Goal: Task Accomplishment & Management: Use online tool/utility

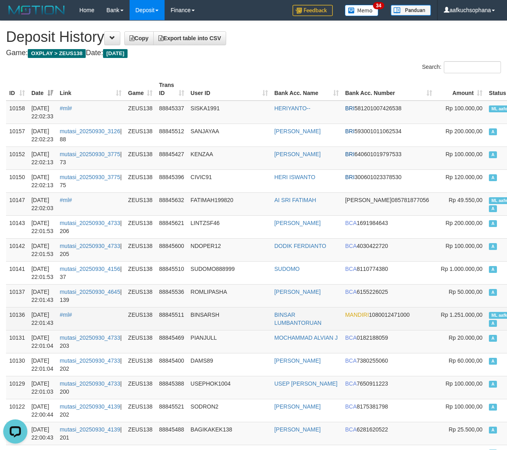
click at [489, 312] on span "ML aafkuchsophana" at bounding box center [511, 315] width 45 height 7
copy td "ML aafkuchsophana A"
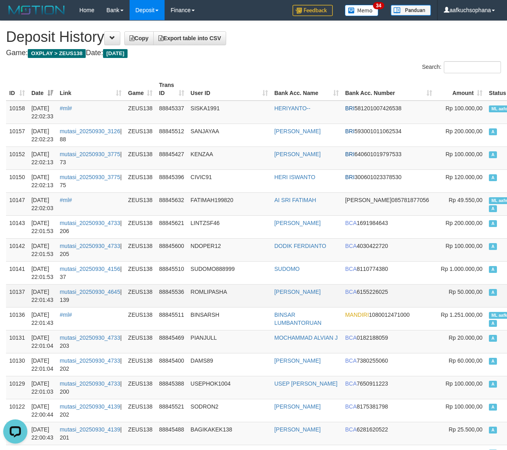
click at [486, 294] on td "A" at bounding box center [515, 295] width 59 height 23
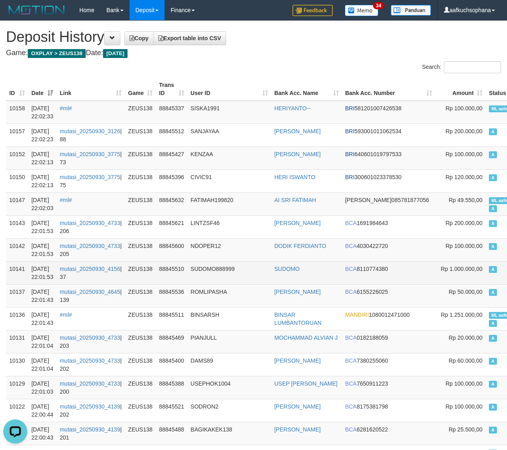
click at [486, 279] on td "A" at bounding box center [515, 272] width 59 height 23
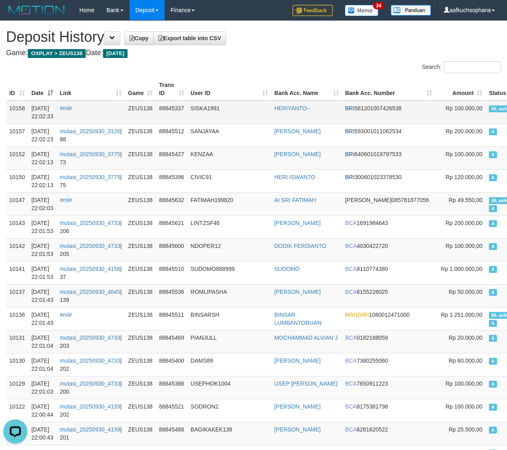
click at [486, 113] on td "ML aafosa A" at bounding box center [515, 112] width 59 height 23
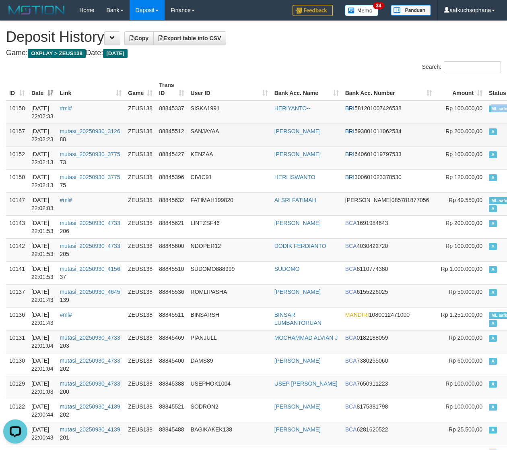
copy td "ML aafosa A"
click at [486, 133] on td "A" at bounding box center [515, 135] width 59 height 23
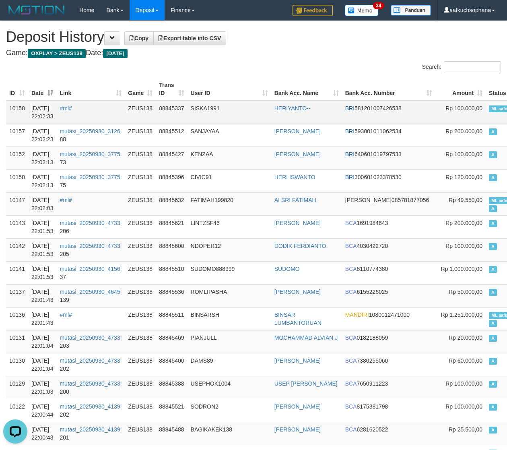
drag, startPoint x: 402, startPoint y: 39, endPoint x: 118, endPoint y: 109, distance: 292.7
click at [398, 39] on h1 "Deposit History Copy Export table into CSV" at bounding box center [253, 37] width 495 height 16
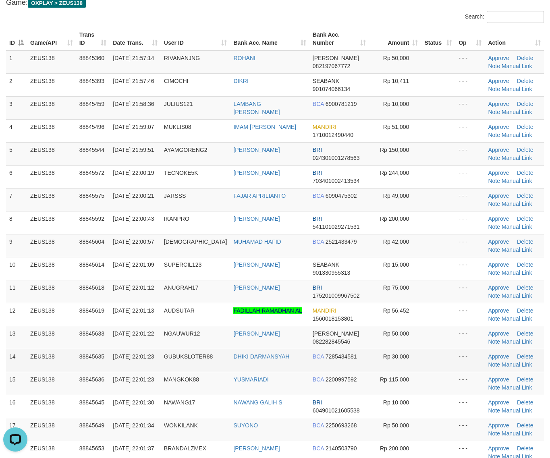
drag, startPoint x: 418, startPoint y: 376, endPoint x: 407, endPoint y: 366, distance: 15.1
click at [421, 377] on td at bounding box center [438, 383] width 34 height 23
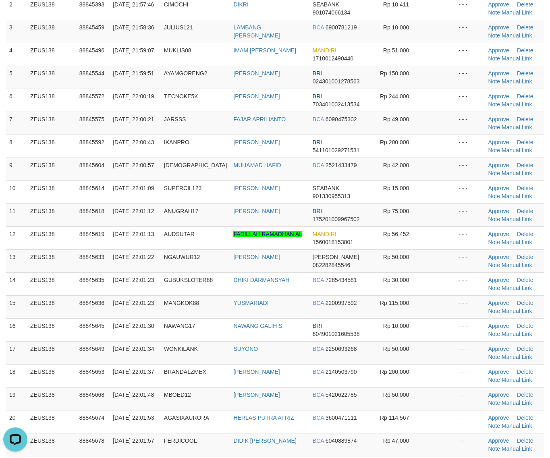
scroll to position [201, 0]
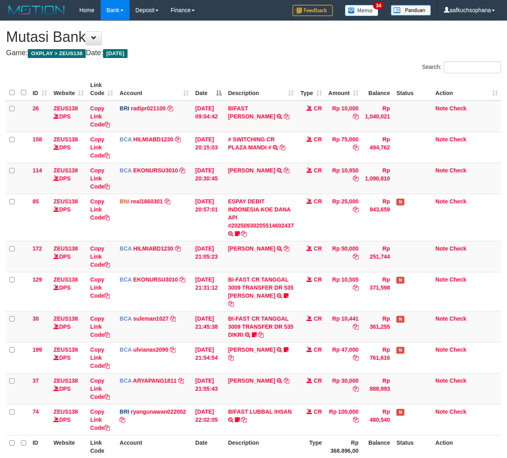
scroll to position [53, 0]
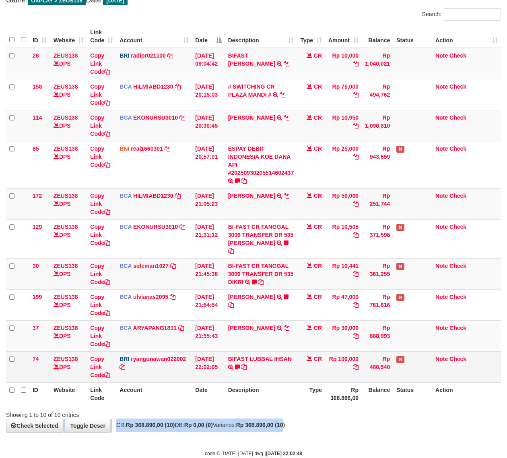
drag, startPoint x: 305, startPoint y: 424, endPoint x: 49, endPoint y: 372, distance: 261.5
click at [301, 424] on div "**********" at bounding box center [253, 200] width 507 height 464
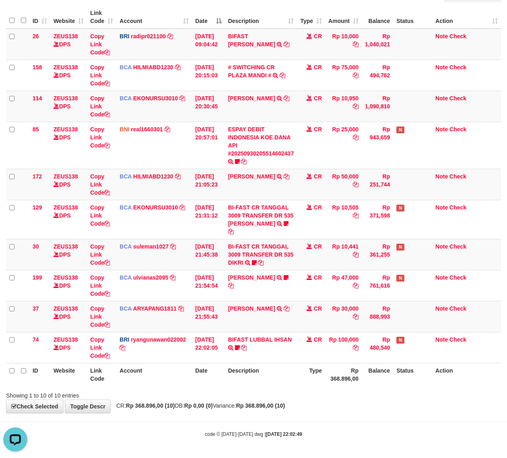
click at [164, 429] on body "Toggle navigation Home Bank Account List Load By Website Group [OXPLAY] ZEUS138…" at bounding box center [253, 193] width 507 height 530
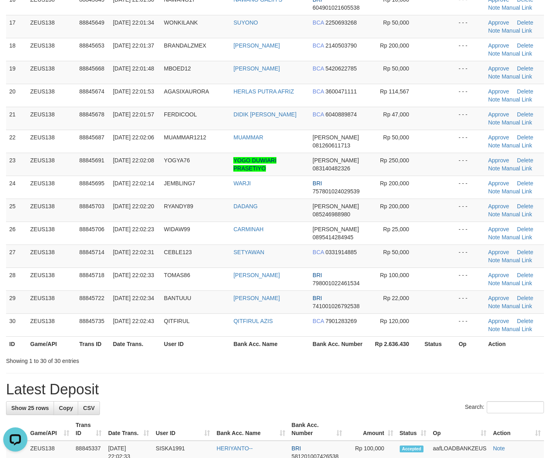
click at [420, 374] on div "**********" at bounding box center [275, 318] width 550 height 1500
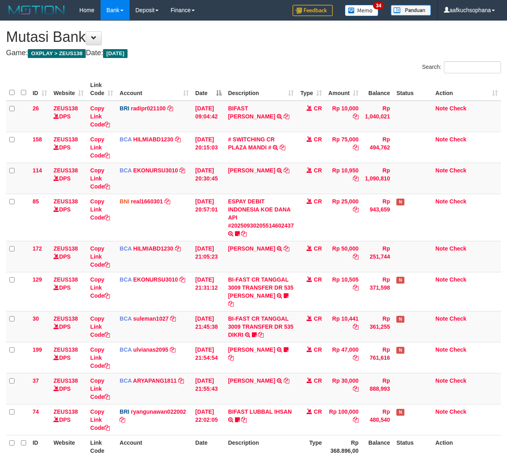
click at [288, 436] on div "**********" at bounding box center [253, 253] width 507 height 464
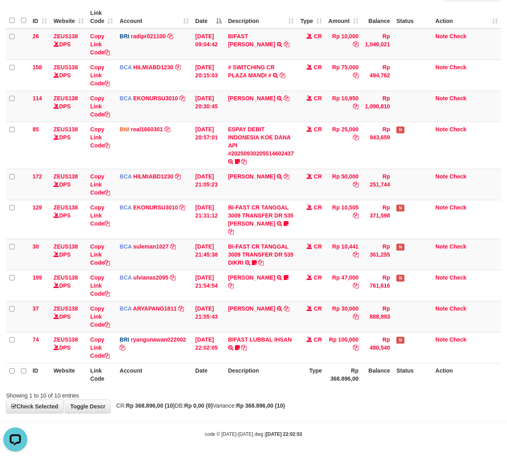
drag, startPoint x: 190, startPoint y: 423, endPoint x: 143, endPoint y: 401, distance: 51.4
click at [188, 423] on body "Toggle navigation Home Bank Account List Load By Website Group [OXPLAY] ZEUS138…" at bounding box center [253, 193] width 507 height 530
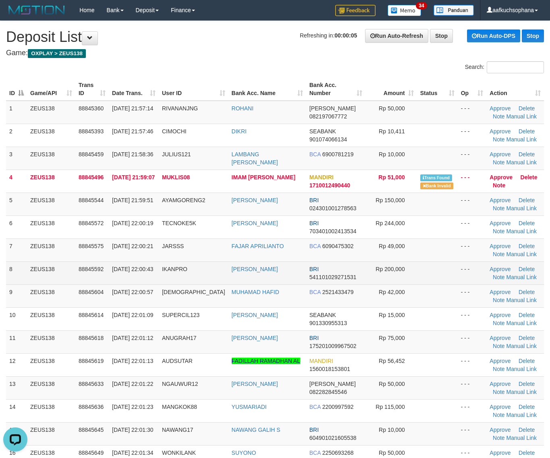
click at [428, 284] on td at bounding box center [437, 272] width 41 height 23
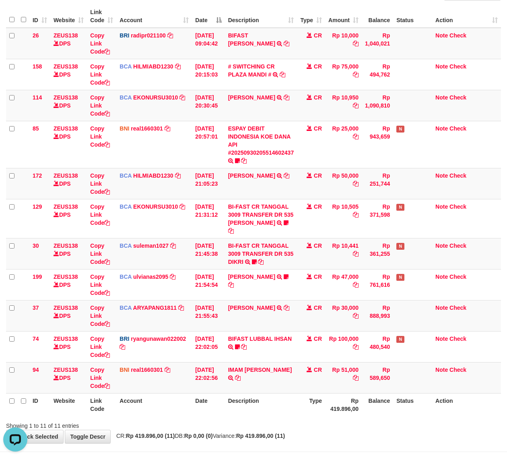
click at [326, 428] on div "Showing 1 to 11 of 11 entries" at bounding box center [253, 423] width 507 height 11
click at [329, 426] on div "Showing 1 to 11 of 11 entries" at bounding box center [253, 423] width 507 height 11
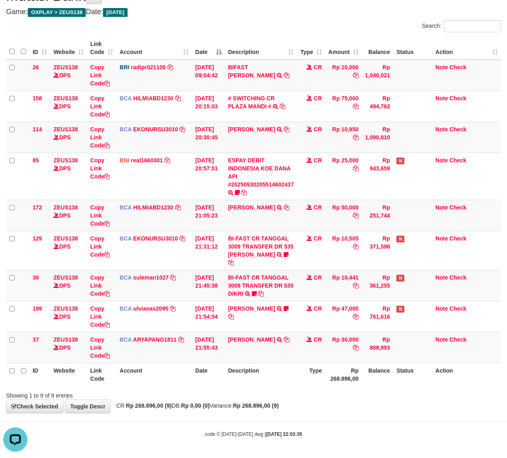
click at [240, 418] on body "Toggle navigation Home Bank Account List Load By Website Group [OXPLAY] ZEUS138…" at bounding box center [253, 208] width 507 height 499
click at [238, 416] on body "Toggle navigation Home Bank Account List Load By Website Group [OXPLAY] ZEUS138…" at bounding box center [253, 208] width 507 height 499
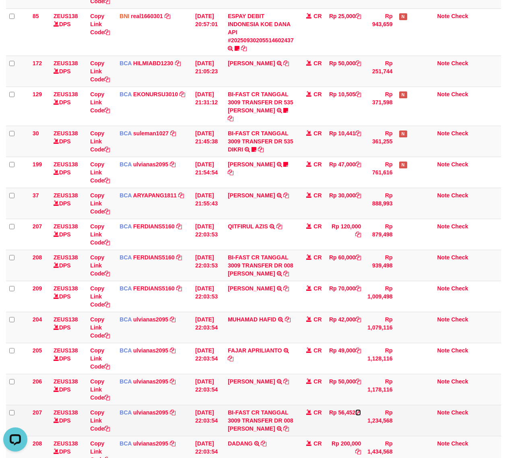
click at [360, 415] on icon at bounding box center [359, 412] width 6 height 6
click at [109, 429] on icon at bounding box center [107, 429] width 6 height 6
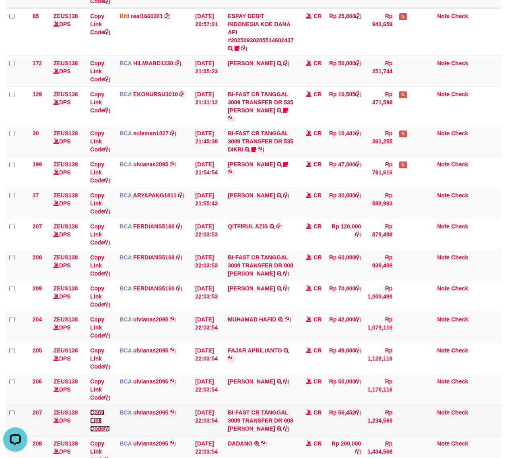
click at [109, 429] on icon at bounding box center [107, 429] width 6 height 6
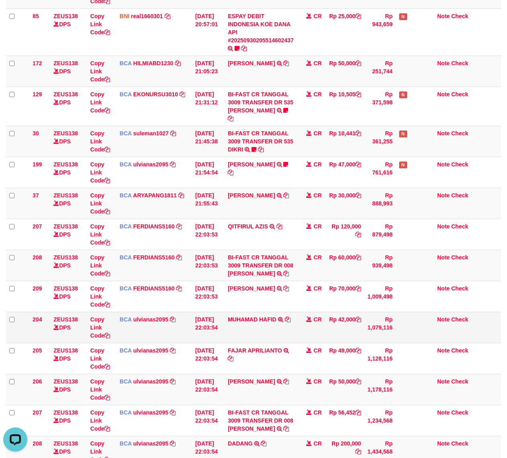
drag, startPoint x: 190, startPoint y: 353, endPoint x: 169, endPoint y: 342, distance: 23.4
click at [184, 352] on td "BCA ulvianas2095 DPS ULVIANASARI mutasi_20250930_4139 | 205 mutasi_20250930_413…" at bounding box center [154, 358] width 76 height 31
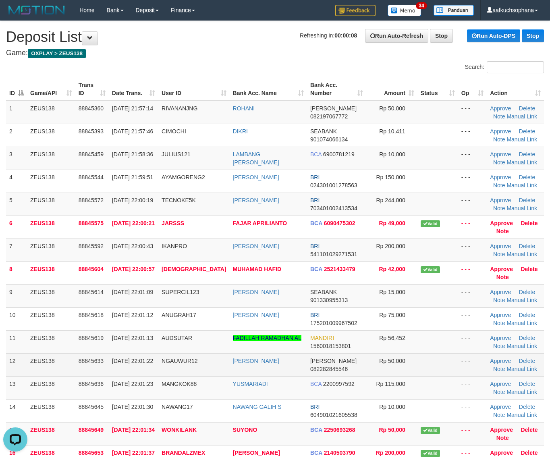
click at [429, 362] on td at bounding box center [437, 364] width 41 height 23
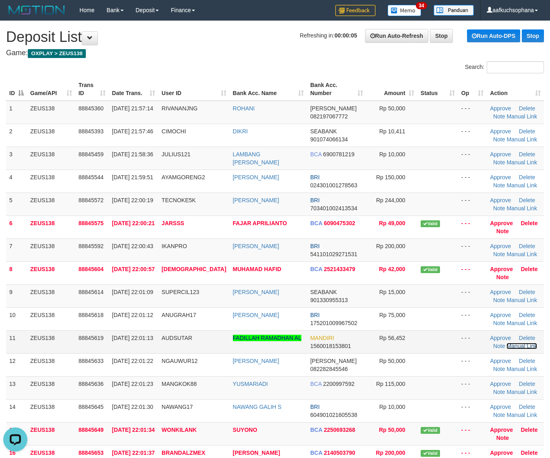
click at [506, 345] on link "Manual Link" at bounding box center [521, 346] width 31 height 6
click at [506, 343] on link "Manual Link" at bounding box center [521, 346] width 31 height 6
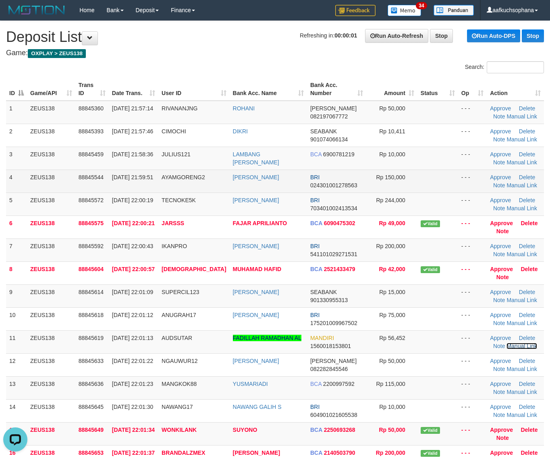
click at [506, 343] on link "Manual Link" at bounding box center [521, 346] width 31 height 6
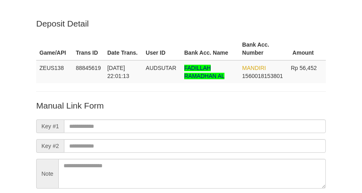
scroll to position [71, 0]
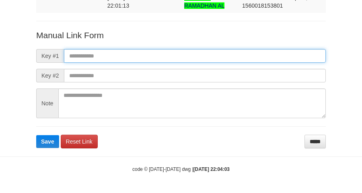
click at [238, 55] on input "text" at bounding box center [195, 56] width 262 height 14
paste input "**********"
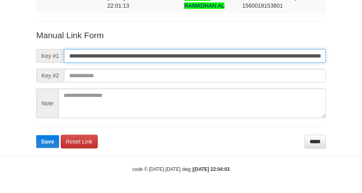
scroll to position [0, 544]
type input "**********"
click at [36, 135] on button "Save" at bounding box center [47, 141] width 23 height 13
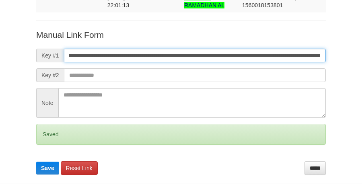
click at [36, 162] on button "Save" at bounding box center [47, 168] width 23 height 13
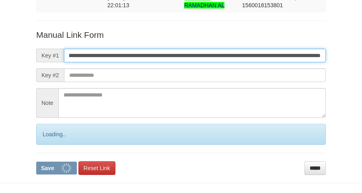
click at [36, 162] on button "Save" at bounding box center [56, 168] width 41 height 13
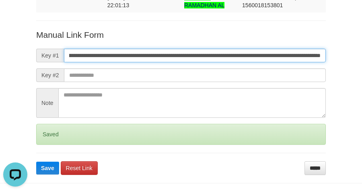
click at [36, 162] on button "Save" at bounding box center [47, 168] width 23 height 13
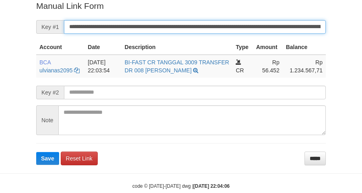
click at [36, 152] on button "Save" at bounding box center [47, 158] width 23 height 13
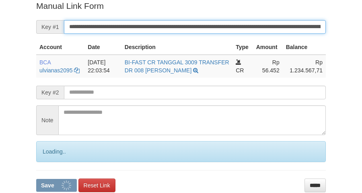
scroll to position [165, 0]
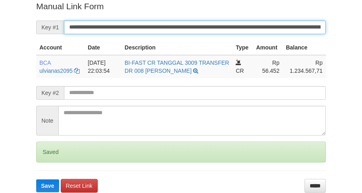
click at [36, 180] on button "Save" at bounding box center [47, 186] width 23 height 13
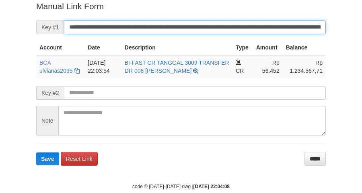
click at [36, 153] on button "Save" at bounding box center [47, 159] width 23 height 13
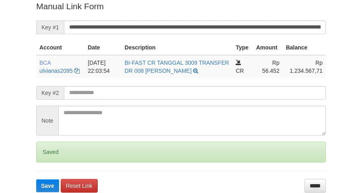
scroll to position [165, 0]
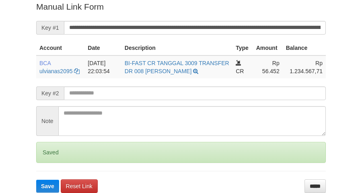
drag, startPoint x: 0, startPoint y: 0, endPoint x: 228, endPoint y: 27, distance: 229.9
click at [228, 27] on input "**********" at bounding box center [195, 28] width 262 height 14
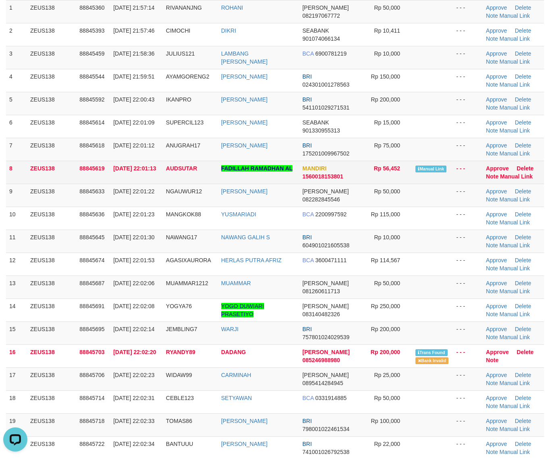
click at [510, 172] on td "Approve Delete Note Manual Link" at bounding box center [512, 172] width 61 height 23
click at [511, 175] on link "Manual Link" at bounding box center [516, 176] width 33 height 6
click at [500, 173] on link "Manual Link" at bounding box center [516, 176] width 33 height 6
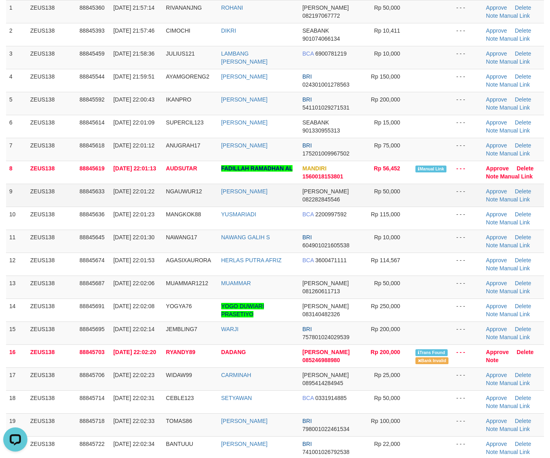
click at [439, 138] on tbody "1 ZEUS138 88845360 30/09/2025 21:57:14 RIVANANJNG ROHANI DANA 082197067772 Rp 5…" at bounding box center [275, 287] width 538 height 574
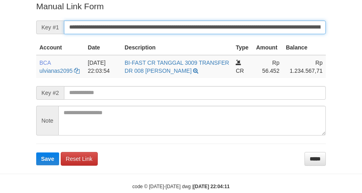
click at [36, 153] on button "Save" at bounding box center [47, 159] width 23 height 13
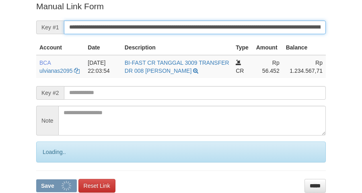
click at [36, 180] on button "Save" at bounding box center [56, 186] width 41 height 13
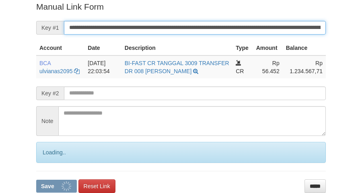
click at [36, 180] on button "Save" at bounding box center [56, 186] width 41 height 13
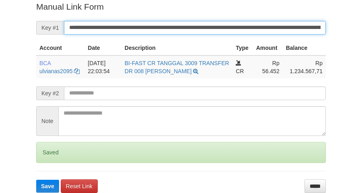
click at [36, 180] on button "Save" at bounding box center [47, 186] width 23 height 13
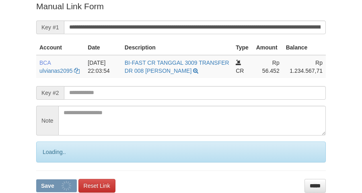
click at [36, 180] on button "Save" at bounding box center [56, 186] width 41 height 13
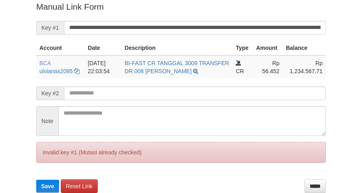
click at [214, 30] on input "**********" at bounding box center [195, 28] width 262 height 14
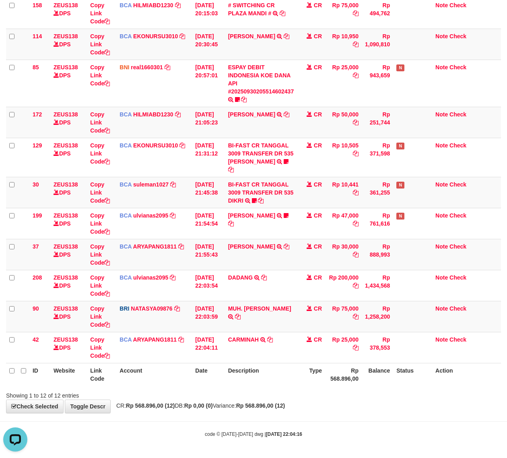
drag, startPoint x: 337, startPoint y: 428, endPoint x: 2, endPoint y: 383, distance: 338.1
click at [332, 427] on body "Toggle navigation Home Bank Account List Load By Website Group [OXPLAY] ZEUS138…" at bounding box center [253, 162] width 507 height 592
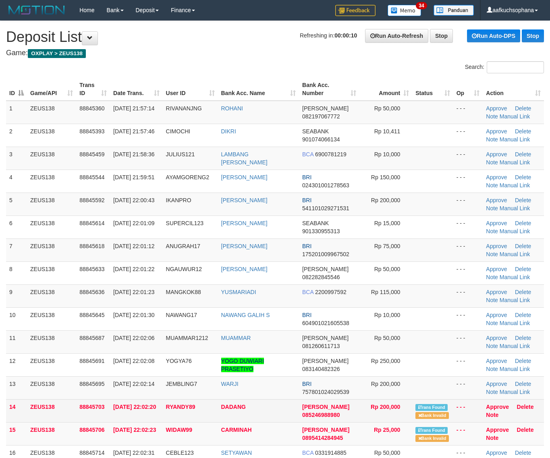
scroll to position [101, 0]
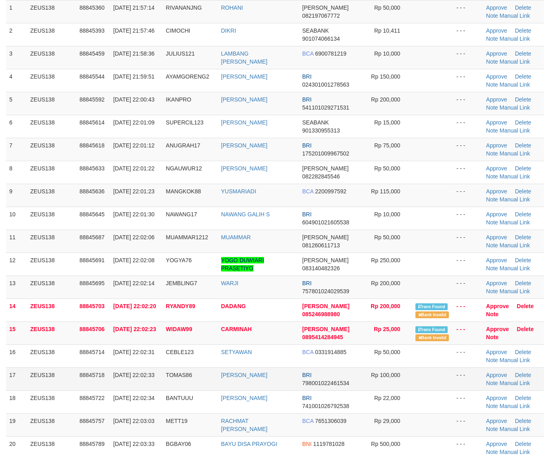
drag, startPoint x: 451, startPoint y: 407, endPoint x: 424, endPoint y: 376, distance: 42.0
click at [449, 407] on td at bounding box center [432, 401] width 41 height 23
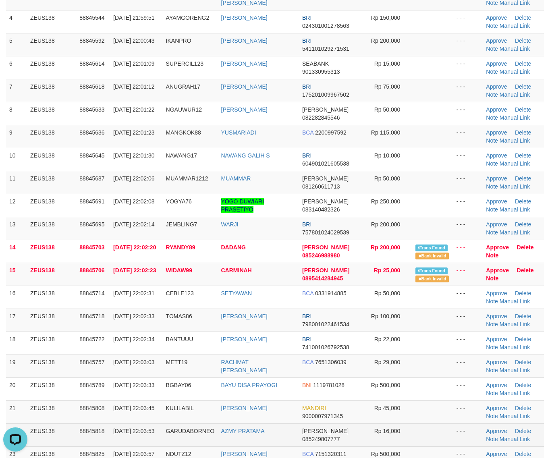
scroll to position [252, 0]
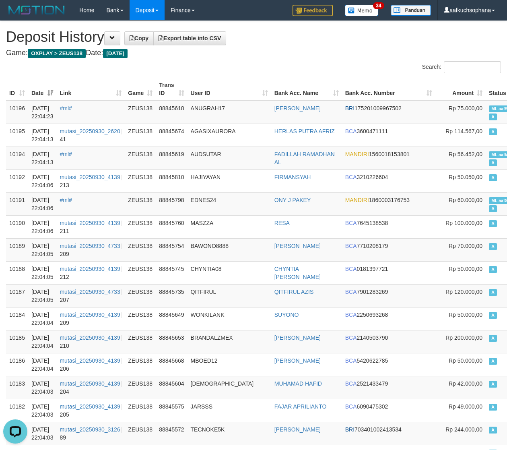
drag, startPoint x: 303, startPoint y: 53, endPoint x: 281, endPoint y: 51, distance: 22.2
click at [291, 53] on h4 "Game: OXPLAY > ZEUS138 Date: Today" at bounding box center [253, 53] width 495 height 8
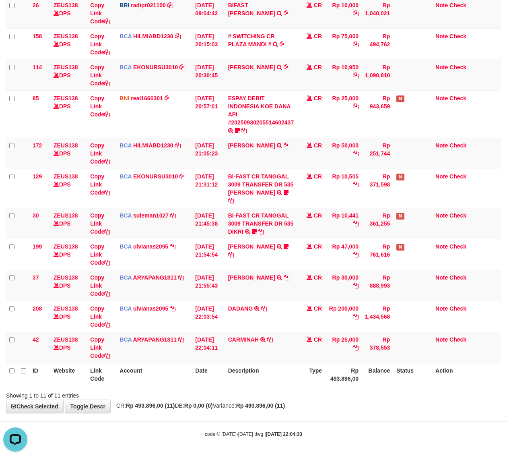
click at [242, 409] on div "**********" at bounding box center [253, 165] width 507 height 495
click at [285, 405] on strong "Rp 493.896,00 (11)" at bounding box center [260, 405] width 49 height 6
click at [312, 404] on div "**********" at bounding box center [253, 165] width 507 height 495
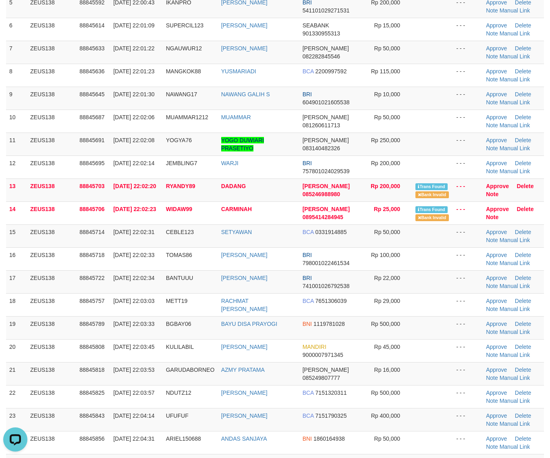
scroll to position [201, 0]
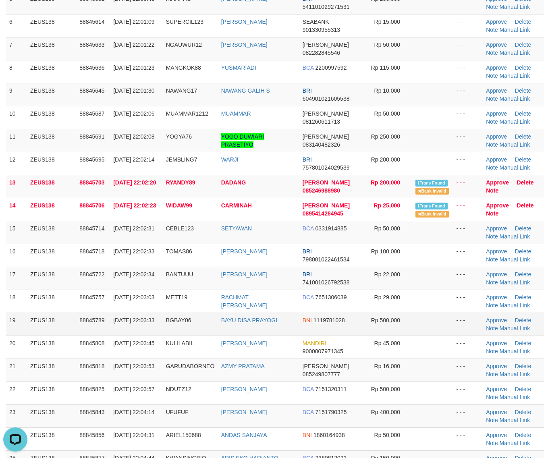
click at [457, 332] on td "- - -" at bounding box center [468, 323] width 30 height 23
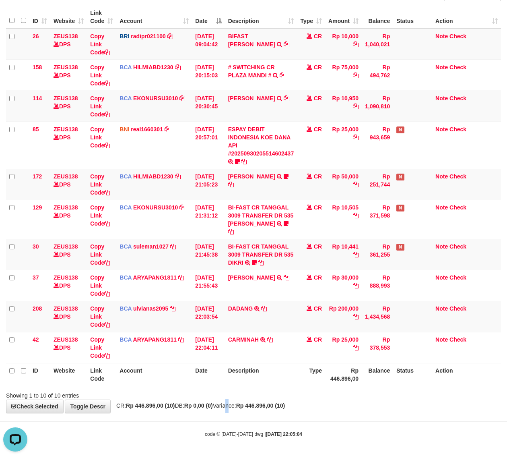
drag, startPoint x: 236, startPoint y: 407, endPoint x: 1, endPoint y: 366, distance: 238.7
click at [231, 407] on span "CR: Rp 446.896,00 (10) DB: Rp 0,00 (0) Variance: Rp 446.896,00 (10)" at bounding box center [198, 405] width 173 height 6
click at [254, 413] on div "**********" at bounding box center [253, 181] width 507 height 464
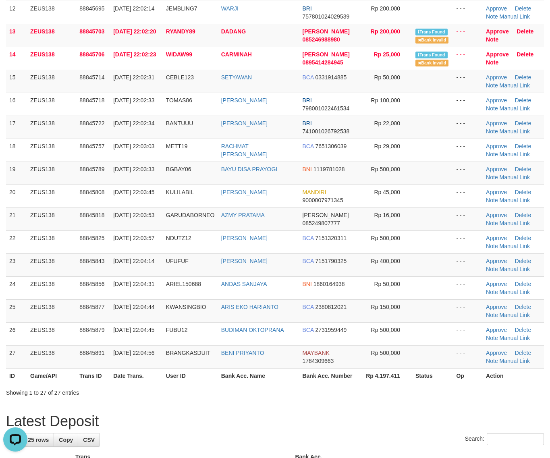
drag, startPoint x: 380, startPoint y: 390, endPoint x: 408, endPoint y: 391, distance: 28.2
click at [383, 391] on div "Showing 1 to 27 of 27 entries" at bounding box center [275, 390] width 550 height 11
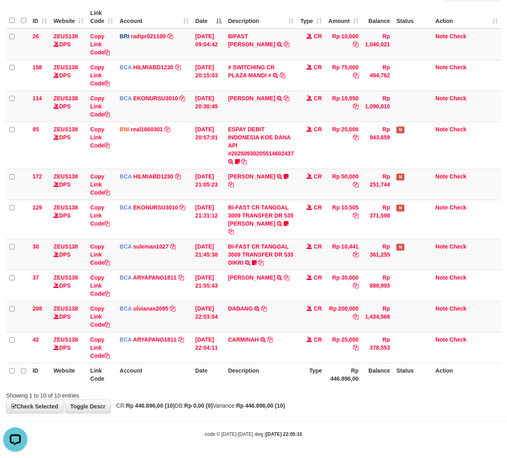
drag, startPoint x: 234, startPoint y: 435, endPoint x: 132, endPoint y: 420, distance: 103.4
click at [232, 434] on small "code © [DATE]-[DATE] dwg | [DATE] 22:05:10" at bounding box center [253, 434] width 97 height 6
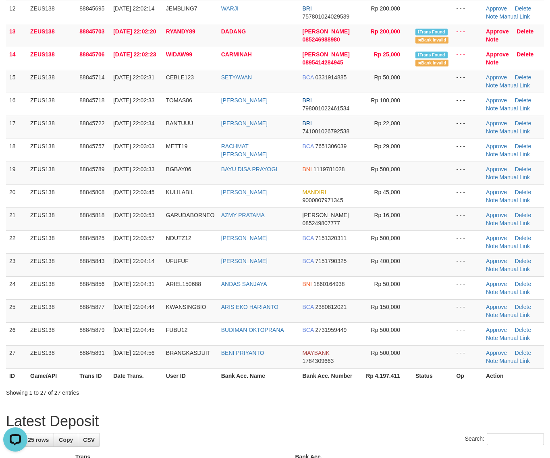
drag, startPoint x: 520, startPoint y: 414, endPoint x: 556, endPoint y: 416, distance: 35.9
click at [524, 414] on div "**********" at bounding box center [275, 384] width 550 height 1431
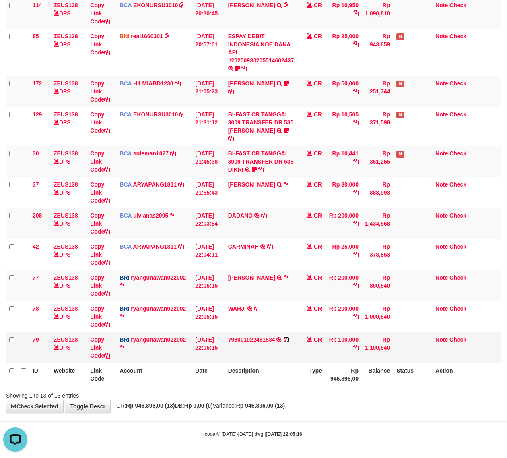
click at [287, 339] on icon at bounding box center [286, 340] width 6 height 6
click at [109, 356] on icon at bounding box center [107, 356] width 6 height 6
drag, startPoint x: 196, startPoint y: 411, endPoint x: 1, endPoint y: 377, distance: 198.2
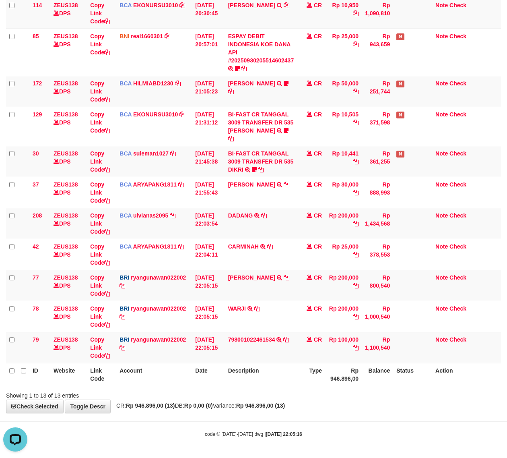
click at [194, 411] on div "**********" at bounding box center [253, 134] width 507 height 557
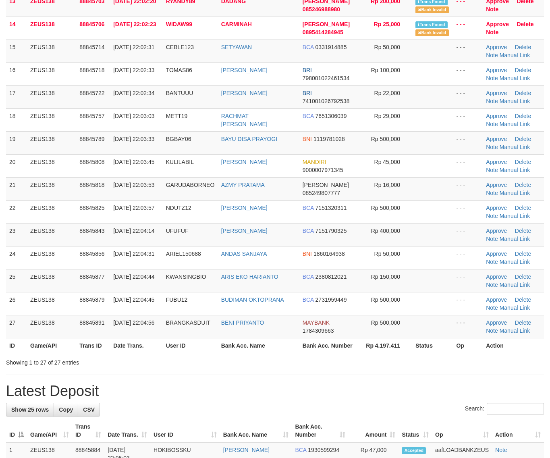
scroll to position [352, 0]
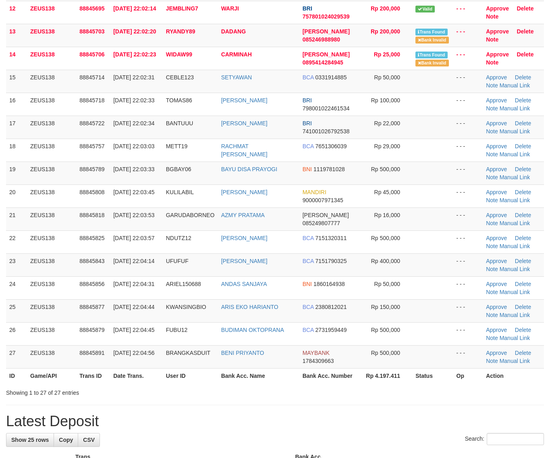
drag, startPoint x: 418, startPoint y: 429, endPoint x: 512, endPoint y: 395, distance: 100.0
click at [419, 429] on h1 "Latest Deposit" at bounding box center [275, 421] width 538 height 16
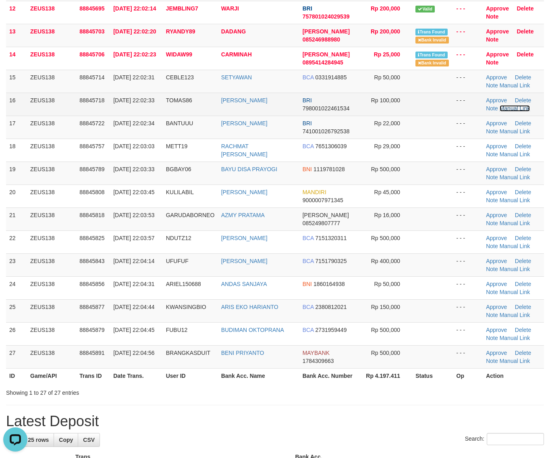
drag, startPoint x: 508, startPoint y: 110, endPoint x: 493, endPoint y: 113, distance: 14.9
click at [508, 110] on link "Manual Link" at bounding box center [514, 108] width 31 height 6
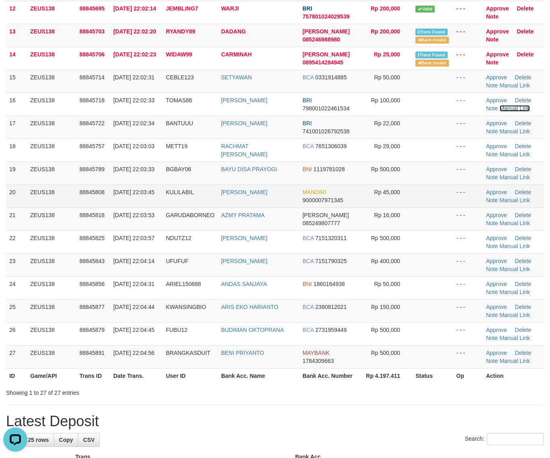
click at [499, 105] on link "Manual Link" at bounding box center [514, 108] width 31 height 6
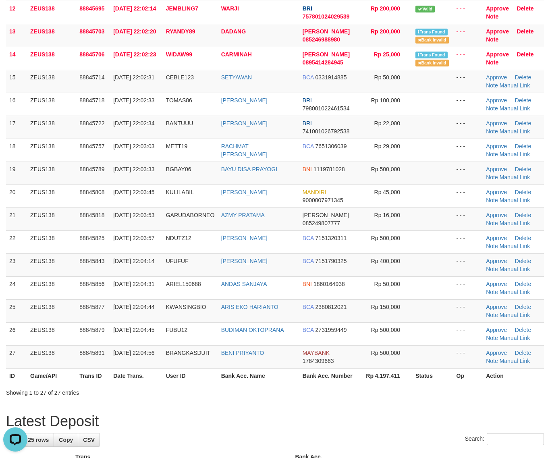
drag, startPoint x: 426, startPoint y: 395, endPoint x: 437, endPoint y: 377, distance: 21.5
click at [428, 396] on div "Showing 1 to 27 of 27 entries" at bounding box center [275, 390] width 550 height 11
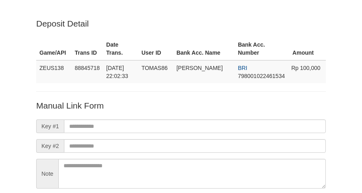
scroll to position [71, 0]
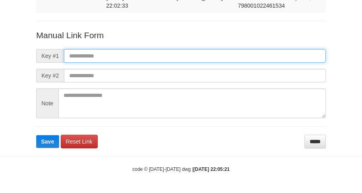
click at [216, 54] on input "text" at bounding box center [195, 56] width 262 height 14
paste input "**********"
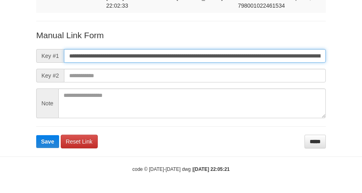
scroll to position [0, 453]
type input "**********"
click at [36, 135] on button "Save" at bounding box center [47, 141] width 23 height 13
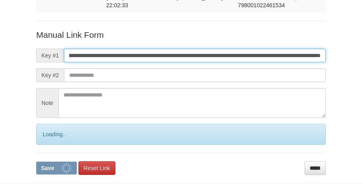
click at [36, 162] on button "Save" at bounding box center [56, 168] width 41 height 13
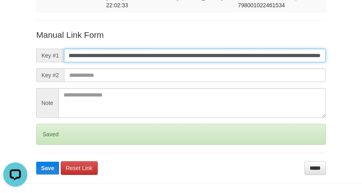
click at [36, 162] on button "Save" at bounding box center [47, 168] width 23 height 13
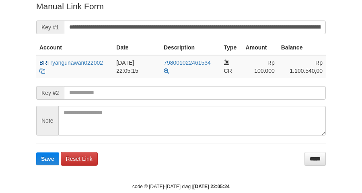
click at [216, 32] on form "**********" at bounding box center [181, 82] width 290 height 165
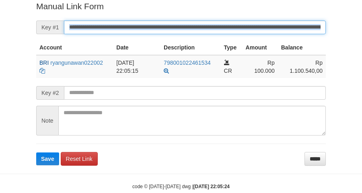
click at [36, 153] on button "Save" at bounding box center [47, 159] width 23 height 13
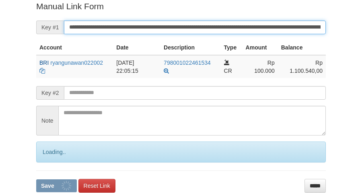
scroll to position [165, 0]
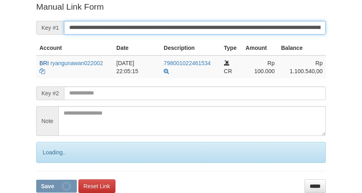
click at [36, 180] on button "Save" at bounding box center [56, 186] width 41 height 13
click at [208, 28] on input "**********" at bounding box center [195, 28] width 262 height 14
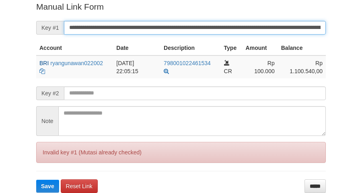
click at [36, 180] on button "Save" at bounding box center [47, 186] width 23 height 13
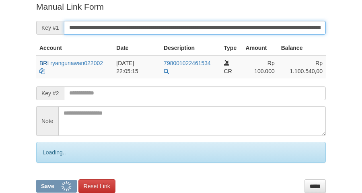
click at [36, 180] on button "Save" at bounding box center [56, 186] width 41 height 13
click at [207, 28] on input "**********" at bounding box center [195, 28] width 262 height 14
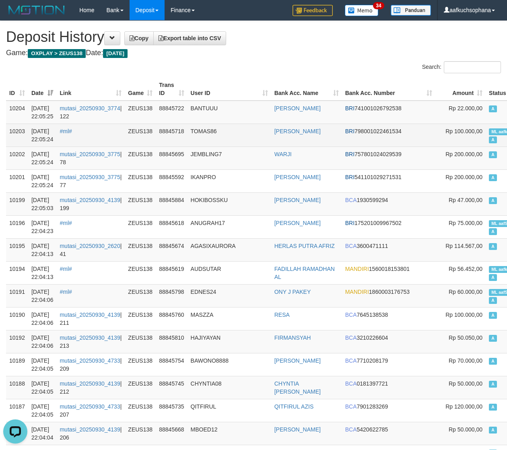
click at [489, 133] on span "ML aafkuchsophana" at bounding box center [511, 131] width 45 height 7
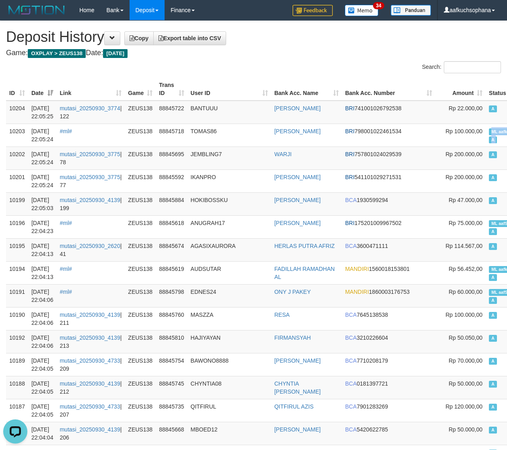
copy td "ML aafkuchsophana A"
click at [289, 61] on div "Search:" at bounding box center [381, 68] width 242 height 14
drag, startPoint x: 331, startPoint y: 65, endPoint x: 137, endPoint y: 63, distance: 193.7
click at [327, 65] on div "Search:" at bounding box center [381, 68] width 242 height 14
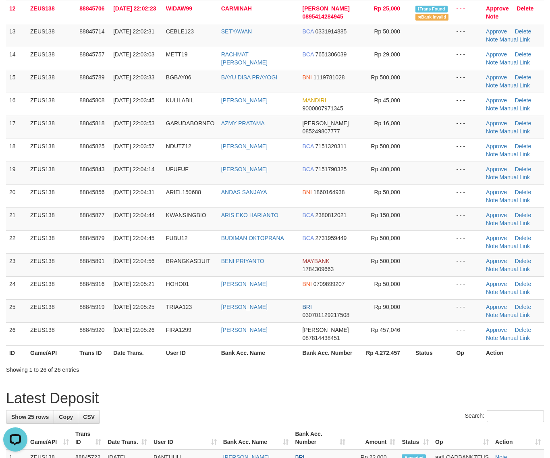
drag, startPoint x: 407, startPoint y: 369, endPoint x: 437, endPoint y: 370, distance: 29.8
click at [412, 369] on div "Showing 1 to 26 of 26 entries" at bounding box center [275, 367] width 550 height 11
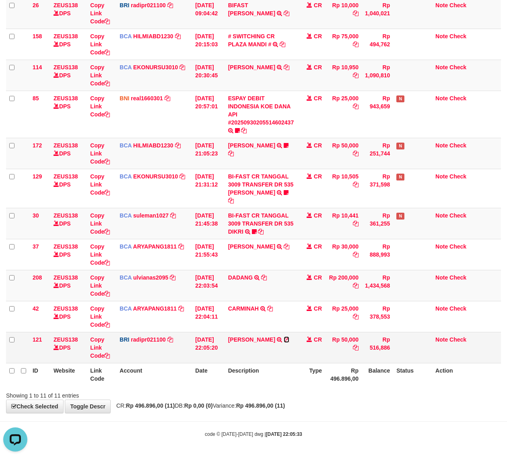
click at [284, 342] on icon at bounding box center [287, 340] width 6 height 6
drag, startPoint x: 219, startPoint y: 357, endPoint x: 1, endPoint y: 300, distance: 225.0
click at [186, 339] on tr "121 ZEUS138 DPS Copy Link Code BRI radipr021100 DPS REYNALDI ADI PRATAMA mutasi…" at bounding box center [253, 347] width 495 height 31
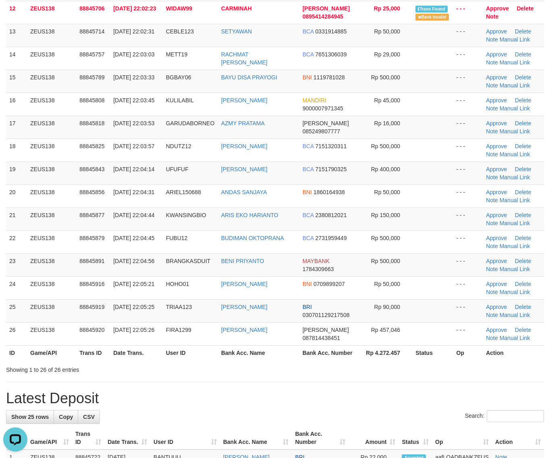
click at [353, 382] on div "**********" at bounding box center [275, 373] width 550 height 1408
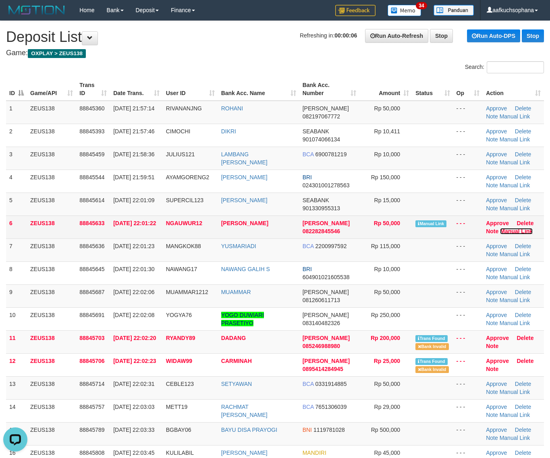
click at [508, 230] on link "Manual Link" at bounding box center [516, 231] width 33 height 6
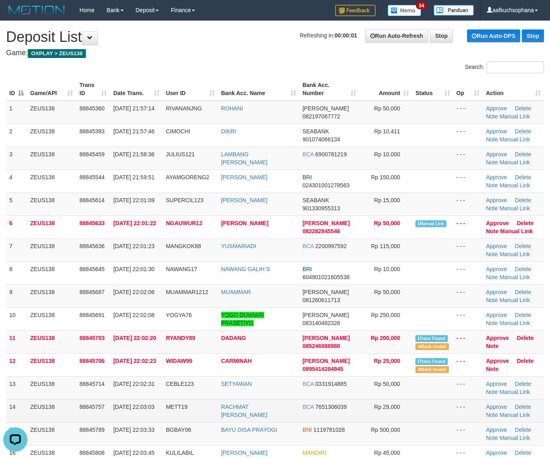
click at [430, 411] on td at bounding box center [432, 410] width 41 height 23
click at [431, 411] on td at bounding box center [432, 410] width 41 height 23
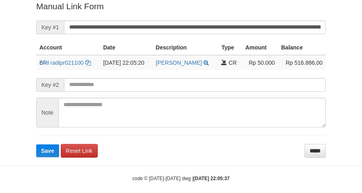
click at [36, 145] on button "Save" at bounding box center [47, 151] width 23 height 13
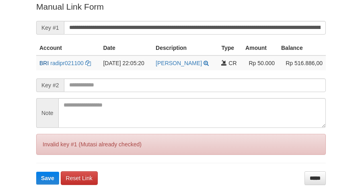
click at [36, 172] on button "Save" at bounding box center [47, 178] width 23 height 13
click at [212, 27] on input "**********" at bounding box center [195, 28] width 262 height 14
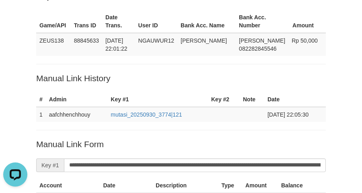
scroll to position [14, 0]
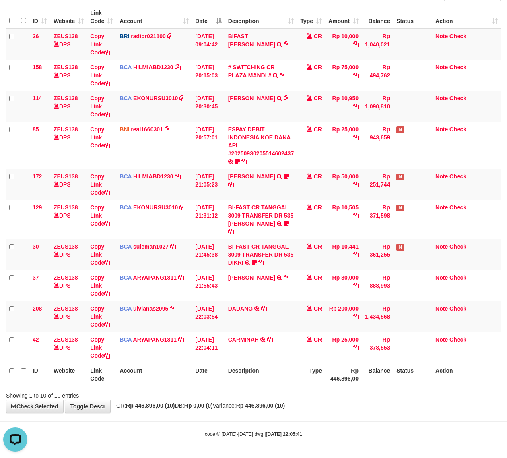
click at [327, 427] on body "Toggle navigation Home Bank Account List Load By Website Group [OXPLAY] ZEUS138…" at bounding box center [253, 193] width 507 height 530
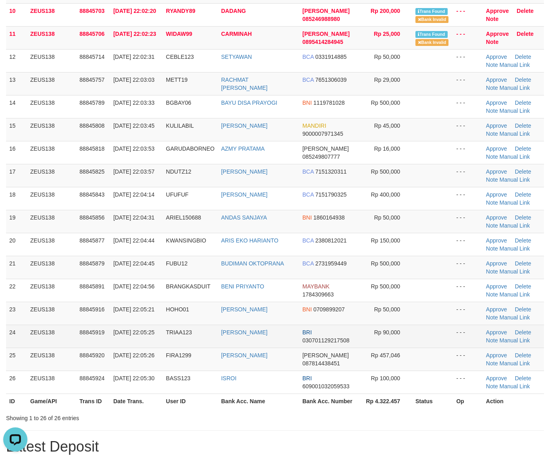
scroll to position [352, 0]
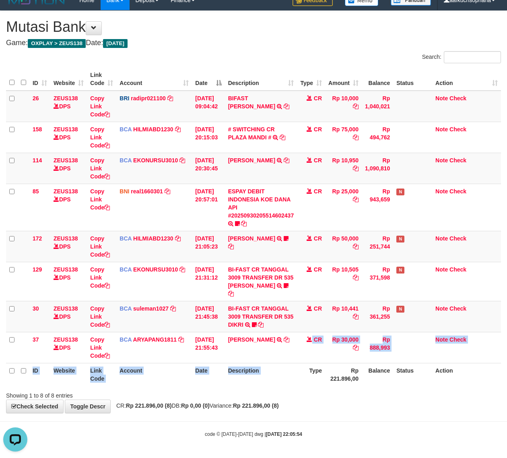
drag, startPoint x: 306, startPoint y: 366, endPoint x: 307, endPoint y: 370, distance: 4.1
click at [306, 367] on table "ID Website Link Code Account Date Description Type Amount Balance Status Action…" at bounding box center [253, 227] width 495 height 318
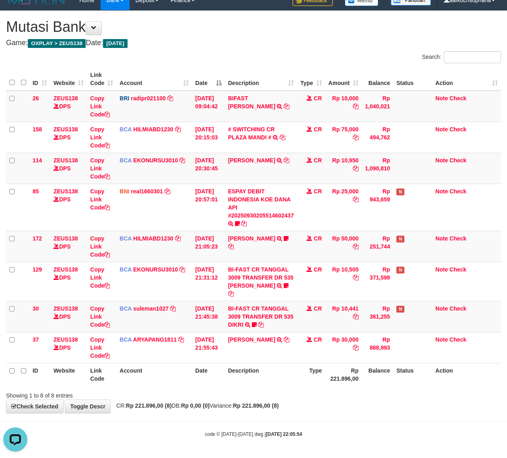
click at [316, 401] on div "**********" at bounding box center [253, 212] width 507 height 402
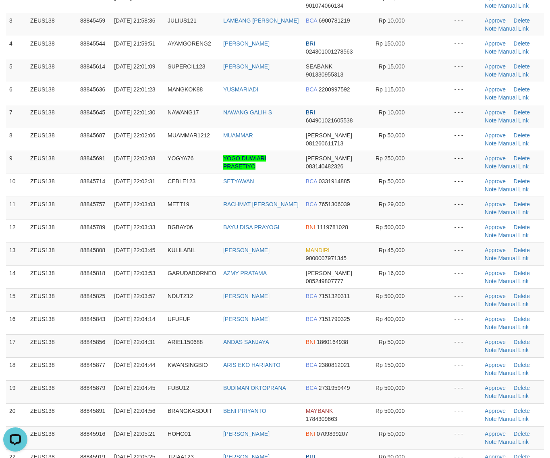
scroll to position [252, 0]
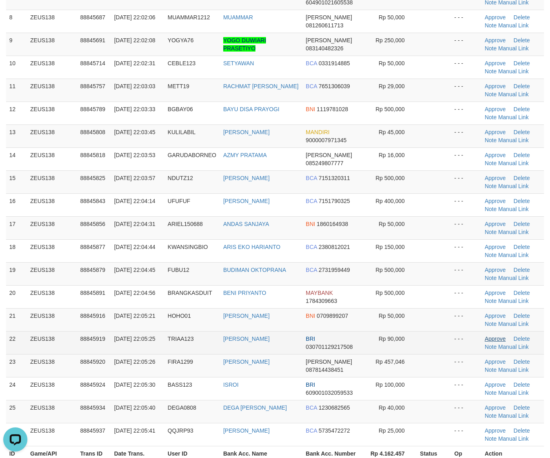
click at [447, 323] on td at bounding box center [433, 319] width 34 height 23
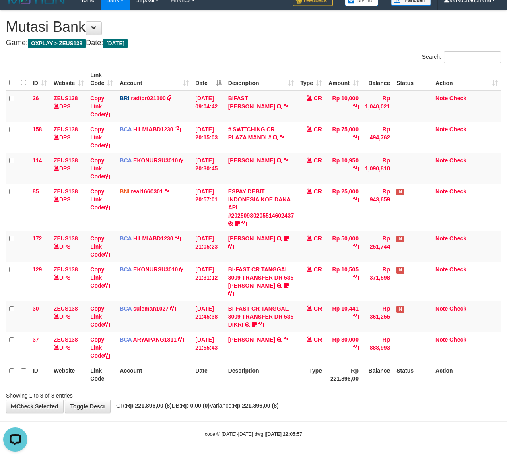
click at [281, 394] on div "Showing 1 to 8 of 8 entries" at bounding box center [253, 393] width 507 height 11
click at [242, 389] on div "Showing 1 to 8 of 8 entries" at bounding box center [253, 393] width 507 height 11
click at [246, 393] on div "Showing 1 to 8 of 8 entries" at bounding box center [253, 393] width 507 height 11
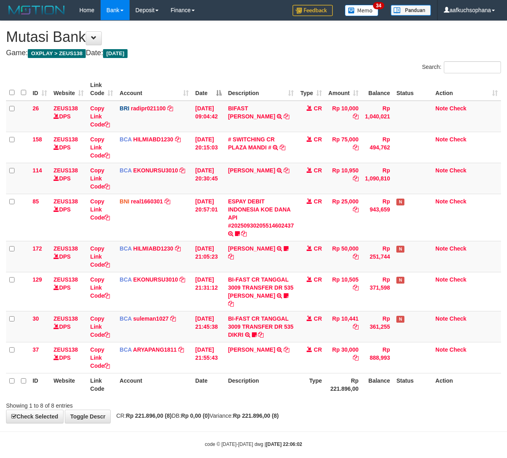
scroll to position [10, 0]
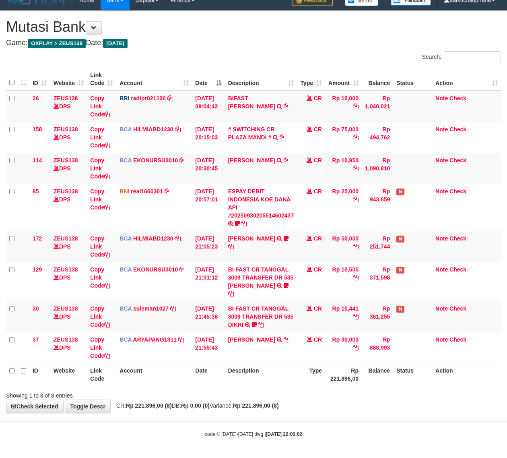
click at [209, 395] on div "Showing 1 to 8 of 8 entries" at bounding box center [105, 393] width 211 height 11
click at [314, 421] on body "Toggle navigation Home Bank Account List Load By Website Group [OXPLAY] ZEUS138…" at bounding box center [253, 224] width 507 height 468
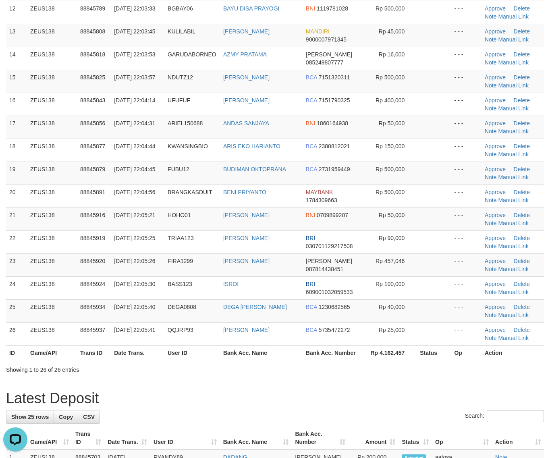
drag, startPoint x: 442, startPoint y: 391, endPoint x: 555, endPoint y: 403, distance: 113.9
click at [445, 391] on div "**********" at bounding box center [275, 373] width 550 height 1408
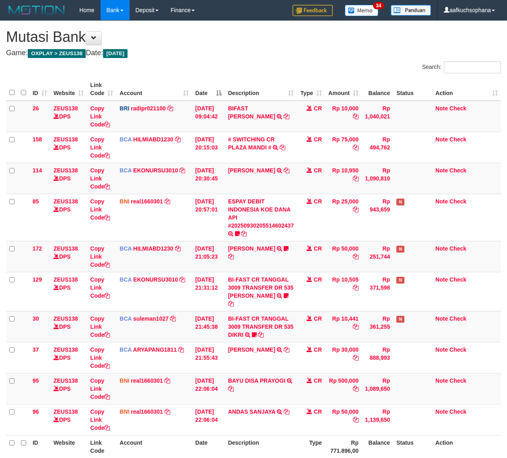
scroll to position [10, 0]
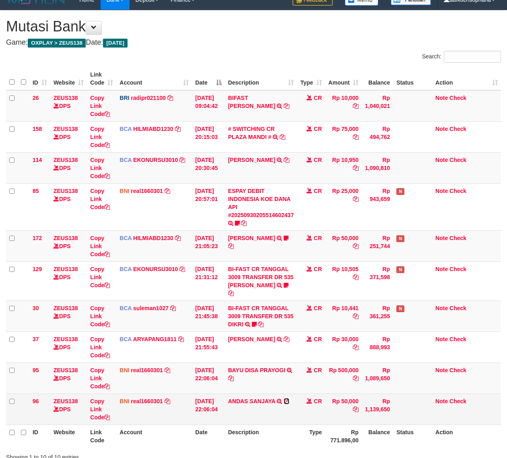
drag, startPoint x: 288, startPoint y: 401, endPoint x: 281, endPoint y: 400, distance: 7.0
click at [289, 401] on icon at bounding box center [287, 401] width 6 height 6
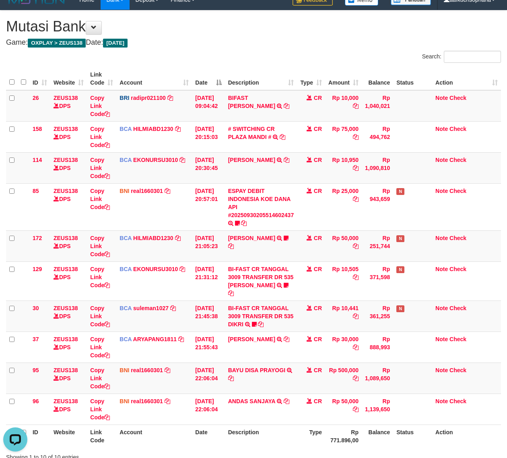
scroll to position [0, 0]
drag, startPoint x: 231, startPoint y: 376, endPoint x: 226, endPoint y: 376, distance: 4.8
click at [231, 376] on icon at bounding box center [231, 378] width 6 height 6
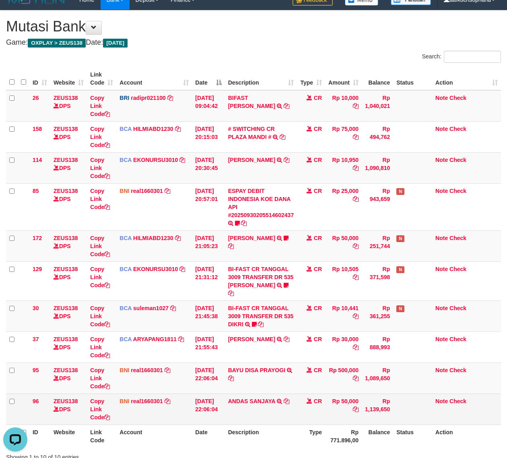
click at [183, 419] on td "BNI real1660301 DPS REYHAN ALMANSYAH mutasi_20250930_4647 | 96 mutasi_20250930_…" at bounding box center [154, 408] width 76 height 31
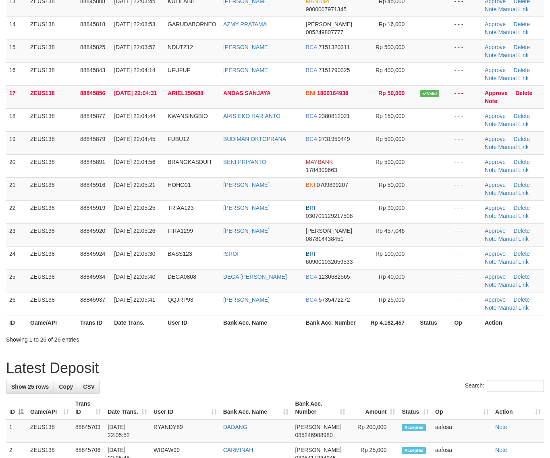
scroll to position [352, 0]
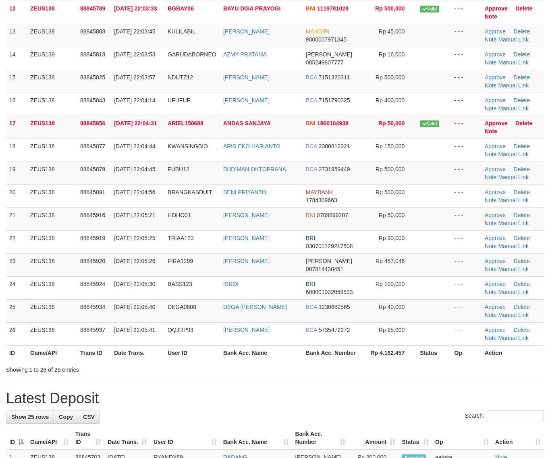
drag, startPoint x: 354, startPoint y: 375, endPoint x: 419, endPoint y: 373, distance: 64.5
click at [361, 383] on div "**********" at bounding box center [275, 373] width 550 height 1408
click at [340, 393] on div "**********" at bounding box center [275, 373] width 550 height 1408
click at [328, 352] on th "Bank Acc. Number" at bounding box center [332, 352] width 60 height 15
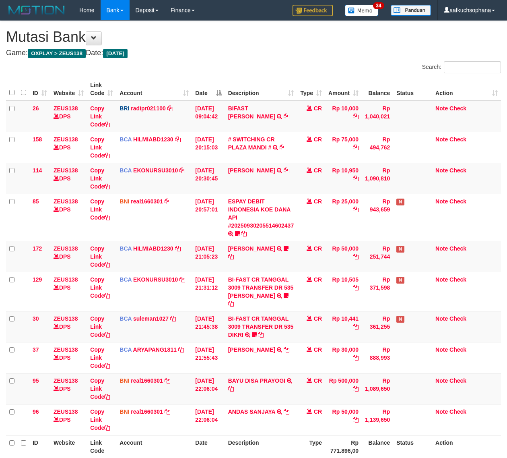
scroll to position [10, 0]
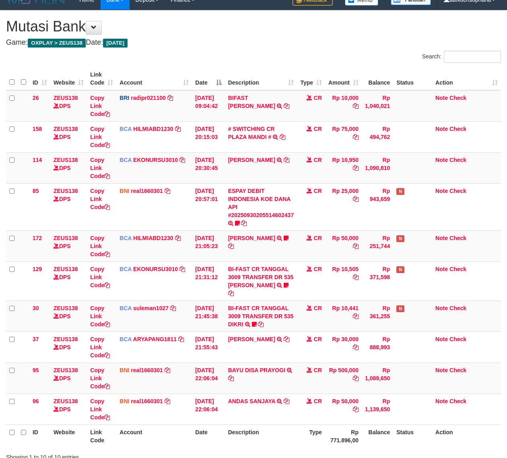
drag, startPoint x: 275, startPoint y: 435, endPoint x: 262, endPoint y: 428, distance: 15.1
click at [269, 432] on th "Description" at bounding box center [261, 435] width 72 height 23
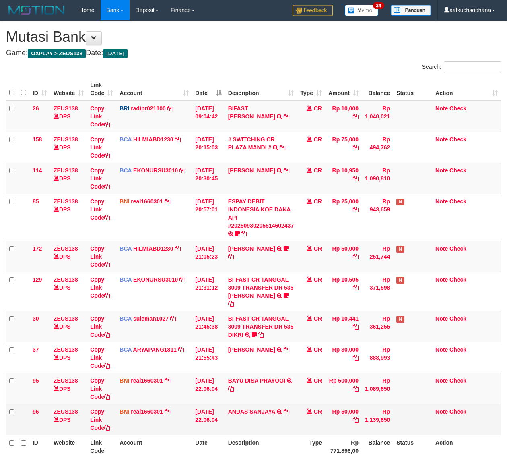
scroll to position [10, 0]
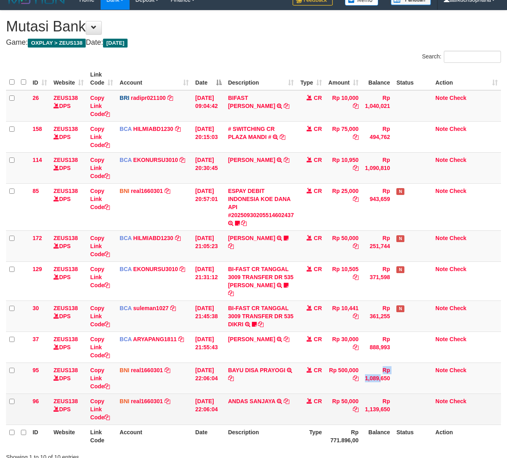
click at [362, 392] on tr "95 ZEUS138 DPS Copy Link Code BNI real1660301 DPS REYHAN ALMANSYAH mutasi_20250…" at bounding box center [253, 377] width 495 height 31
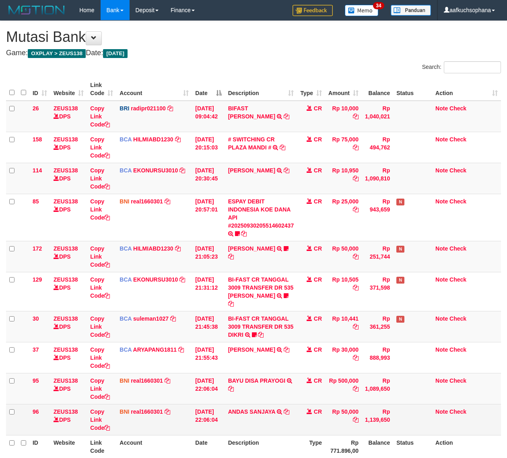
scroll to position [10, 0]
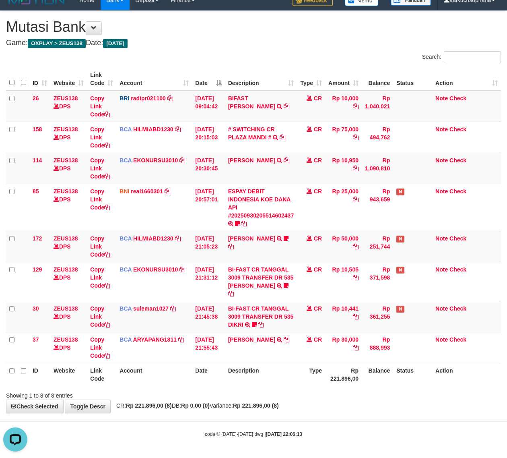
click at [377, 433] on div "code © 2012-2018 dwg | 2025/09/30 22:06:13" at bounding box center [253, 434] width 507 height 8
click at [323, 416] on body "Toggle navigation Home Bank Account List Load By Website Group [OXPLAY] ZEUS138…" at bounding box center [253, 224] width 507 height 468
drag, startPoint x: 248, startPoint y: 411, endPoint x: 246, endPoint y: 407, distance: 4.6
click at [248, 411] on div "**********" at bounding box center [253, 212] width 507 height 402
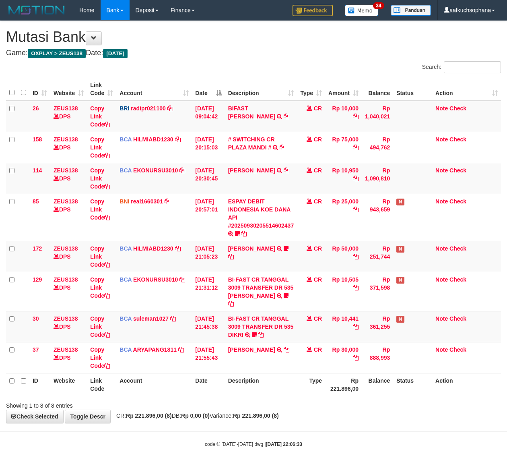
scroll to position [10, 0]
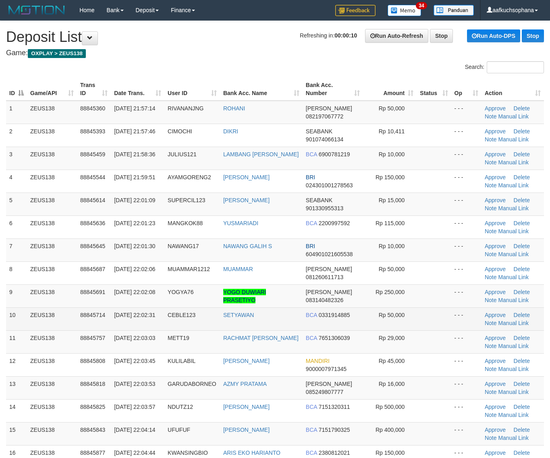
drag, startPoint x: 413, startPoint y: 325, endPoint x: 367, endPoint y: 299, distance: 53.0
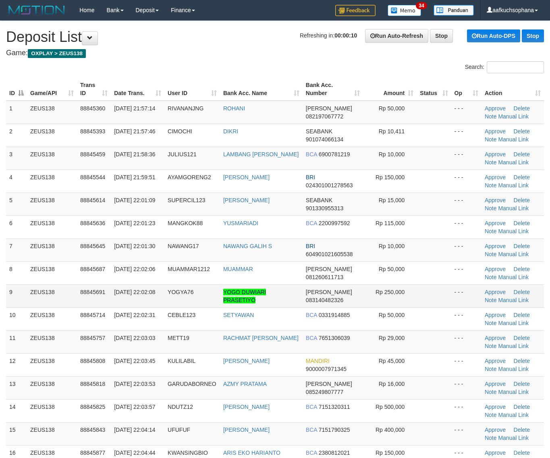
click at [413, 325] on td "Rp 50,000" at bounding box center [390, 318] width 54 height 23
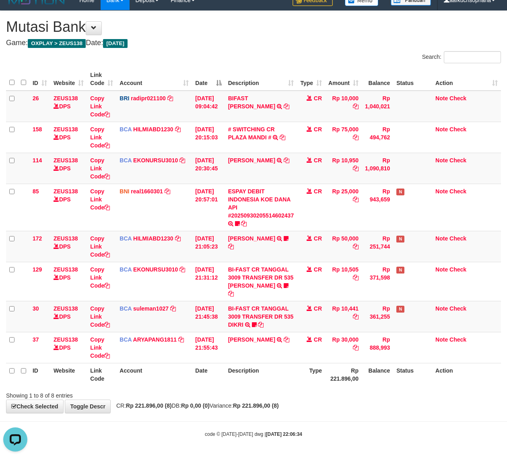
drag, startPoint x: 236, startPoint y: 395, endPoint x: 150, endPoint y: 372, distance: 88.6
click at [235, 396] on div "Showing 1 to 8 of 8 entries" at bounding box center [253, 393] width 507 height 11
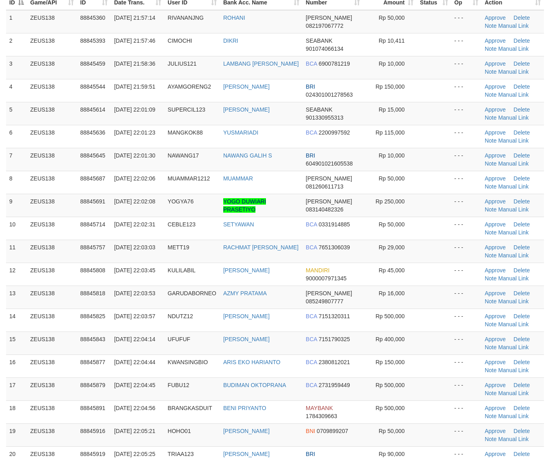
scroll to position [151, 0]
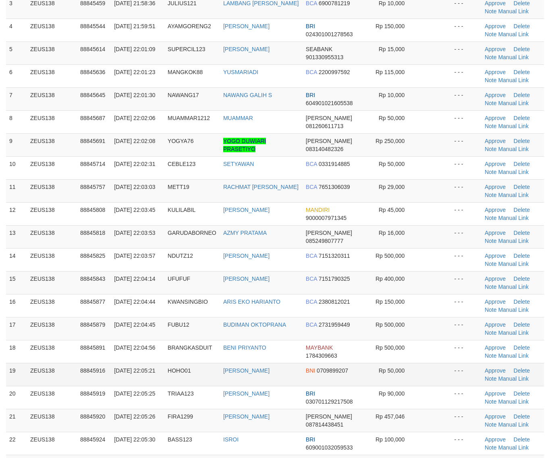
drag, startPoint x: 424, startPoint y: 374, endPoint x: 502, endPoint y: 379, distance: 78.7
click at [425, 374] on td at bounding box center [433, 374] width 34 height 23
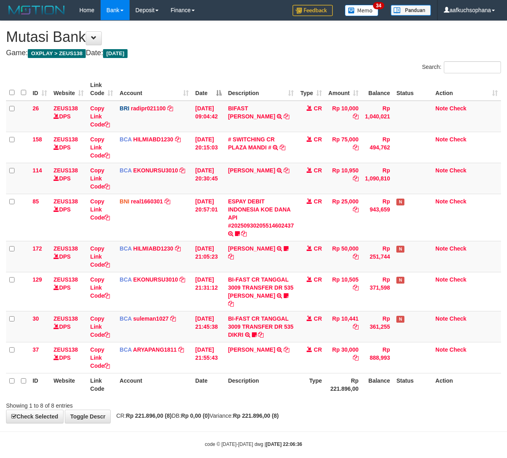
scroll to position [10, 0]
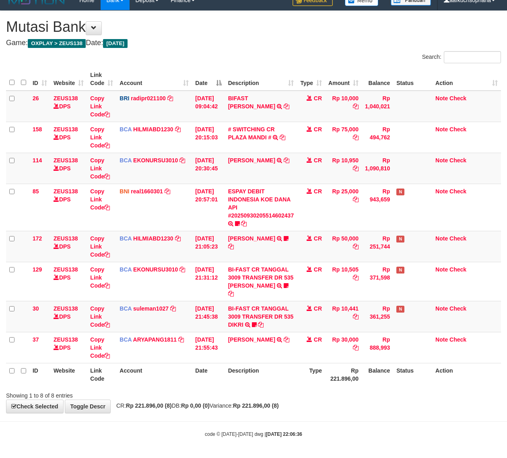
click at [274, 401] on div "**********" at bounding box center [253, 212] width 507 height 402
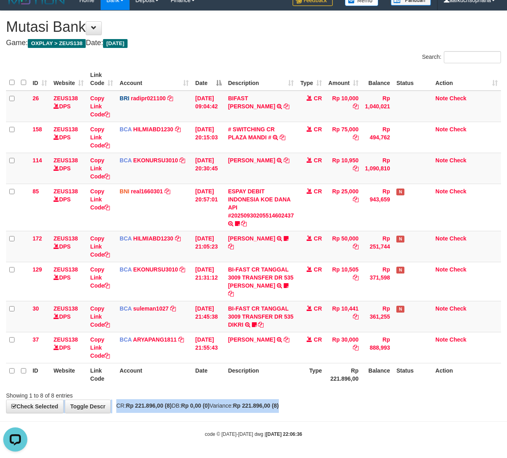
drag, startPoint x: 314, startPoint y: 396, endPoint x: 347, endPoint y: 403, distance: 33.7
click at [347, 403] on div "**********" at bounding box center [253, 212] width 507 height 402
click at [347, 402] on div "**********" at bounding box center [253, 212] width 507 height 402
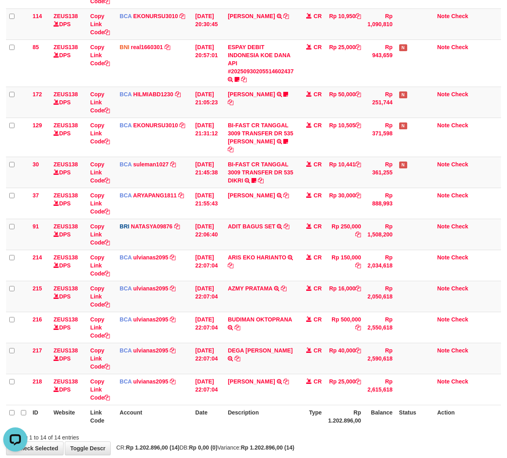
scroll to position [197, 0]
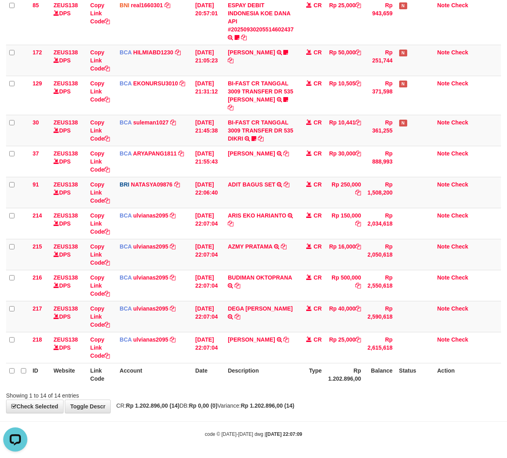
drag, startPoint x: 321, startPoint y: 431, endPoint x: 217, endPoint y: 396, distance: 109.0
click at [320, 431] on div "code © 2012-2018 dwg | 2025/09/30 22:07:09" at bounding box center [253, 434] width 507 height 8
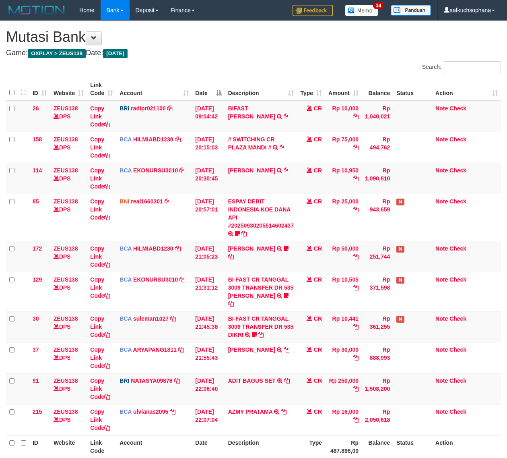
scroll to position [73, 0]
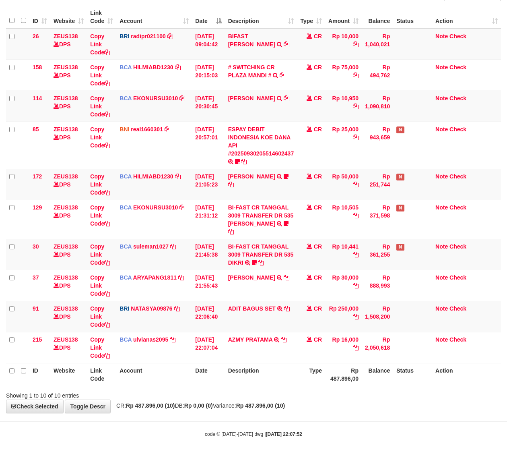
click at [351, 423] on body "Toggle navigation Home Bank Account List Load By Website Group [OXPLAY] ZEUS138…" at bounding box center [253, 193] width 507 height 530
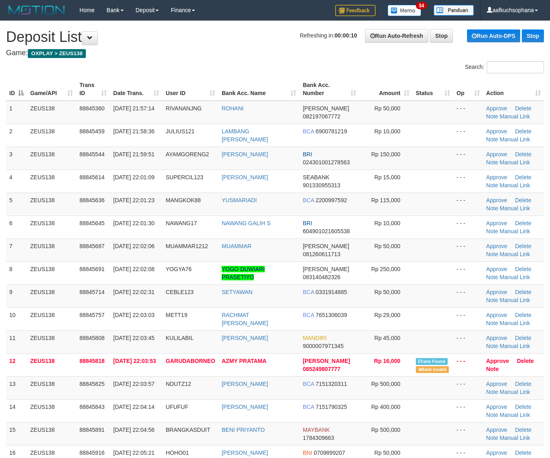
scroll to position [50, 0]
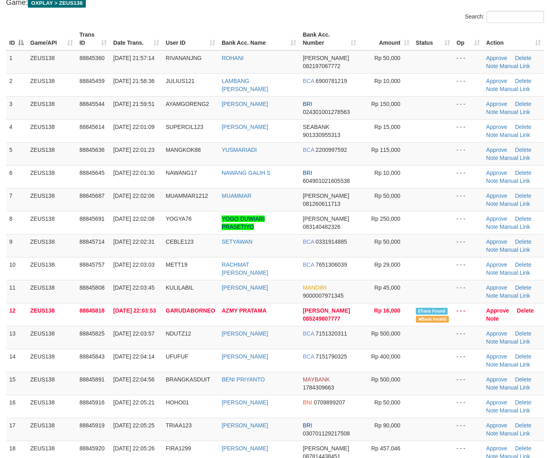
drag, startPoint x: 463, startPoint y: 395, endPoint x: 545, endPoint y: 404, distance: 81.8
click at [463, 395] on td "- - -" at bounding box center [468, 406] width 30 height 23
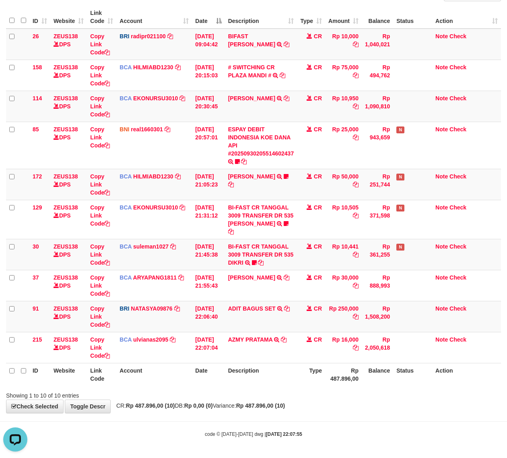
drag, startPoint x: 307, startPoint y: 419, endPoint x: 7, endPoint y: 377, distance: 302.5
click at [304, 419] on body "Toggle navigation Home Bank Account List Load By Website Group [OXPLAY] ZEUS138…" at bounding box center [253, 193] width 507 height 530
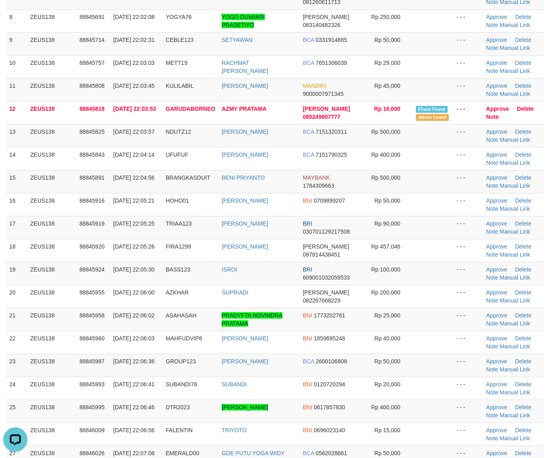
drag, startPoint x: 422, startPoint y: 364, endPoint x: 553, endPoint y: 378, distance: 131.9
click at [442, 366] on td at bounding box center [432, 365] width 41 height 23
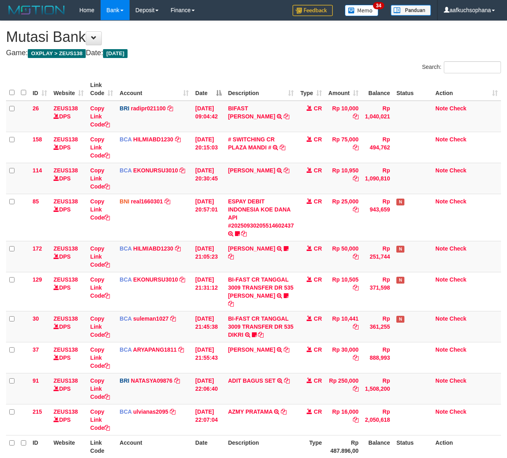
scroll to position [73, 0]
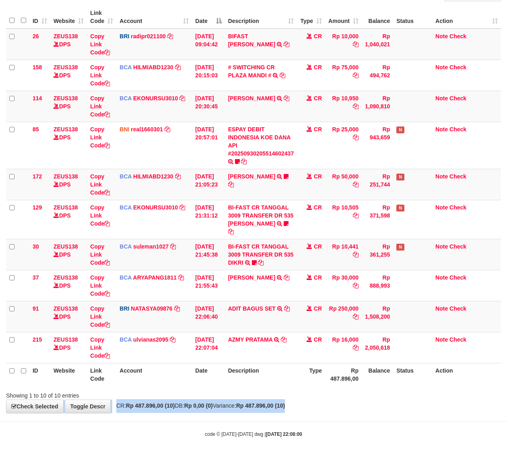
drag, startPoint x: 359, startPoint y: 400, endPoint x: 345, endPoint y: 397, distance: 14.3
click at [355, 400] on div "**********" at bounding box center [253, 181] width 507 height 464
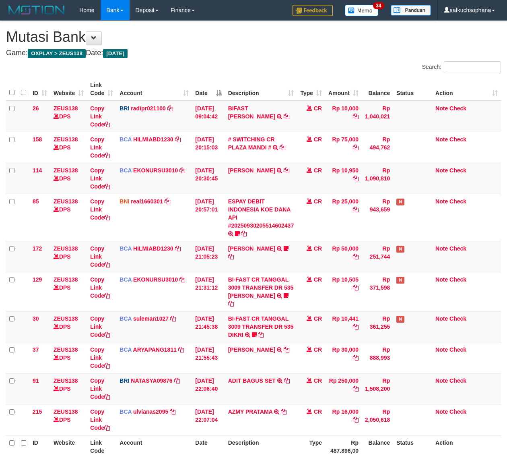
scroll to position [73, 0]
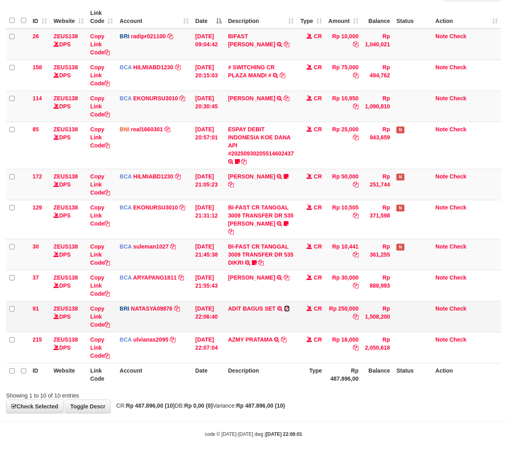
click at [288, 309] on icon at bounding box center [287, 309] width 6 height 6
click at [294, 379] on th "Description" at bounding box center [261, 374] width 72 height 23
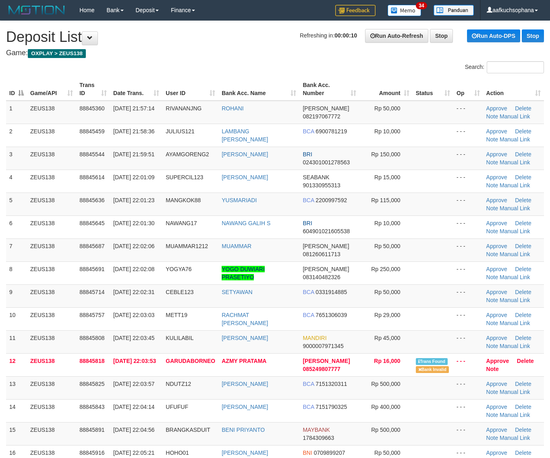
scroll to position [252, 0]
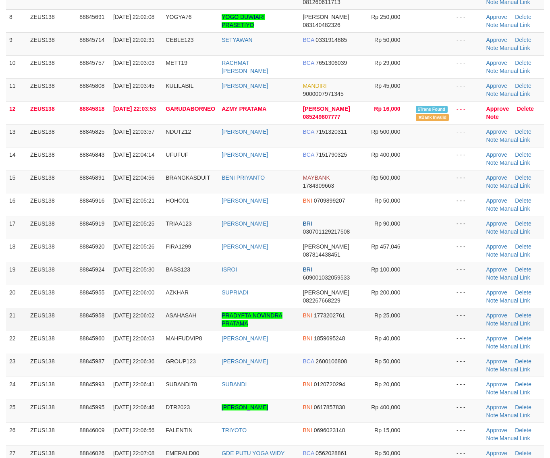
click at [438, 309] on td at bounding box center [432, 319] width 41 height 23
drag, startPoint x: 503, startPoint y: 379, endPoint x: 489, endPoint y: 375, distance: 14.8
click at [501, 380] on td "Approve Delete Note Manual Link" at bounding box center [513, 387] width 61 height 23
click at [447, 357] on td at bounding box center [432, 365] width 41 height 23
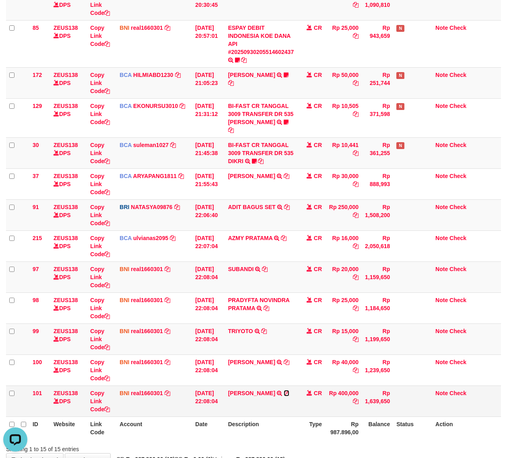
click at [284, 396] on icon at bounding box center [287, 393] width 6 height 6
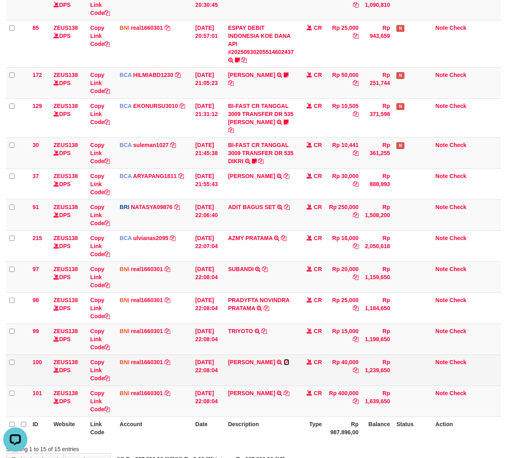
drag, startPoint x: 275, startPoint y: 364, endPoint x: 268, endPoint y: 363, distance: 6.9
click at [284, 364] on icon at bounding box center [287, 362] width 6 height 6
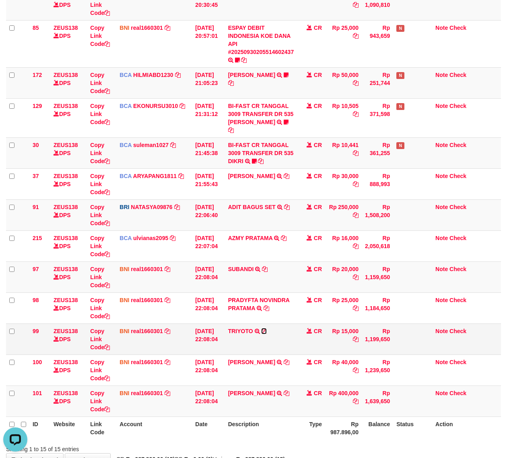
click at [266, 330] on icon at bounding box center [264, 331] width 6 height 6
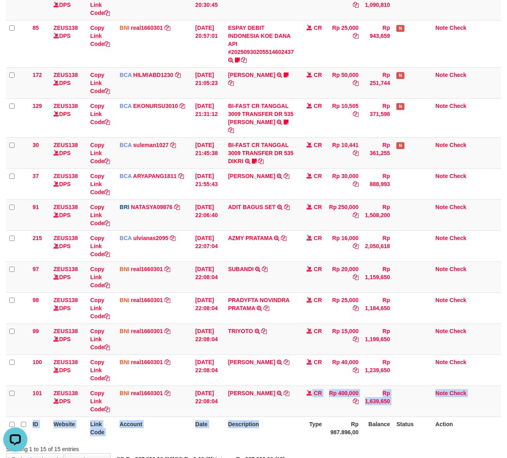
drag, startPoint x: 265, startPoint y: 417, endPoint x: 244, endPoint y: 418, distance: 20.6
click at [265, 418] on table "ID Website Link Code Account Date Description Type Amount Balance Status Action…" at bounding box center [253, 171] width 495 height 535
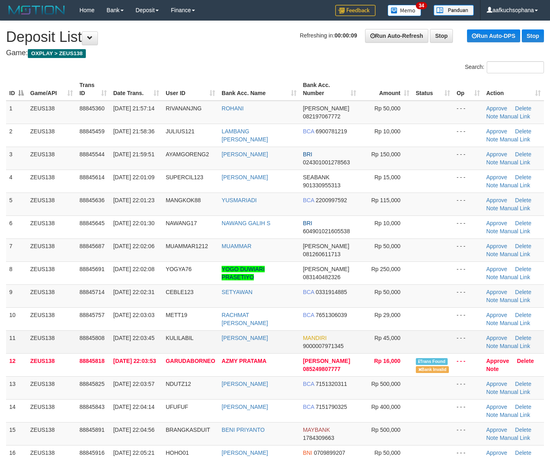
click at [452, 337] on tr "11 ZEUS138 88845808 30/09/2025 22:03:45 KULILABIL FAJAR ARIZKY MANDIRI 90000079…" at bounding box center [275, 341] width 538 height 23
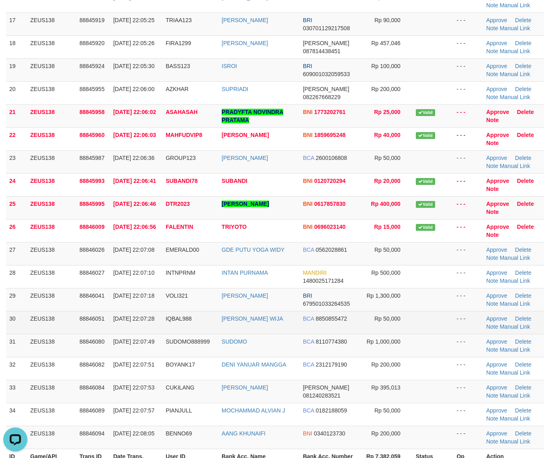
click at [422, 319] on td at bounding box center [432, 322] width 41 height 23
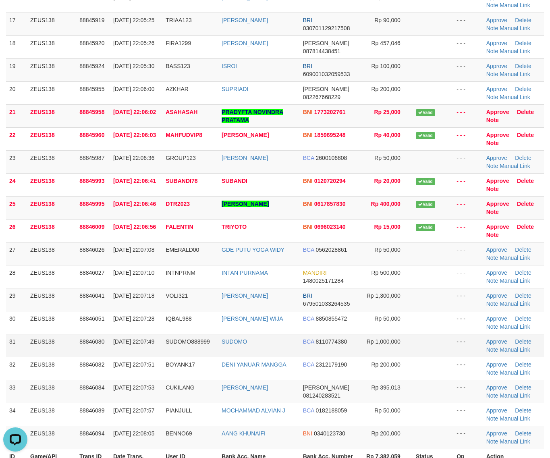
click at [425, 340] on td at bounding box center [432, 345] width 41 height 23
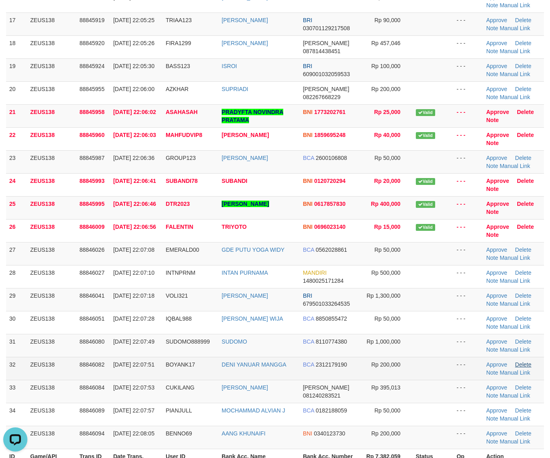
drag, startPoint x: 425, startPoint y: 340, endPoint x: 529, endPoint y: 365, distance: 107.6
click at [482, 354] on tr "31 ZEUS138 88846080 30/09/2025 22:07:49 SUDOMO888999 SUDOMO BCA 8110774380 Rp 1…" at bounding box center [275, 345] width 538 height 23
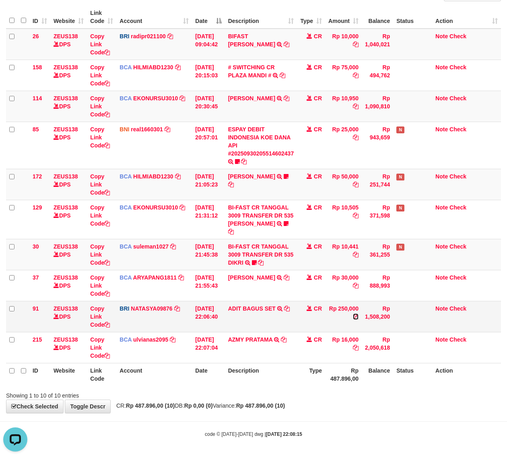
click at [357, 316] on icon at bounding box center [356, 317] width 6 height 6
drag, startPoint x: 357, startPoint y: 316, endPoint x: 278, endPoint y: 320, distance: 79.0
click at [356, 317] on icon at bounding box center [356, 317] width 6 height 6
click at [196, 397] on div "Showing 1 to 10 of 10 entries" at bounding box center [105, 393] width 199 height 11
click at [252, 308] on link "ADIT BAGUS SET" at bounding box center [252, 308] width 48 height 6
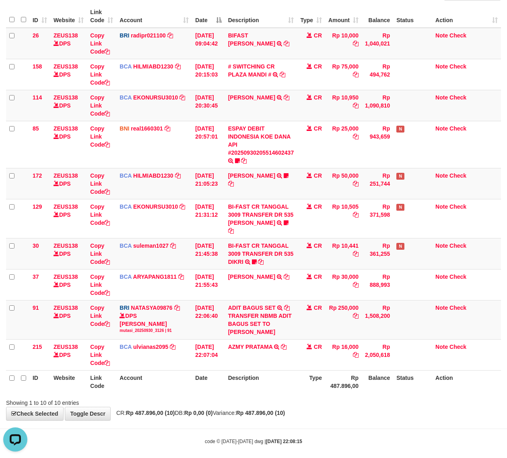
click at [310, 399] on div "Showing 1 to 10 of 10 entries" at bounding box center [253, 400] width 507 height 11
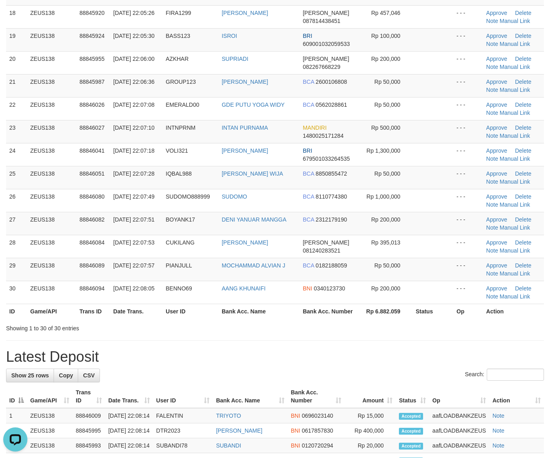
click at [425, 335] on div "**********" at bounding box center [275, 229] width 550 height 1388
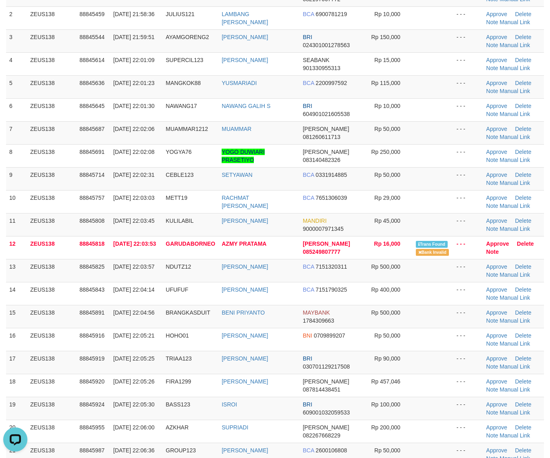
scroll to position [242, 0]
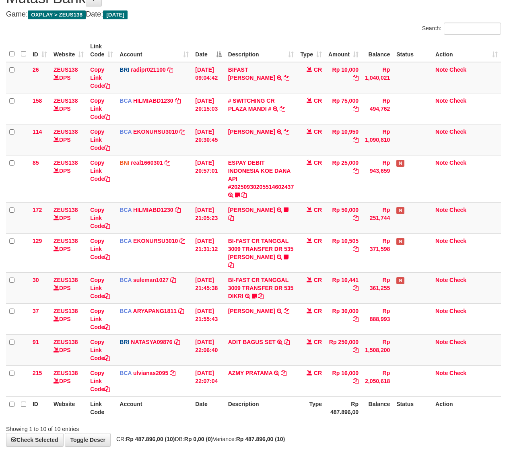
scroll to position [73, 0]
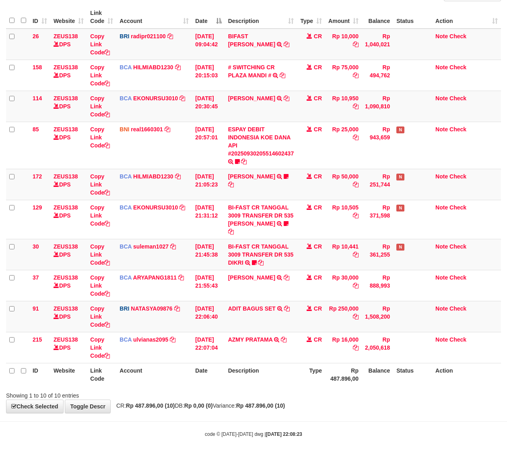
click at [135, 379] on th "Account" at bounding box center [154, 374] width 76 height 23
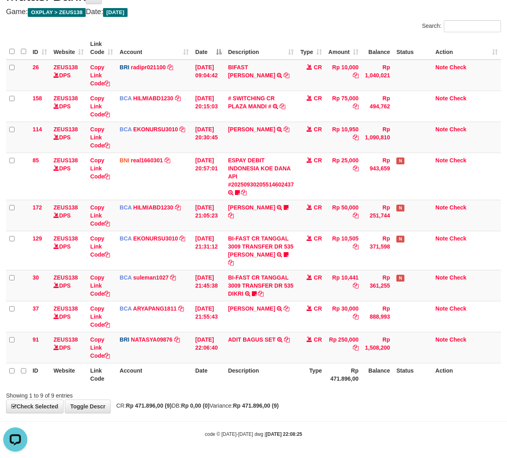
click at [176, 426] on body "Toggle navigation Home Bank Account List Load By Website Group [OXPLAY] ZEUS138…" at bounding box center [253, 208] width 507 height 499
click at [175, 426] on body "Toggle navigation Home Bank Account List Load By Website Group [OXPLAY] ZEUS138…" at bounding box center [253, 208] width 507 height 499
drag, startPoint x: 186, startPoint y: 431, endPoint x: 4, endPoint y: 391, distance: 186.0
click at [178, 426] on body "Toggle navigation Home Bank Account List Load By Website Group [OXPLAY] ZEUS138…" at bounding box center [253, 208] width 507 height 499
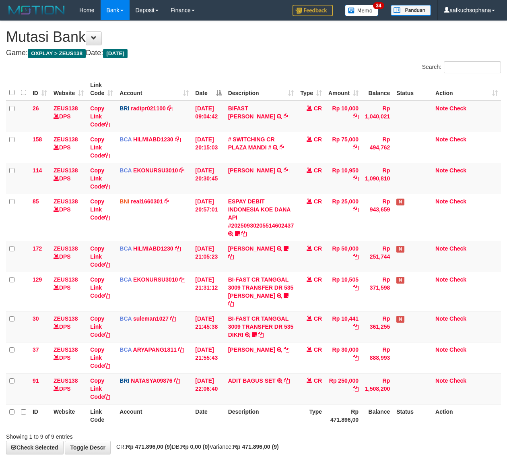
scroll to position [41, 0]
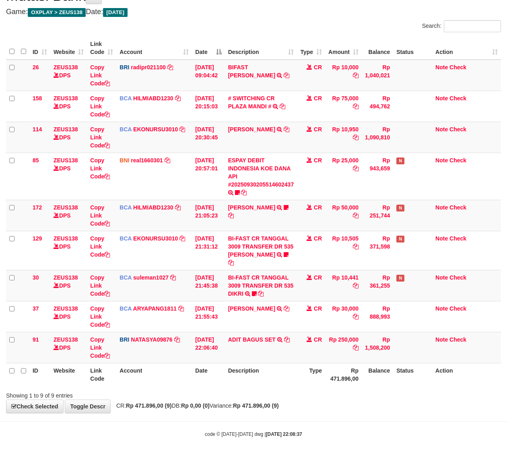
click at [277, 433] on strong "[DATE] 22:08:37" at bounding box center [284, 434] width 36 height 6
drag, startPoint x: 246, startPoint y: 429, endPoint x: 159, endPoint y: 403, distance: 90.6
click at [244, 429] on body "Toggle navigation Home Bank Account List Load By Website Group [OXPLAY] ZEUS138…" at bounding box center [253, 208] width 507 height 499
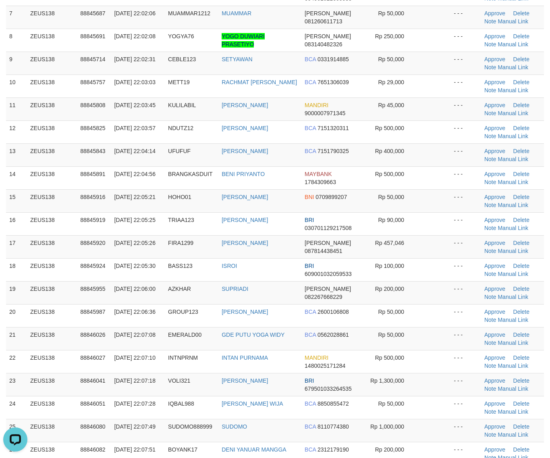
scroll to position [252, 0]
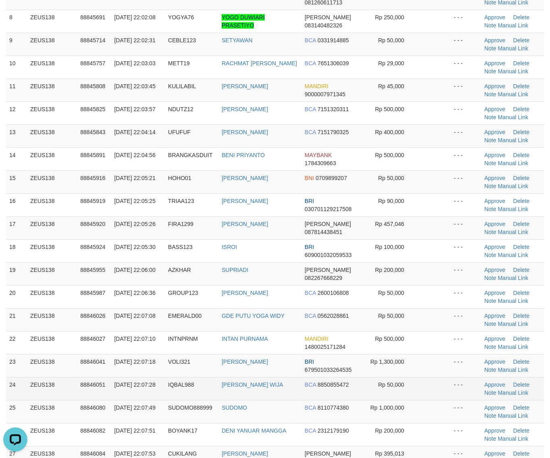
click at [435, 385] on td at bounding box center [433, 388] width 34 height 23
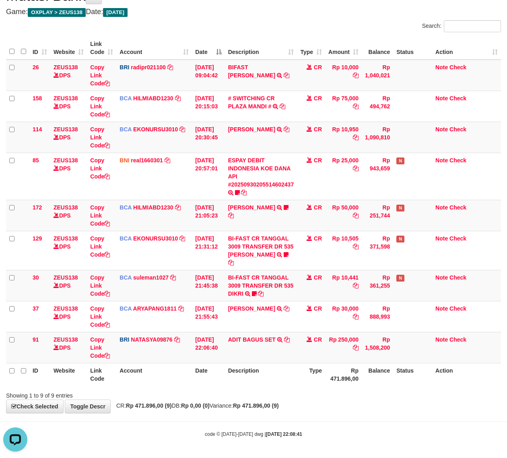
drag, startPoint x: 345, startPoint y: 414, endPoint x: 333, endPoint y: 412, distance: 12.2
click at [343, 415] on body "Toggle navigation Home Bank Account List Load By Website Group [OXPLAY] ZEUS138…" at bounding box center [253, 208] width 507 height 499
drag, startPoint x: 330, startPoint y: 412, endPoint x: 273, endPoint y: 393, distance: 60.1
click at [327, 412] on div "**********" at bounding box center [253, 196] width 507 height 433
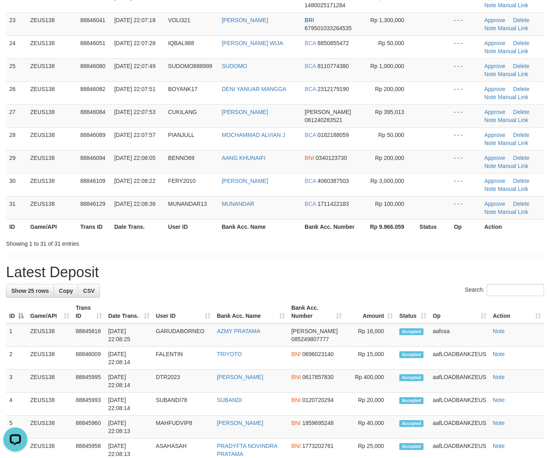
scroll to position [604, 0]
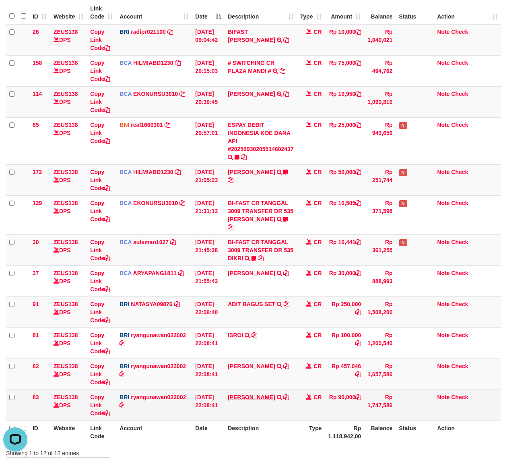
scroll to position [135, 0]
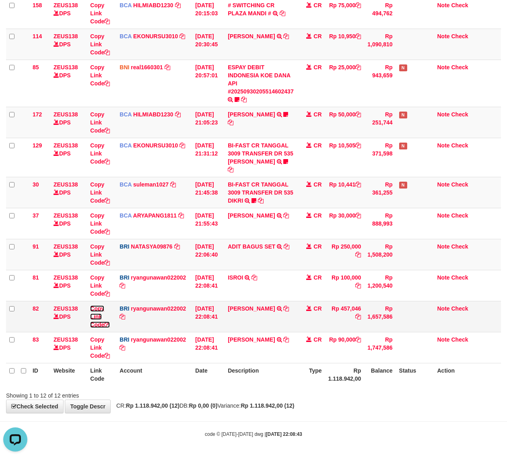
click at [109, 324] on icon at bounding box center [107, 325] width 6 height 6
click at [359, 317] on icon at bounding box center [359, 317] width 6 height 6
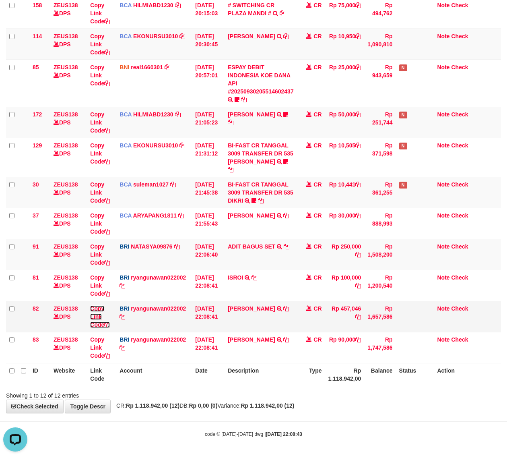
click at [110, 323] on icon at bounding box center [107, 325] width 6 height 6
drag, startPoint x: 223, startPoint y: 403, endPoint x: 217, endPoint y: 397, distance: 9.1
click at [224, 403] on div "**********" at bounding box center [253, 150] width 507 height 526
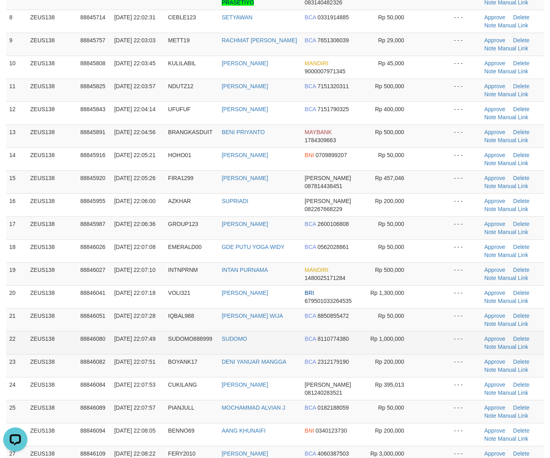
click at [445, 353] on td at bounding box center [433, 342] width 34 height 23
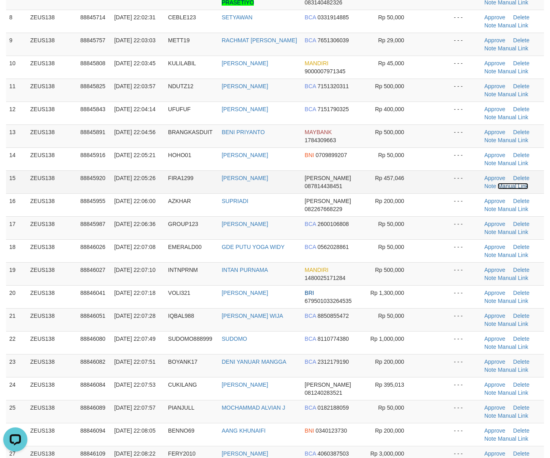
click at [504, 188] on link "Manual Link" at bounding box center [512, 186] width 31 height 6
click at [497, 183] on link "Manual Link" at bounding box center [512, 186] width 31 height 6
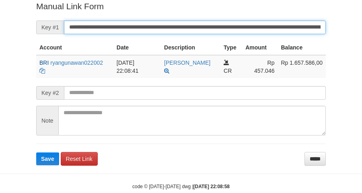
click at [36, 153] on button "Save" at bounding box center [47, 159] width 23 height 13
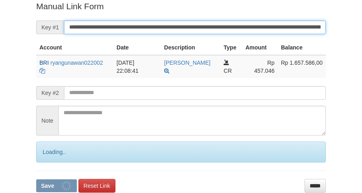
click at [36, 180] on button "Save" at bounding box center [56, 186] width 41 height 13
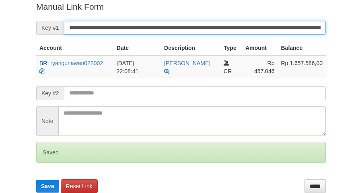
click at [36, 180] on button "Save" at bounding box center [47, 186] width 23 height 13
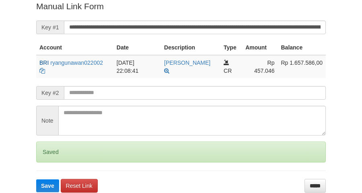
click at [36, 180] on button "Save" at bounding box center [47, 186] width 23 height 13
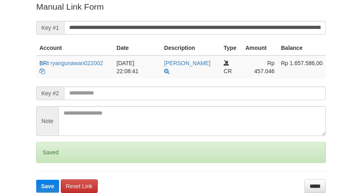
click at [36, 180] on button "Save" at bounding box center [47, 186] width 23 height 13
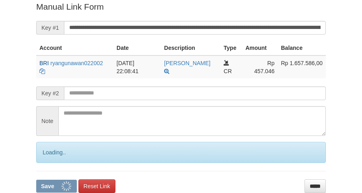
click at [36, 180] on button "Save" at bounding box center [56, 186] width 41 height 13
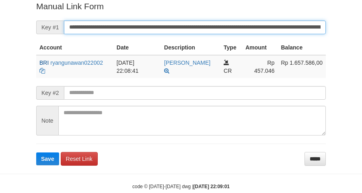
click at [36, 153] on button "Save" at bounding box center [47, 159] width 23 height 13
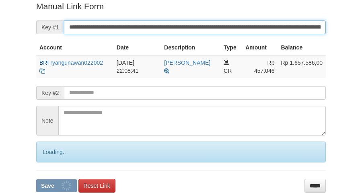
scroll to position [165, 0]
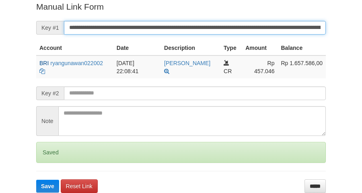
click at [36, 180] on button "Save" at bounding box center [47, 186] width 23 height 13
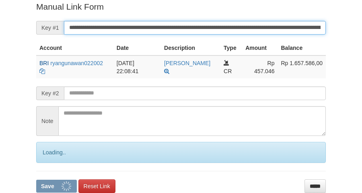
click at [36, 180] on button "Save" at bounding box center [56, 186] width 41 height 13
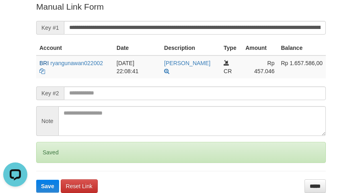
scroll to position [0, 0]
drag, startPoint x: 0, startPoint y: 0, endPoint x: 214, endPoint y: 29, distance: 215.8
click at [214, 29] on input "**********" at bounding box center [195, 28] width 262 height 14
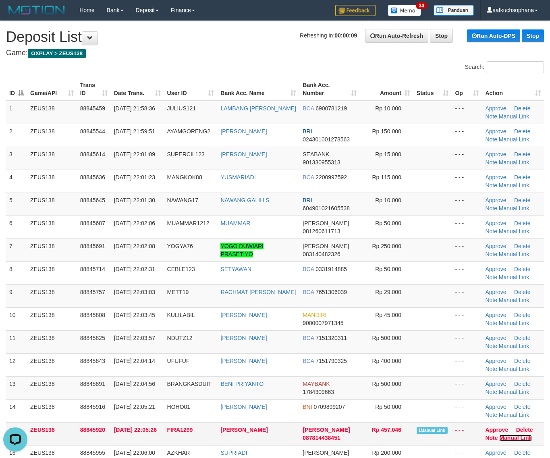
click at [506, 438] on link "Manual Link" at bounding box center [515, 437] width 33 height 6
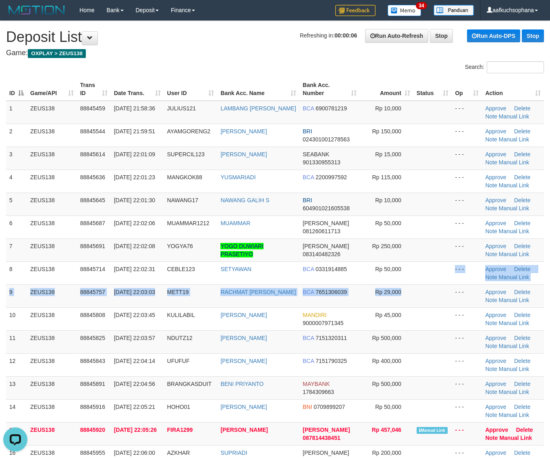
drag, startPoint x: 426, startPoint y: 282, endPoint x: 555, endPoint y: 345, distance: 143.9
click at [443, 296] on tbody "1 ZEUS138 88845459 30/09/2025 21:58:36 JULIUS121 LAMBANG JULIUS EKO BCA 6900781…" at bounding box center [275, 434] width 538 height 666
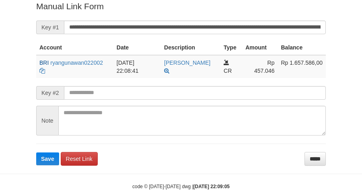
click at [261, 33] on form "**********" at bounding box center [181, 82] width 290 height 165
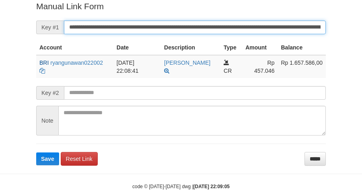
click at [36, 153] on button "Save" at bounding box center [47, 159] width 23 height 13
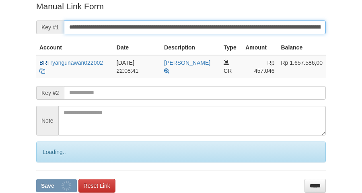
scroll to position [165, 0]
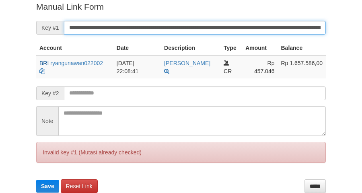
click at [36, 180] on button "Save" at bounding box center [47, 186] width 23 height 13
click at [240, 23] on input "**********" at bounding box center [195, 28] width 262 height 14
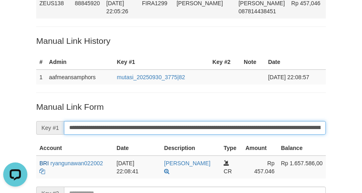
scroll to position [64, 0]
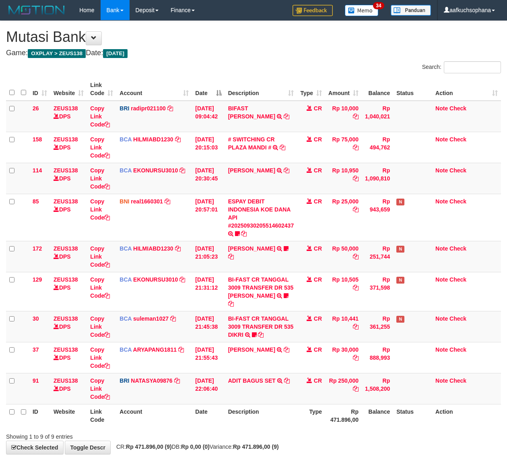
scroll to position [41, 0]
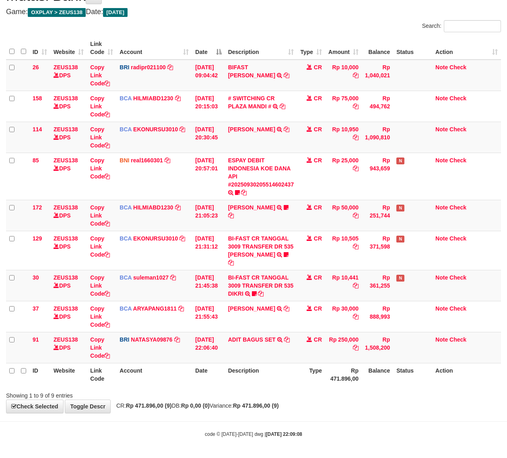
drag, startPoint x: 156, startPoint y: 425, endPoint x: 2, endPoint y: 383, distance: 158.9
click at [139, 416] on body "Toggle navigation Home Bank Account List Load By Website Group [OXPLAY] ZEUS138…" at bounding box center [253, 208] width 507 height 499
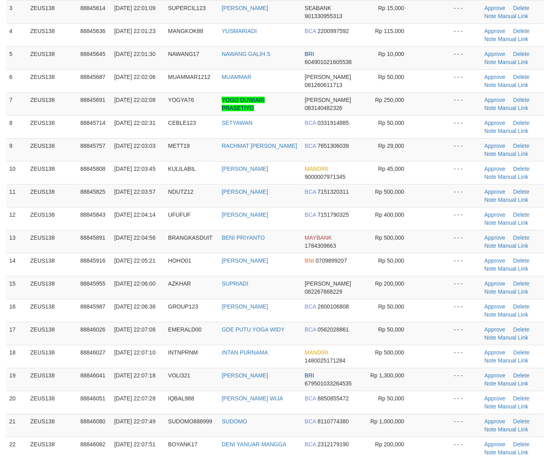
scroll to position [151, 0]
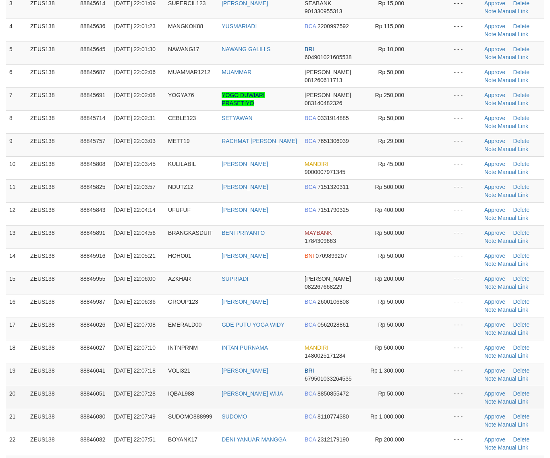
drag, startPoint x: 422, startPoint y: 385, endPoint x: 476, endPoint y: 395, distance: 54.9
click at [425, 385] on td at bounding box center [433, 374] width 34 height 23
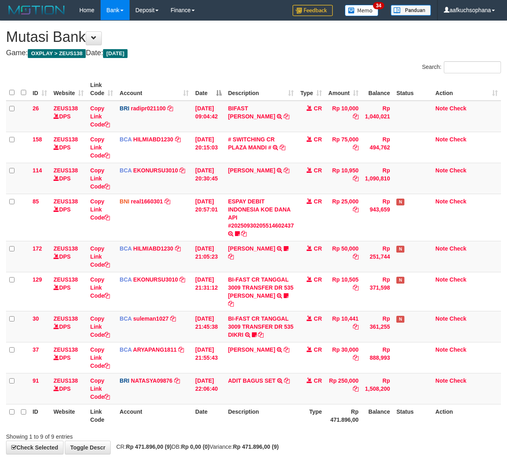
scroll to position [41, 0]
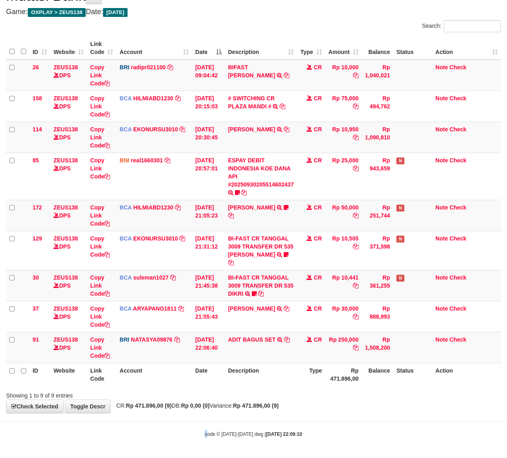
drag, startPoint x: 208, startPoint y: 425, endPoint x: 150, endPoint y: 398, distance: 63.9
click at [207, 425] on body "Toggle navigation Home Bank Account List Load By Website Group [OXPLAY] ZEUS138…" at bounding box center [253, 208] width 507 height 499
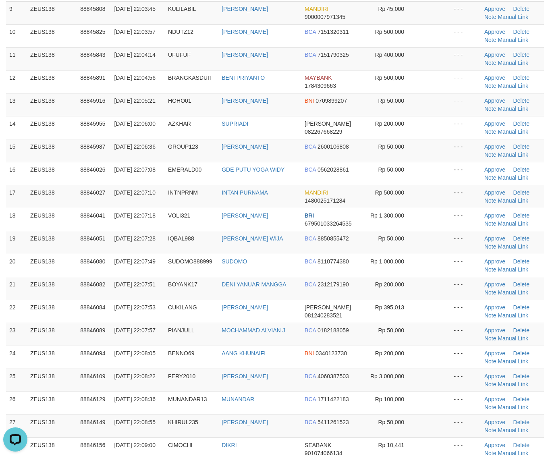
scroll to position [403, 0]
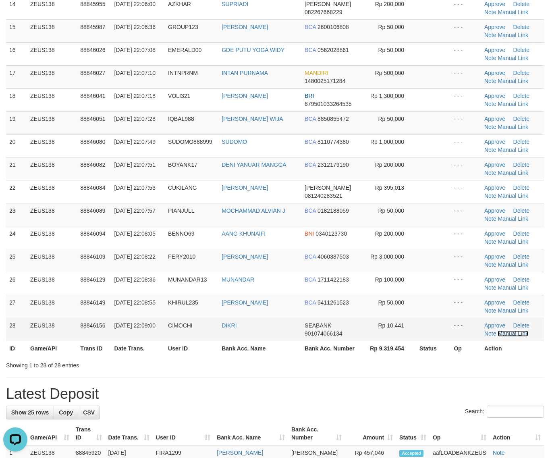
click at [508, 333] on link "Manual Link" at bounding box center [512, 333] width 31 height 6
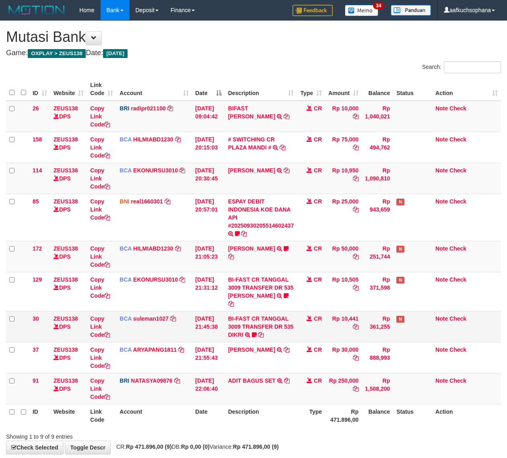
scroll to position [41, 0]
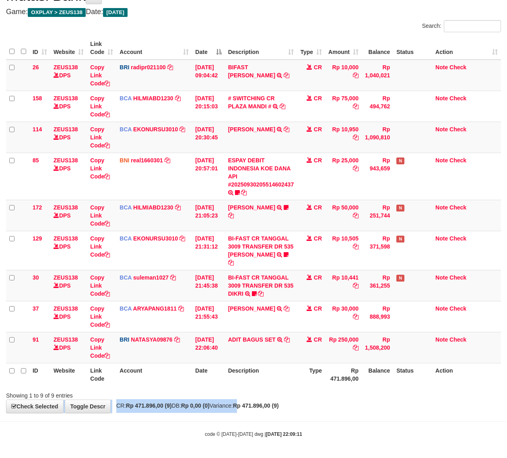
drag, startPoint x: 258, startPoint y: 401, endPoint x: 0, endPoint y: 361, distance: 261.1
click at [254, 399] on div "**********" at bounding box center [253, 196] width 507 height 433
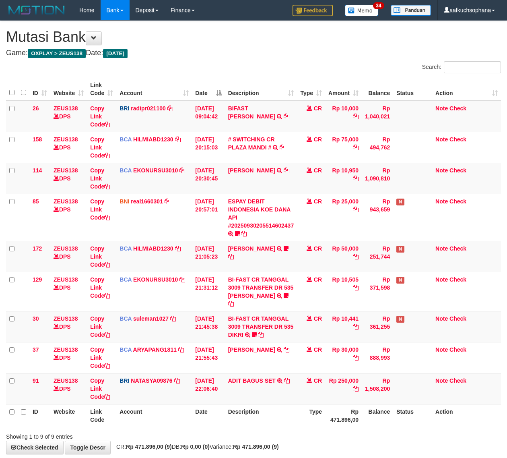
scroll to position [41, 0]
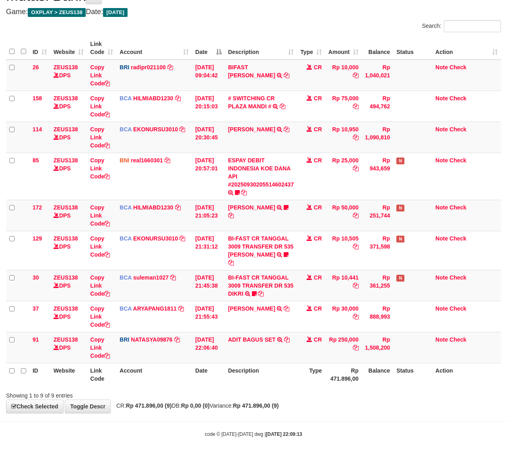
click at [211, 430] on div "code © 2012-2018 dwg | 2025/09/30 22:09:13" at bounding box center [253, 434] width 507 height 8
click at [109, 291] on icon at bounding box center [107, 294] width 6 height 6
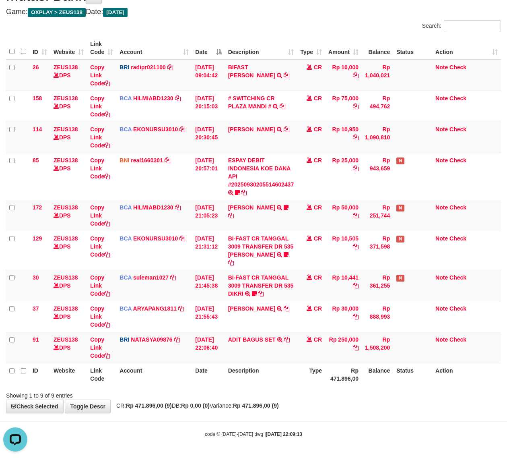
drag, startPoint x: 263, startPoint y: 383, endPoint x: 0, endPoint y: 318, distance: 270.0
click at [258, 383] on th "Description" at bounding box center [261, 374] width 72 height 23
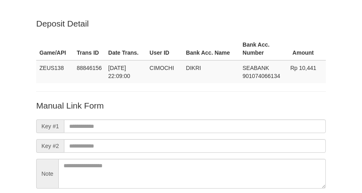
scroll to position [71, 0]
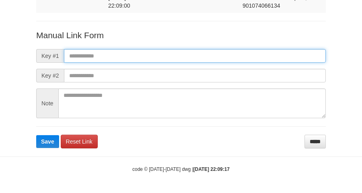
click at [249, 55] on input "text" at bounding box center [195, 56] width 262 height 14
paste input "**********"
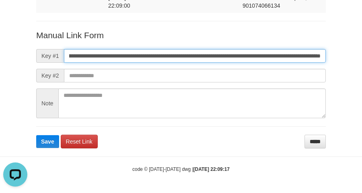
scroll to position [0, 0]
click at [248, 55] on input "**********" at bounding box center [195, 56] width 262 height 14
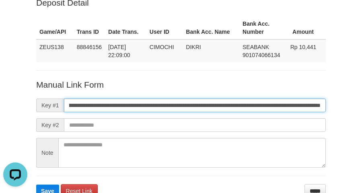
scroll to position [21, 0]
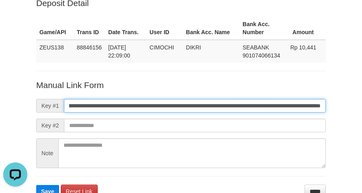
type input "**********"
click at [36, 185] on button "Save" at bounding box center [47, 191] width 23 height 13
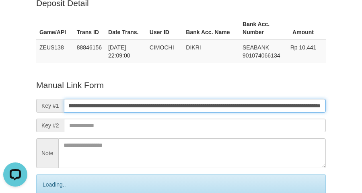
click at [246, 106] on input "**********" at bounding box center [195, 106] width 262 height 14
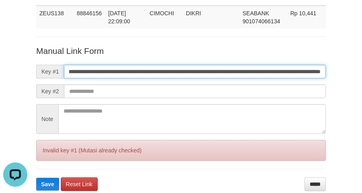
scroll to position [98, 0]
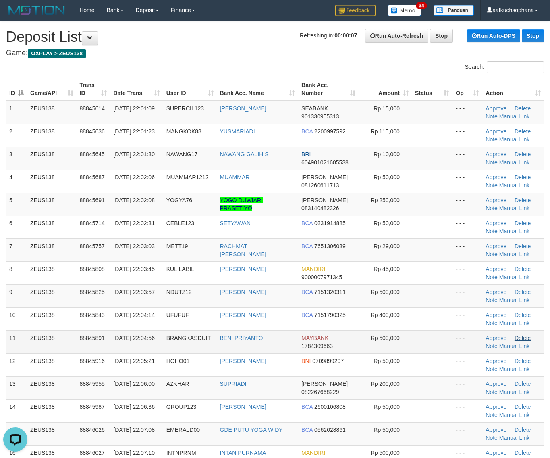
drag, startPoint x: 451, startPoint y: 301, endPoint x: 523, endPoint y: 335, distance: 80.0
click at [461, 307] on tbody "1 ZEUS138 88845614 30/09/2025 22:01:09 SUPERCIL123 RISKI VERNANDO SEABANK 90133…" at bounding box center [275, 426] width 538 height 651
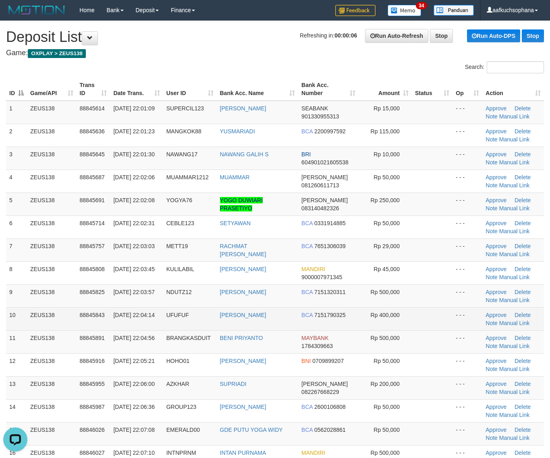
scroll to position [7, 0]
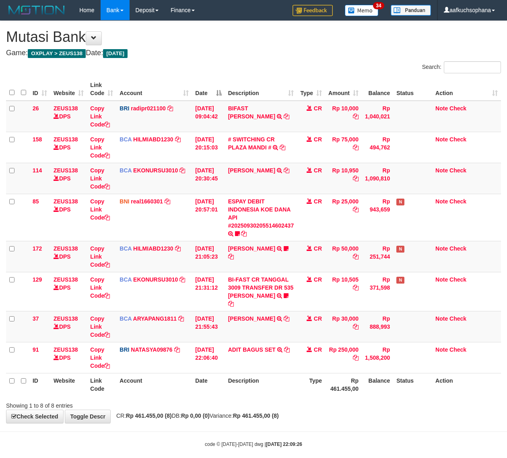
click at [220, 406] on div "Showing 1 to 8 of 8 entries" at bounding box center [253, 403] width 507 height 11
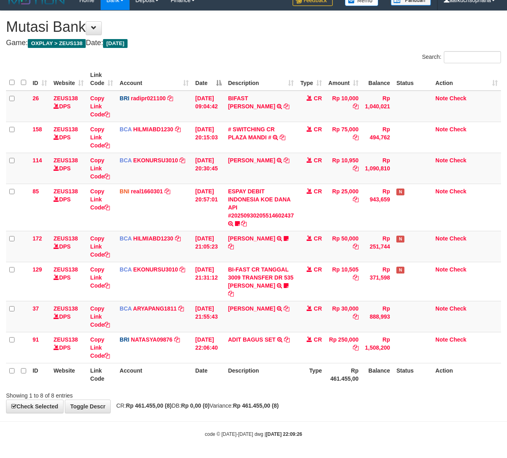
drag, startPoint x: 201, startPoint y: 414, endPoint x: 157, endPoint y: 397, distance: 47.0
click at [192, 411] on body "Toggle navigation Home Bank Account List Load By Website Group [OXPLAY] ZEUS138…" at bounding box center [253, 224] width 507 height 468
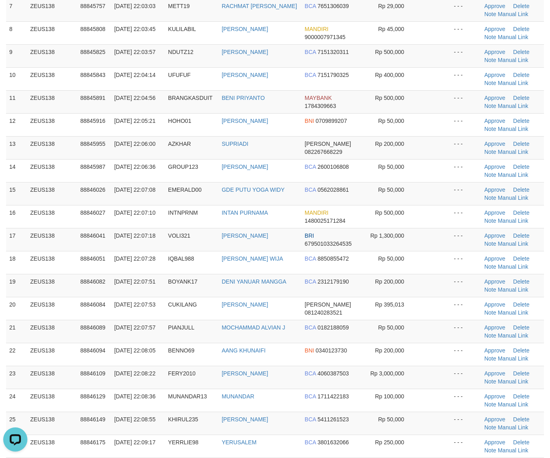
scroll to position [266, 0]
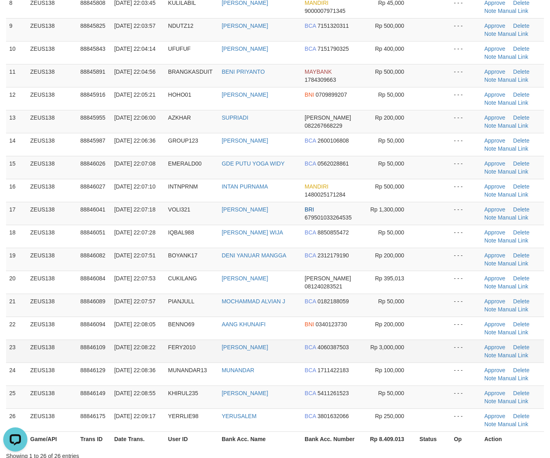
click at [455, 358] on td "- - -" at bounding box center [465, 350] width 31 height 23
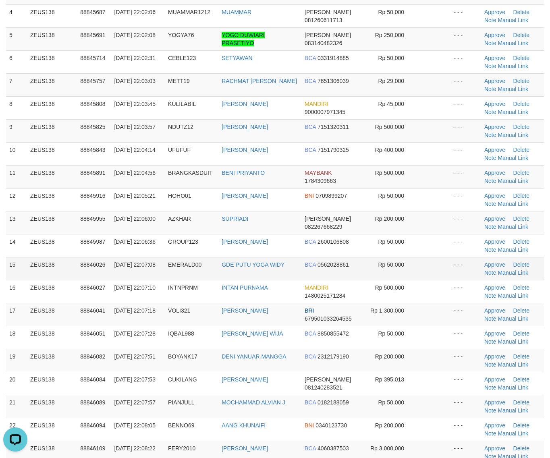
scroll to position [139, 0]
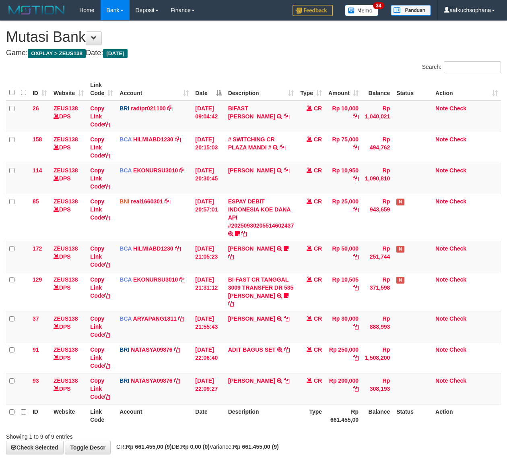
scroll to position [35, 0]
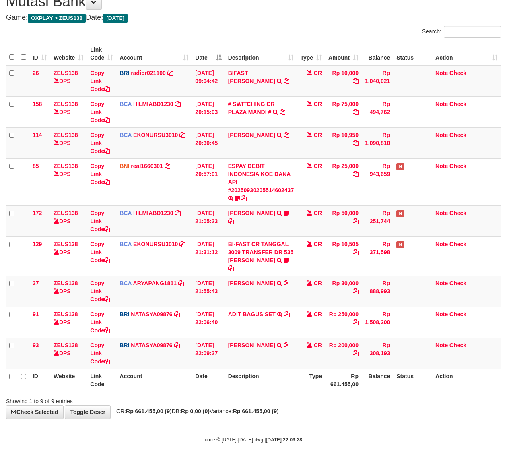
click at [258, 392] on div "ID Website Link Code Account Date Description Type Amount Balance Status Action…" at bounding box center [253, 217] width 507 height 354
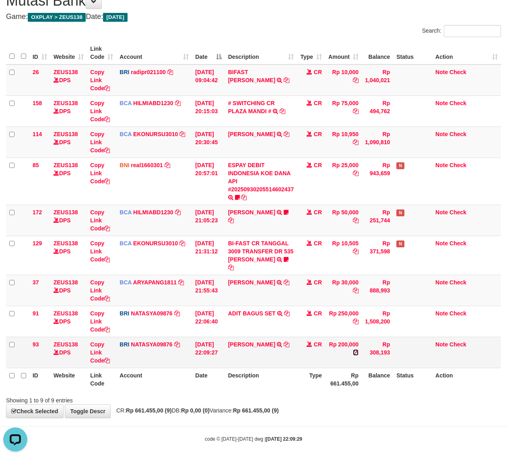
click at [357, 353] on icon at bounding box center [356, 352] width 6 height 6
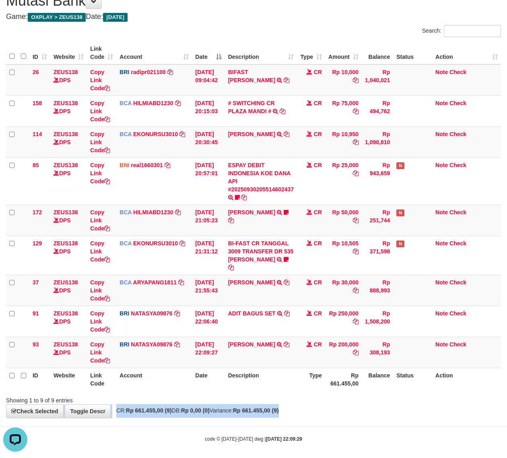
drag, startPoint x: 347, startPoint y: 405, endPoint x: 136, endPoint y: 370, distance: 214.5
click at [345, 406] on div "**********" at bounding box center [253, 201] width 507 height 433
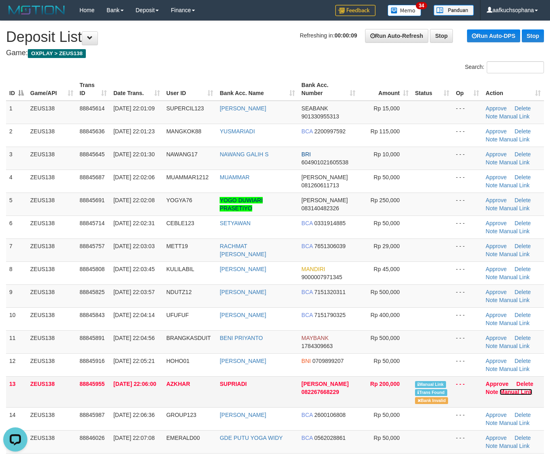
click at [509, 395] on link "Manual Link" at bounding box center [515, 392] width 33 height 6
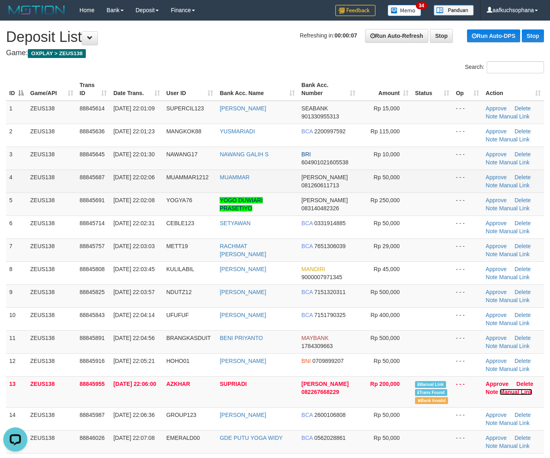
click at [499, 389] on link "Manual Link" at bounding box center [515, 392] width 33 height 6
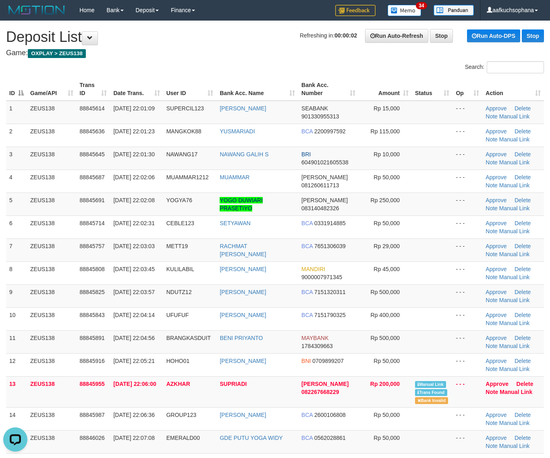
drag, startPoint x: 224, startPoint y: 53, endPoint x: 234, endPoint y: 60, distance: 12.5
click at [225, 53] on h4 "Game: OXPLAY > ZEUS138" at bounding box center [275, 53] width 538 height 8
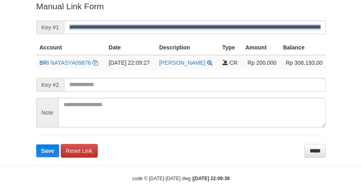
drag, startPoint x: 244, startPoint y: 35, endPoint x: 234, endPoint y: 26, distance: 13.4
click at [234, 26] on form "**********" at bounding box center [181, 78] width 290 height 157
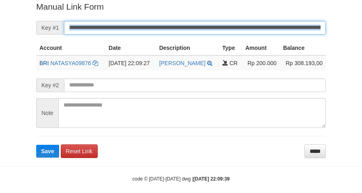
click at [36, 145] on button "Save" at bounding box center [47, 151] width 23 height 13
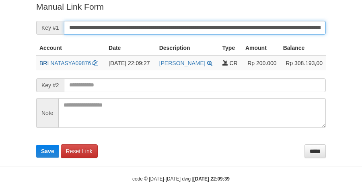
click at [36, 145] on button "Save" at bounding box center [47, 151] width 23 height 13
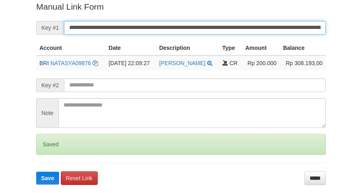
click at [36, 172] on button "Save" at bounding box center [47, 178] width 23 height 13
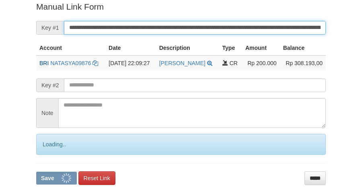
click at [36, 172] on button "Save" at bounding box center [56, 178] width 41 height 13
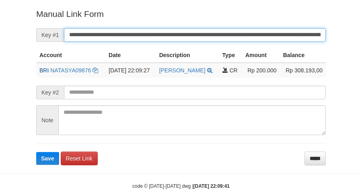
click at [36, 152] on button "Save" at bounding box center [47, 158] width 23 height 13
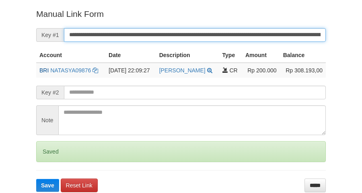
click at [36, 179] on button "Save" at bounding box center [47, 185] width 23 height 13
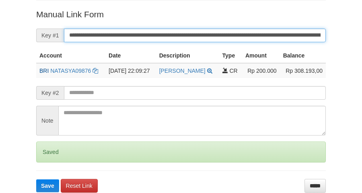
click at [36, 180] on button "Save" at bounding box center [47, 186] width 23 height 13
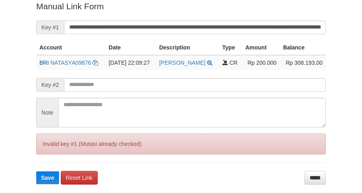
click at [236, 31] on input "**********" at bounding box center [195, 28] width 262 height 14
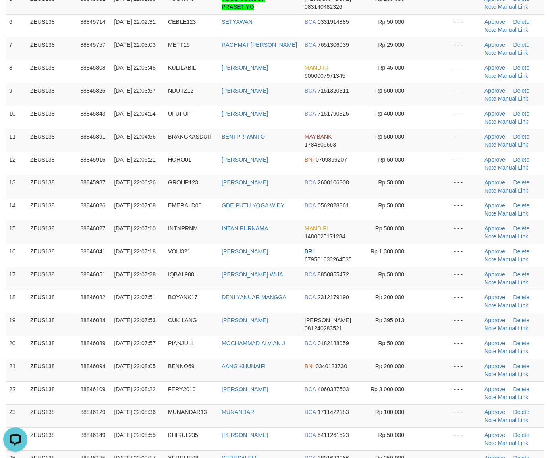
click at [444, 374] on td at bounding box center [433, 369] width 34 height 23
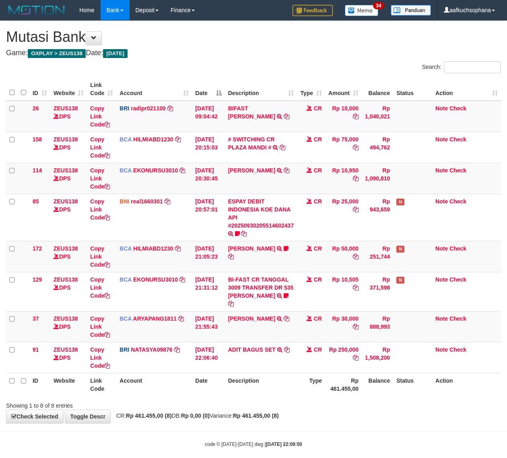
scroll to position [10, 0]
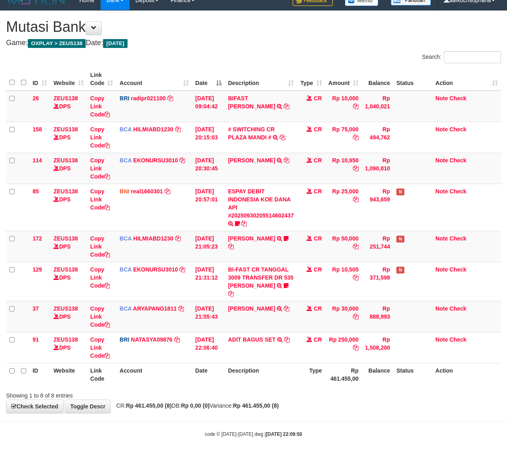
click at [188, 398] on div "**********" at bounding box center [253, 212] width 507 height 402
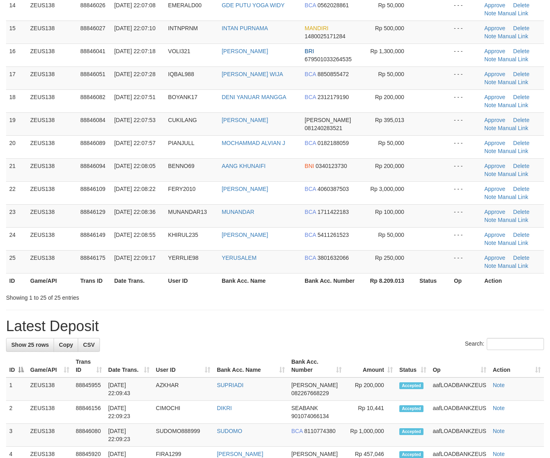
scroll to position [403, 0]
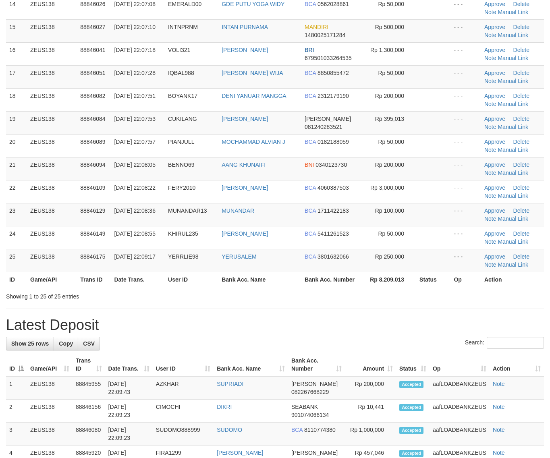
drag, startPoint x: 275, startPoint y: 324, endPoint x: 526, endPoint y: 369, distance: 254.8
click at [281, 329] on h1 "Latest Deposit" at bounding box center [275, 325] width 538 height 16
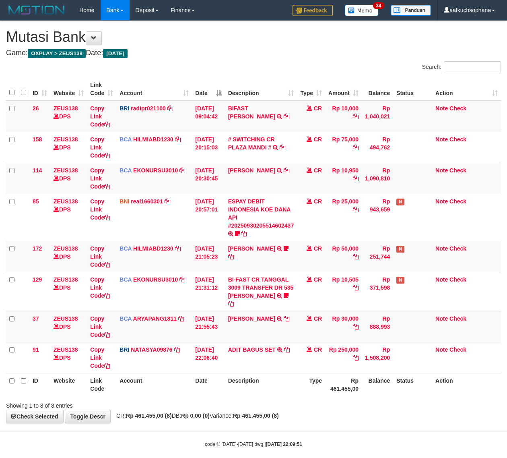
click at [308, 399] on div "Showing 1 to 8 of 8 entries" at bounding box center [253, 403] width 507 height 11
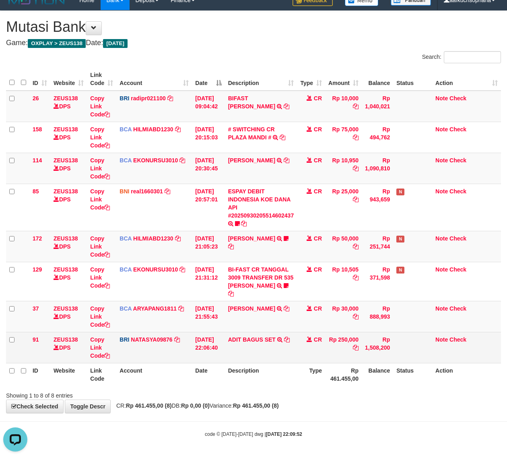
drag, startPoint x: 326, startPoint y: 356, endPoint x: 274, endPoint y: 344, distance: 53.2
click at [323, 356] on td "CR" at bounding box center [311, 347] width 28 height 31
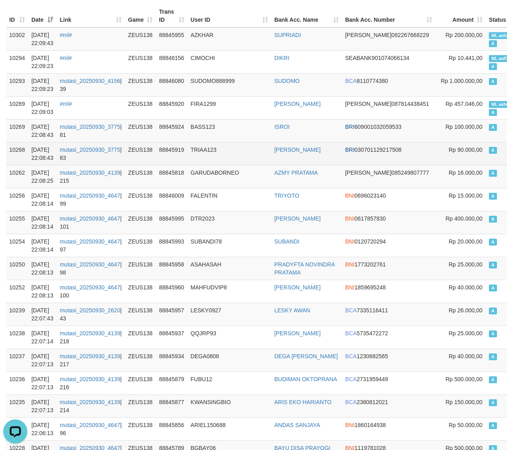
scroll to position [201, 0]
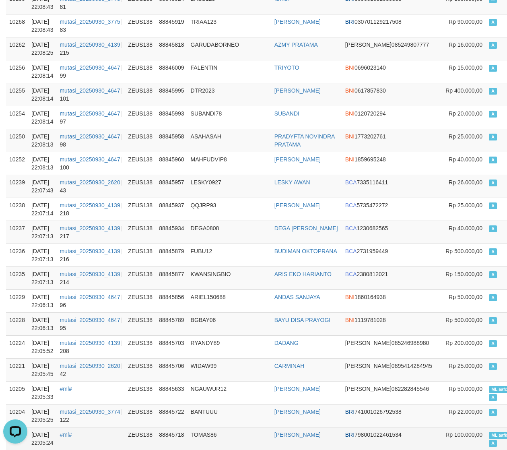
click at [489, 438] on span "ML aafkuchsophana" at bounding box center [511, 435] width 45 height 7
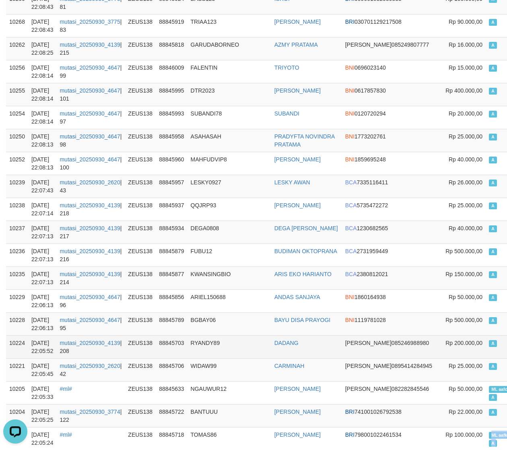
copy td "ML aafkuchsophana A"
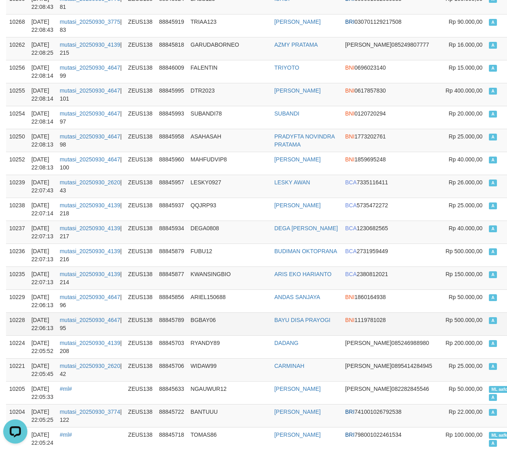
click at [486, 331] on td "A" at bounding box center [515, 323] width 59 height 23
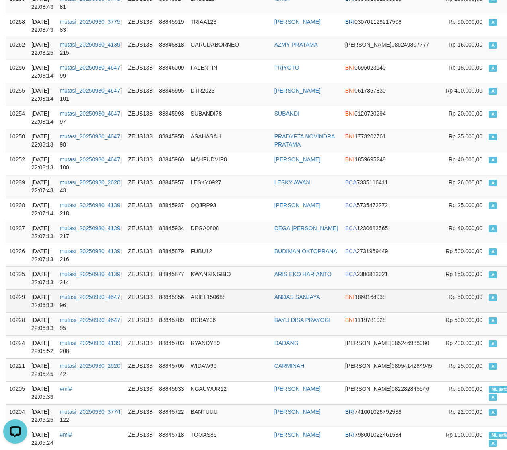
click at [486, 291] on td "A" at bounding box center [515, 301] width 59 height 23
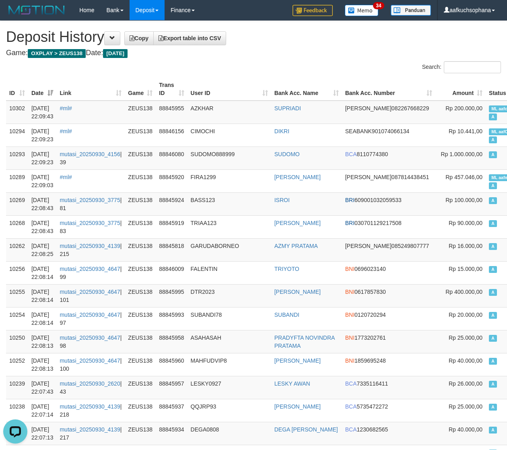
click at [278, 54] on h4 "Game: OXPLAY > ZEUS138 Date: Today" at bounding box center [253, 53] width 495 height 8
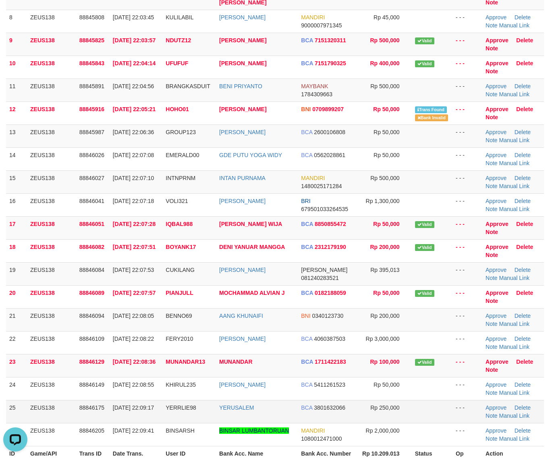
drag, startPoint x: 424, startPoint y: 430, endPoint x: 461, endPoint y: 407, distance: 44.1
click at [424, 429] on td at bounding box center [432, 434] width 41 height 23
click at [442, 323] on td at bounding box center [432, 319] width 41 height 23
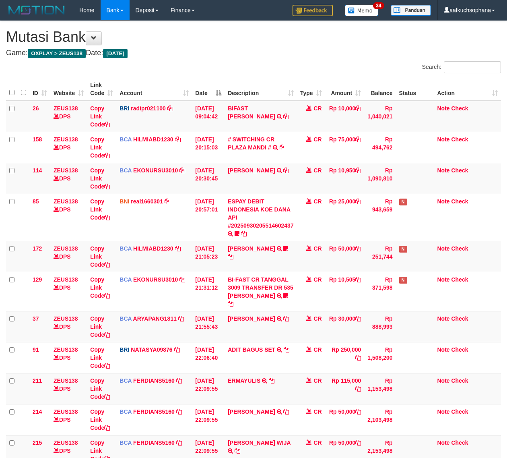
scroll to position [35, 0]
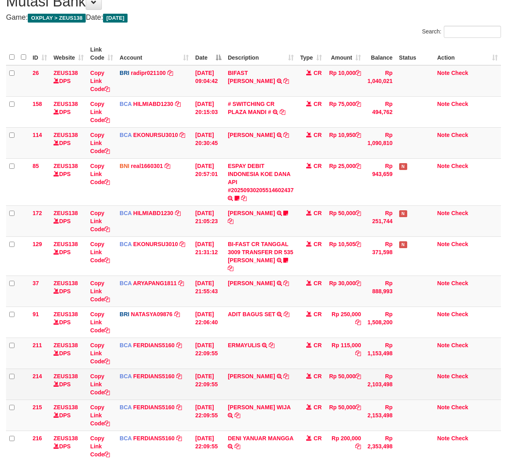
drag, startPoint x: 385, startPoint y: 414, endPoint x: 238, endPoint y: 388, distance: 149.2
click at [383, 415] on td "Rp 2,153,498" at bounding box center [379, 414] width 31 height 31
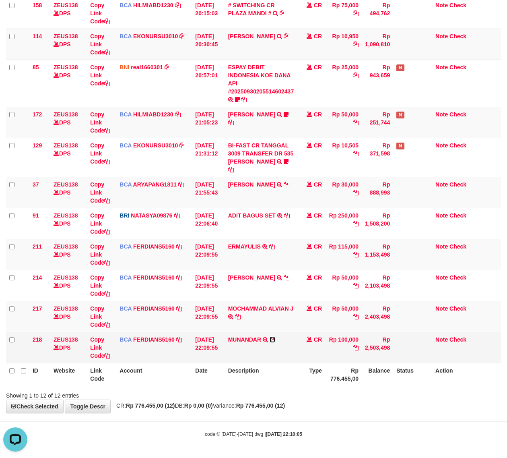
click at [274, 337] on icon at bounding box center [273, 340] width 6 height 6
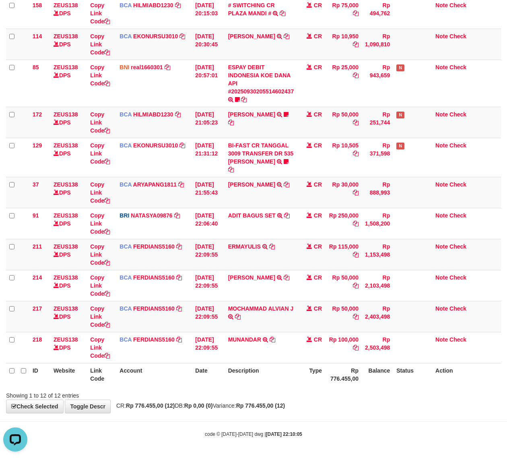
drag, startPoint x: 236, startPoint y: 415, endPoint x: 172, endPoint y: 387, distance: 70.4
click at [235, 415] on body "Toggle navigation Home Bank Account List Load By Website Group [OXPLAY] ZEUS138…" at bounding box center [253, 162] width 507 height 592
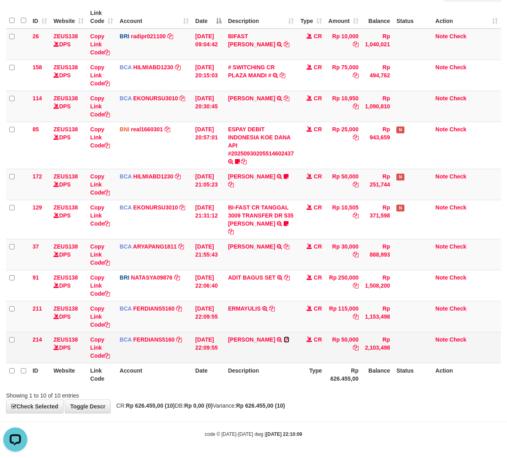
click at [286, 339] on icon at bounding box center [287, 340] width 6 height 6
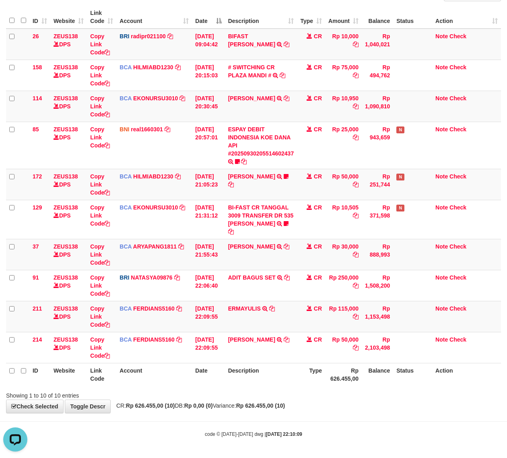
drag, startPoint x: 198, startPoint y: 397, endPoint x: 33, endPoint y: 370, distance: 167.2
click at [194, 397] on div "Showing 1 to 10 of 10 entries" at bounding box center [105, 393] width 199 height 11
click at [238, 381] on th "Description" at bounding box center [261, 374] width 72 height 23
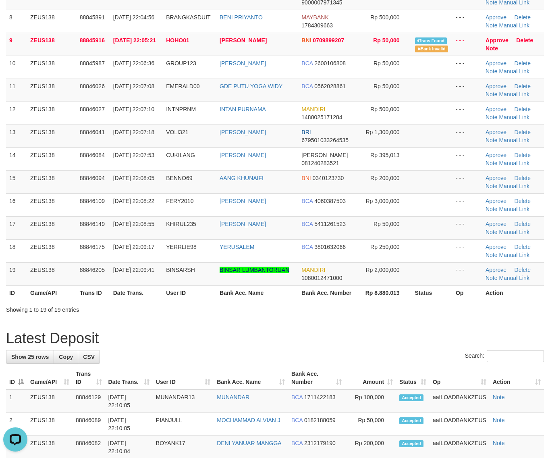
click at [357, 362] on div "Search:" at bounding box center [275, 357] width 538 height 14
drag, startPoint x: 393, startPoint y: 330, endPoint x: 460, endPoint y: 345, distance: 68.4
click at [399, 332] on div "**********" at bounding box center [275, 393] width 550 height 1248
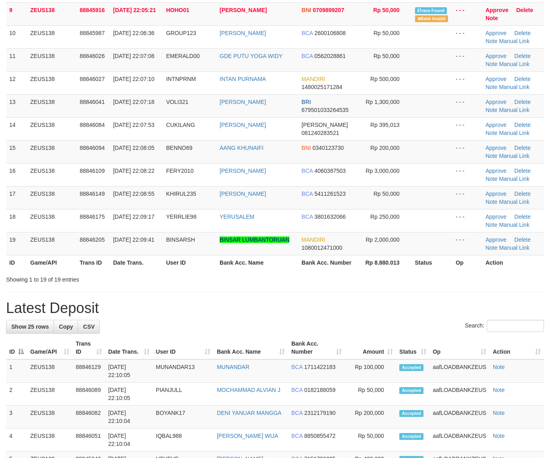
scroll to position [252, 0]
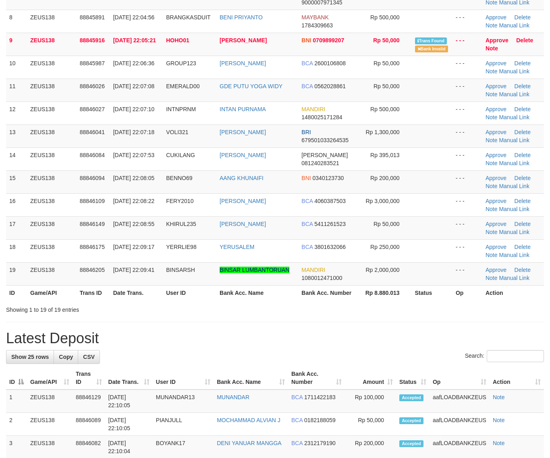
drag, startPoint x: 336, startPoint y: 327, endPoint x: 556, endPoint y: 349, distance: 221.0
click at [342, 327] on div "**********" at bounding box center [275, 393] width 550 height 1248
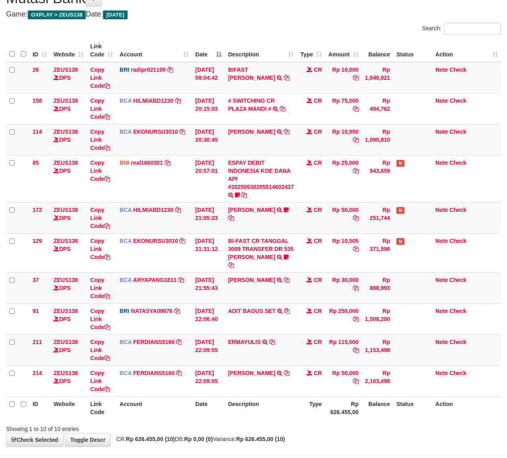
scroll to position [73, 0]
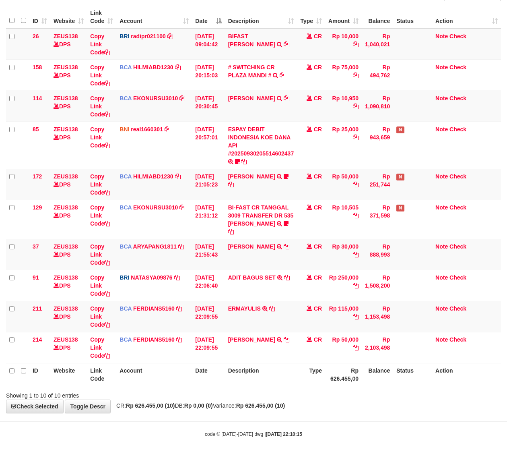
drag, startPoint x: 289, startPoint y: 378, endPoint x: 234, endPoint y: 370, distance: 55.3
click at [269, 378] on th "Description" at bounding box center [261, 374] width 72 height 23
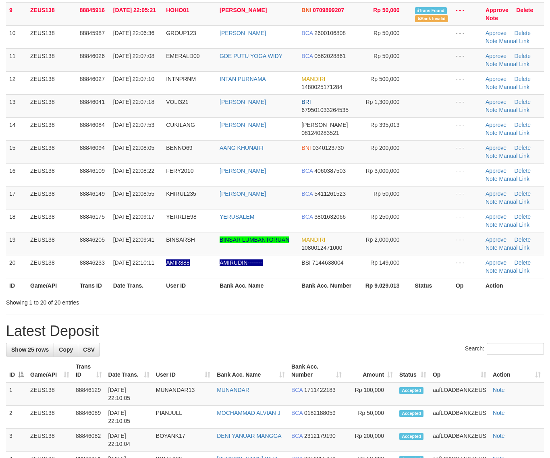
scroll to position [252, 0]
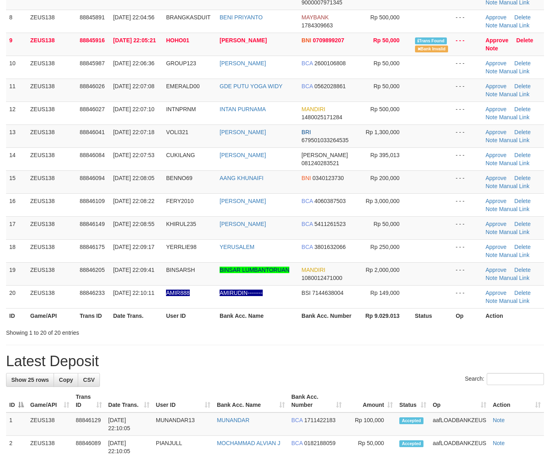
click at [302, 313] on th "Bank Acc. Number" at bounding box center [328, 315] width 60 height 15
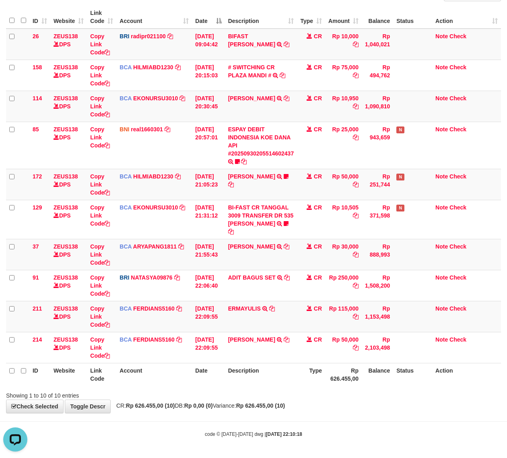
drag, startPoint x: 314, startPoint y: 405, endPoint x: 308, endPoint y: 406, distance: 6.1
click at [309, 406] on div "**********" at bounding box center [253, 181] width 507 height 464
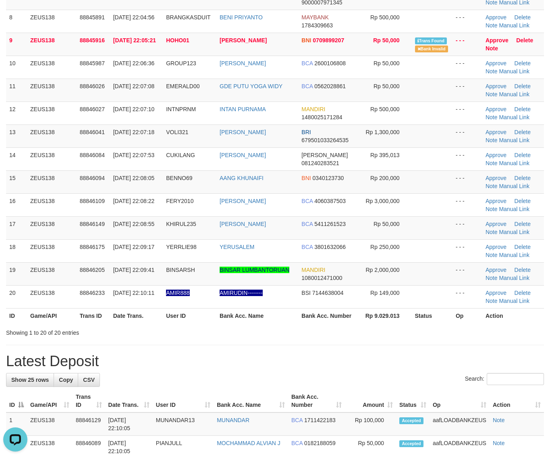
drag, startPoint x: 418, startPoint y: 349, endPoint x: 554, endPoint y: 372, distance: 138.3
click at [424, 351] on div "**********" at bounding box center [275, 404] width 550 height 1271
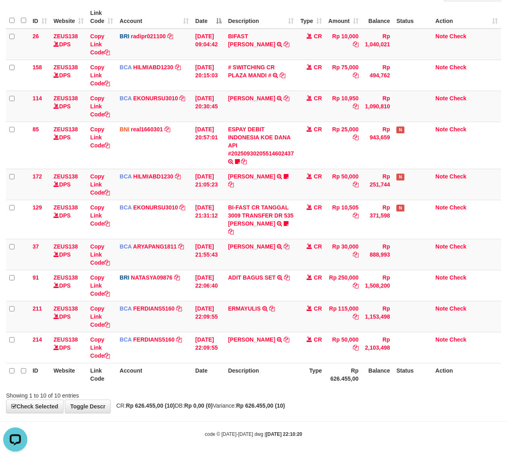
drag, startPoint x: 382, startPoint y: 438, endPoint x: 367, endPoint y: 435, distance: 15.2
click at [367, 435] on body "Toggle navigation Home Bank Account List Load By Website Group [OXPLAY] ZEUS138…" at bounding box center [253, 193] width 507 height 530
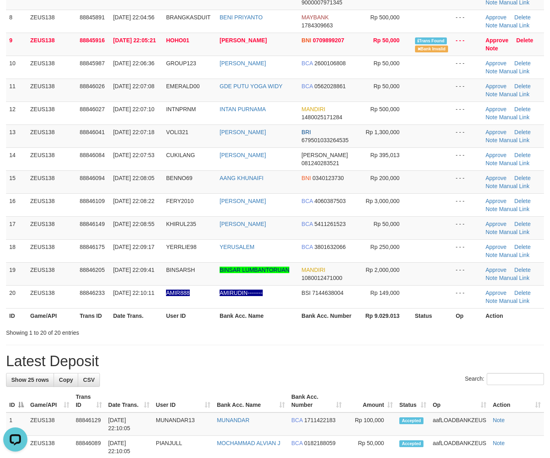
drag, startPoint x: 438, startPoint y: 360, endPoint x: 555, endPoint y: 376, distance: 118.0
click at [453, 361] on h1 "Latest Deposit" at bounding box center [275, 361] width 538 height 16
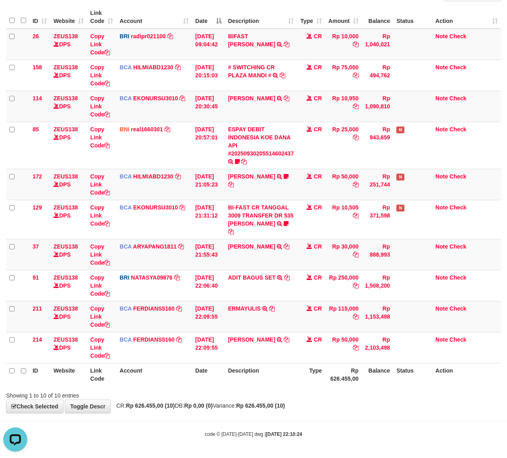
drag, startPoint x: 349, startPoint y: 413, endPoint x: 0, endPoint y: 358, distance: 352.6
click at [345, 413] on body "Toggle navigation Home Bank Account List Load By Website Group [OXPLAY] ZEUS138…" at bounding box center [253, 193] width 507 height 530
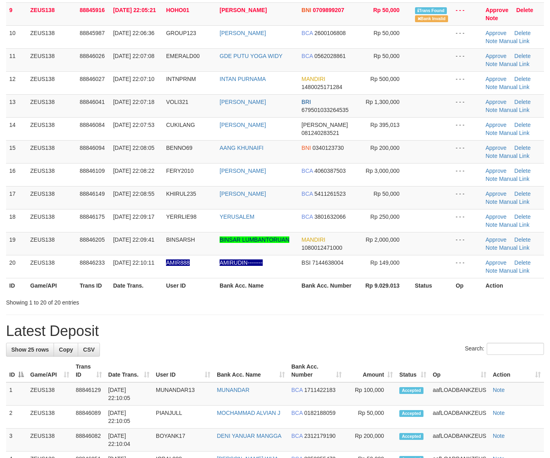
scroll to position [252, 0]
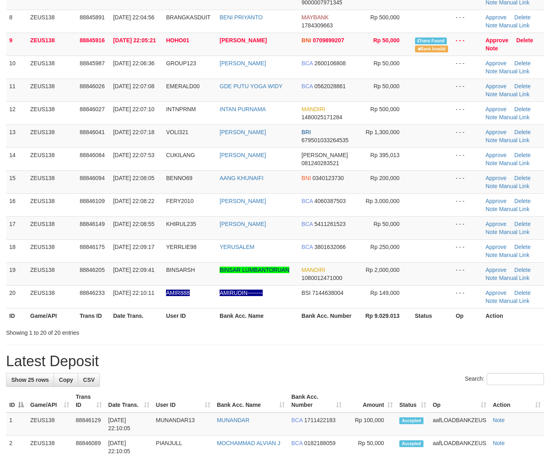
drag, startPoint x: 463, startPoint y: 339, endPoint x: 554, endPoint y: 357, distance: 93.0
click at [464, 341] on div "**********" at bounding box center [275, 404] width 550 height 1271
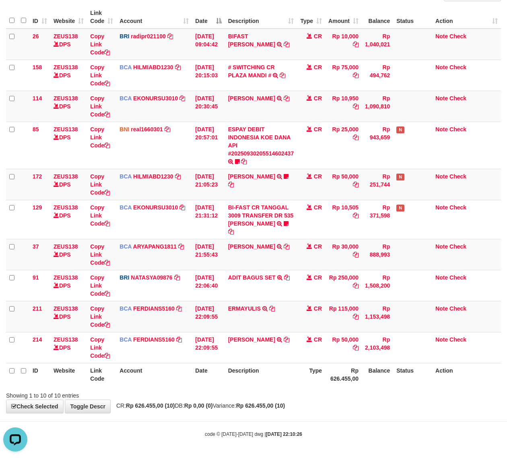
drag, startPoint x: 236, startPoint y: 408, endPoint x: 2, endPoint y: 369, distance: 236.7
click at [232, 407] on span "CR: Rp 626.455,00 (10) DB: Rp 0,00 (0) Variance: Rp 626.455,00 (10)" at bounding box center [198, 405] width 173 height 6
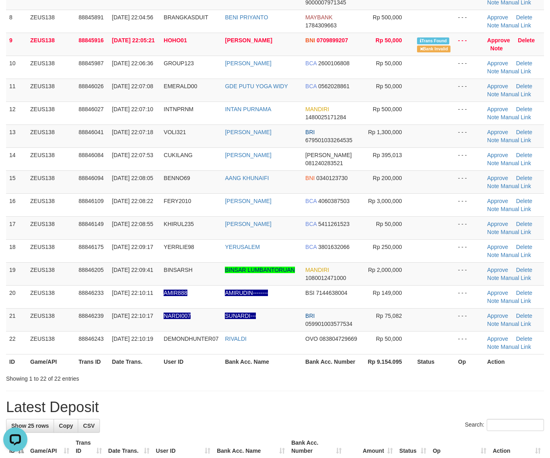
drag, startPoint x: 382, startPoint y: 405, endPoint x: 554, endPoint y: 418, distance: 172.4
click at [385, 406] on h1 "Latest Deposit" at bounding box center [275, 407] width 538 height 16
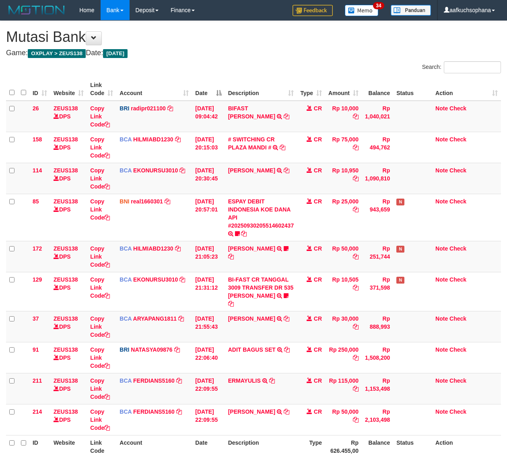
scroll to position [39, 0]
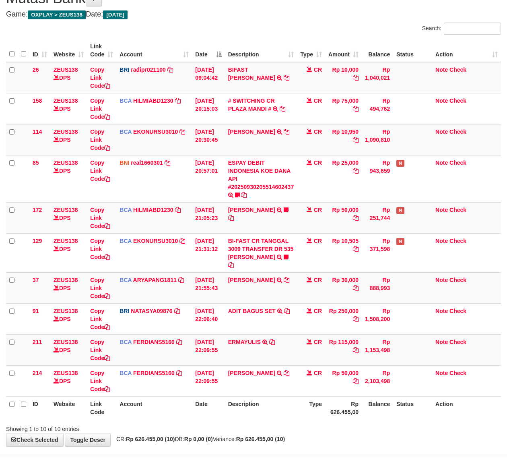
click at [254, 429] on div "Showing 1 to 10 of 10 entries" at bounding box center [253, 427] width 507 height 11
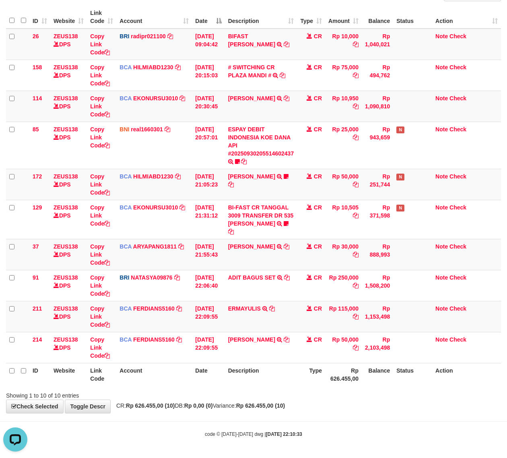
click at [274, 420] on body "Toggle navigation Home Bank Account List Load By Website Group [OXPLAY] ZEUS138…" at bounding box center [253, 193] width 507 height 530
drag, startPoint x: 274, startPoint y: 420, endPoint x: 91, endPoint y: 373, distance: 188.3
click at [272, 420] on body "Toggle navigation Home Bank Account List Load By Website Group [OXPLAY] ZEUS138…" at bounding box center [253, 193] width 507 height 530
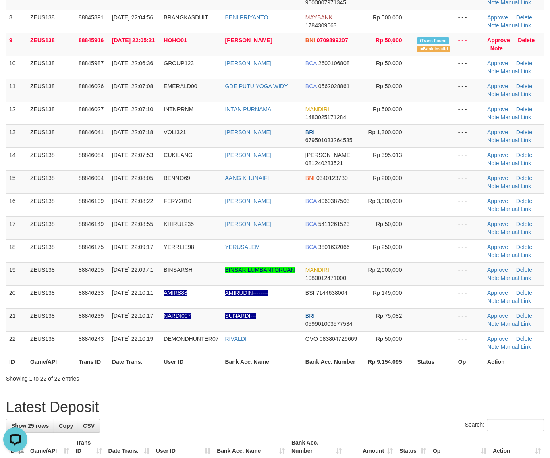
click at [351, 377] on div "Showing 1 to 22 of 22 entries" at bounding box center [275, 376] width 550 height 11
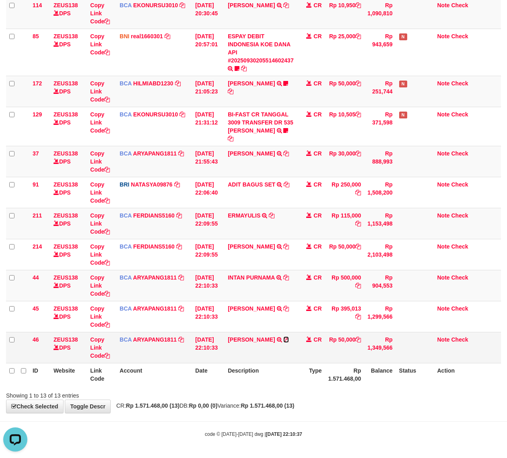
click at [289, 339] on icon at bounding box center [286, 340] width 6 height 6
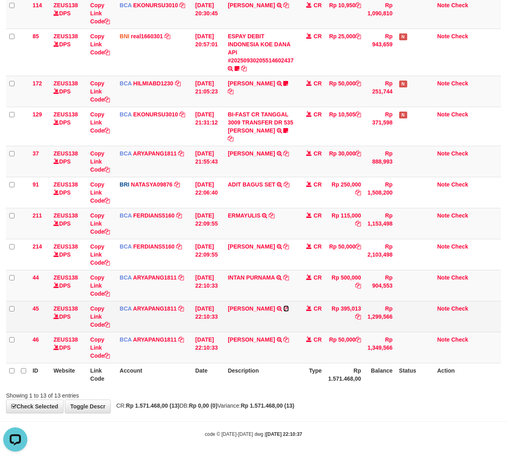
click at [284, 306] on icon at bounding box center [286, 309] width 6 height 6
click at [109, 324] on icon at bounding box center [107, 325] width 6 height 6
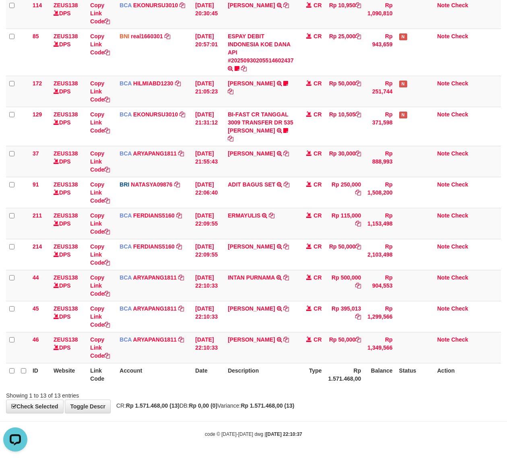
scroll to position [110, 0]
drag, startPoint x: 166, startPoint y: 385, endPoint x: 0, endPoint y: 360, distance: 167.6
click at [143, 373] on th "Account" at bounding box center [154, 374] width 76 height 23
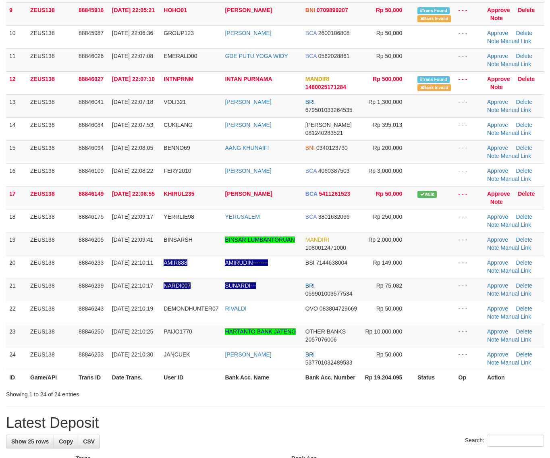
scroll to position [252, 0]
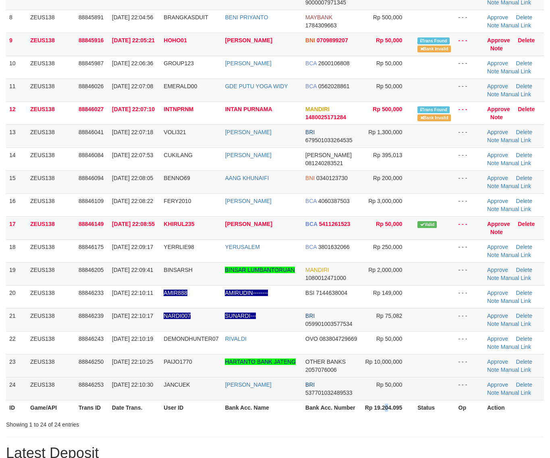
drag, startPoint x: 386, startPoint y: 409, endPoint x: 385, endPoint y: 387, distance: 22.1
click at [387, 409] on th "Rp 19.204.095" at bounding box center [387, 407] width 53 height 15
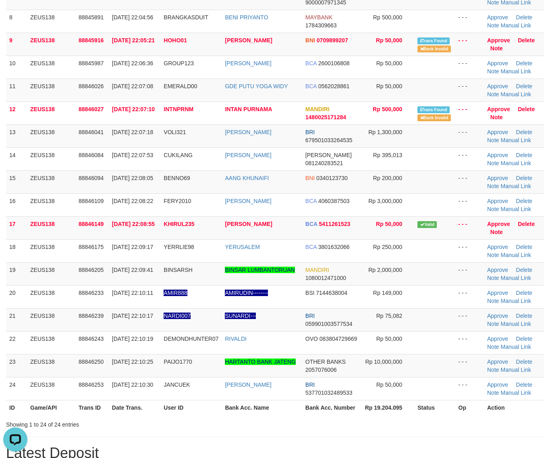
drag, startPoint x: 433, startPoint y: 387, endPoint x: 552, endPoint y: 362, distance: 121.5
click at [440, 385] on td at bounding box center [434, 388] width 41 height 23
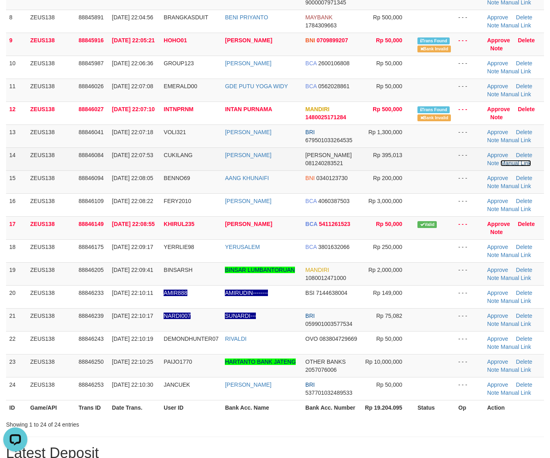
click at [508, 163] on link "Manual Link" at bounding box center [515, 163] width 31 height 6
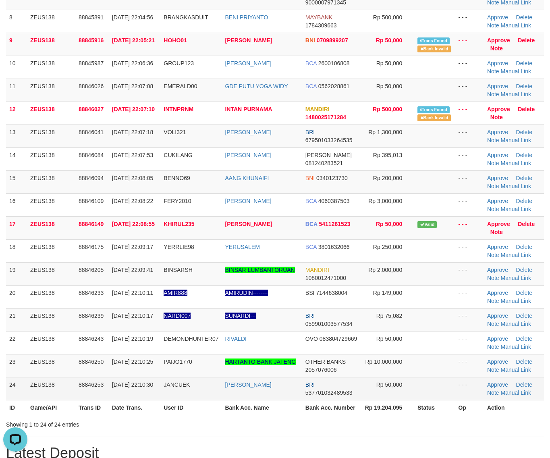
click at [442, 385] on td at bounding box center [434, 388] width 41 height 23
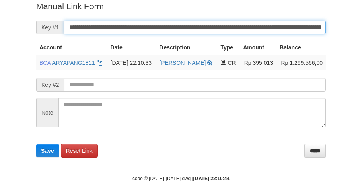
click at [36, 145] on button "Save" at bounding box center [47, 151] width 23 height 13
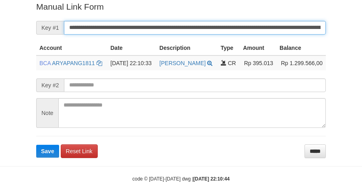
click at [36, 145] on button "Save" at bounding box center [47, 151] width 23 height 13
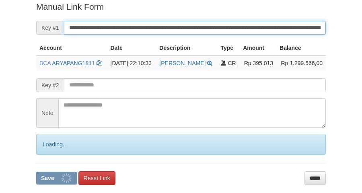
click at [36, 172] on button "Save" at bounding box center [56, 178] width 41 height 13
drag, startPoint x: 166, startPoint y: 30, endPoint x: 170, endPoint y: 31, distance: 4.0
click at [170, 33] on input "**********" at bounding box center [195, 28] width 262 height 14
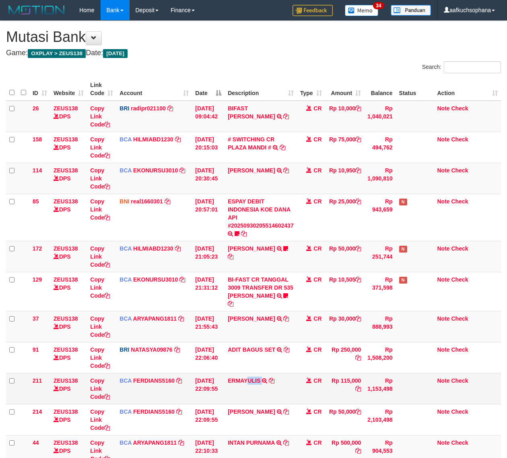
drag, startPoint x: 266, startPoint y: 403, endPoint x: 248, endPoint y: 397, distance: 18.7
click at [265, 403] on td "ERMAYULIS TRSF E-BANKING CR 3009/FTSCY/WS95051 115000.002025093090640843 TRFDN-…" at bounding box center [261, 388] width 72 height 31
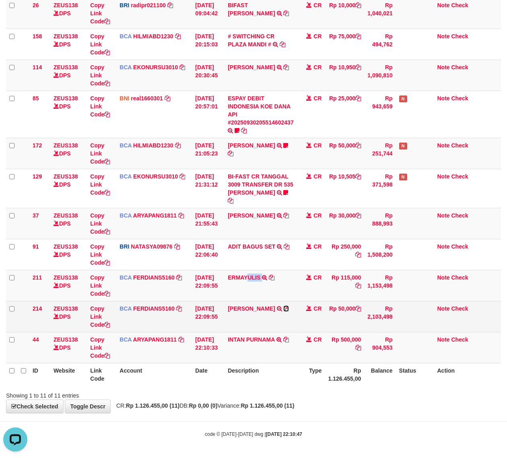
drag, startPoint x: 285, startPoint y: 307, endPoint x: 246, endPoint y: 316, distance: 40.0
click at [285, 307] on icon at bounding box center [286, 309] width 6 height 6
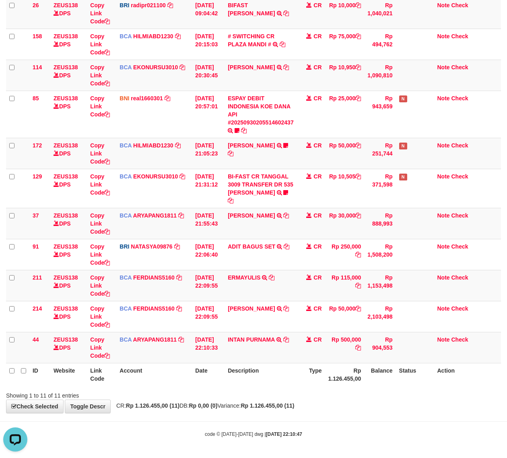
drag, startPoint x: 188, startPoint y: 439, endPoint x: 114, endPoint y: 423, distance: 76.3
click at [188, 439] on body "Toggle navigation Home Bank Account List Load By Website Group [OXPLAY] ZEUS138…" at bounding box center [253, 177] width 507 height 561
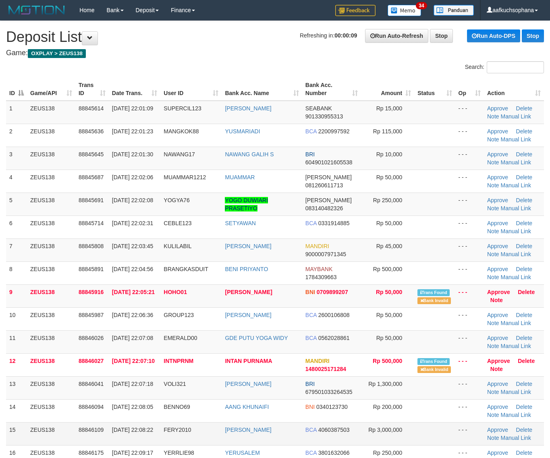
drag, startPoint x: 468, startPoint y: 451, endPoint x: 456, endPoint y: 437, distance: 18.9
click at [466, 451] on td "- - -" at bounding box center [469, 456] width 29 height 23
drag, startPoint x: 471, startPoint y: 433, endPoint x: 556, endPoint y: 417, distance: 86.2
click at [472, 434] on td "- - -" at bounding box center [469, 433] width 29 height 23
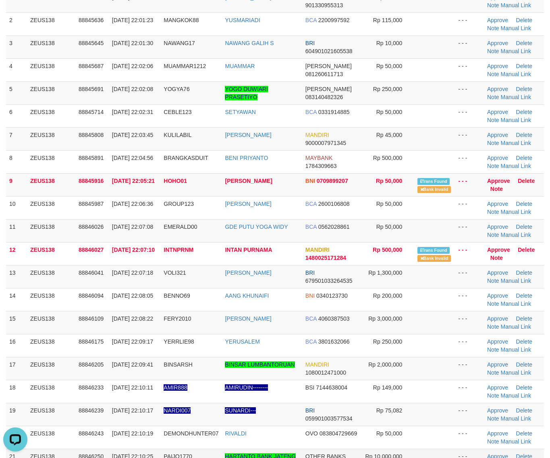
scroll to position [201, 0]
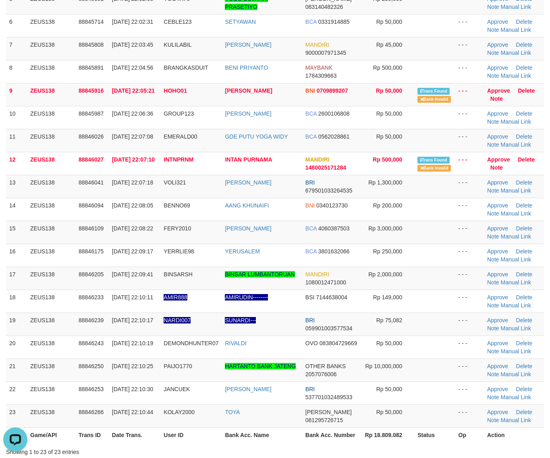
drag, startPoint x: 425, startPoint y: 367, endPoint x: 554, endPoint y: 375, distance: 129.5
click at [443, 367] on td at bounding box center [434, 369] width 41 height 23
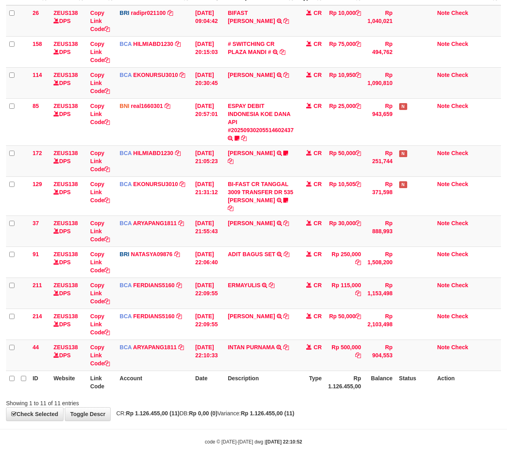
scroll to position [103, 0]
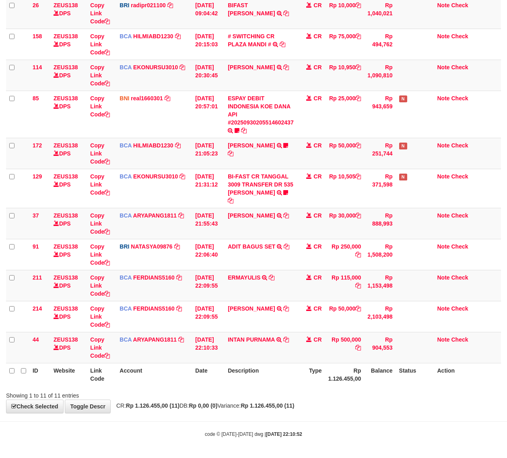
drag, startPoint x: 220, startPoint y: 399, endPoint x: 3, endPoint y: 367, distance: 219.4
click at [218, 399] on div "**********" at bounding box center [253, 165] width 507 height 495
drag, startPoint x: 196, startPoint y: 403, endPoint x: 0, endPoint y: 365, distance: 200.2
click at [196, 403] on div "**********" at bounding box center [253, 165] width 507 height 495
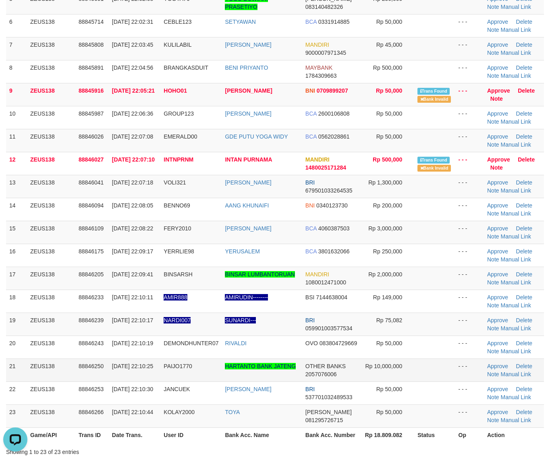
drag, startPoint x: 465, startPoint y: 359, endPoint x: 511, endPoint y: 366, distance: 46.4
click at [463, 360] on tbody "1 ZEUS138 88845614 30/09/2025 22:01:09 SUPERCIL123 RISKI VERNANDO SEABANK 90133…" at bounding box center [275, 163] width 538 height 528
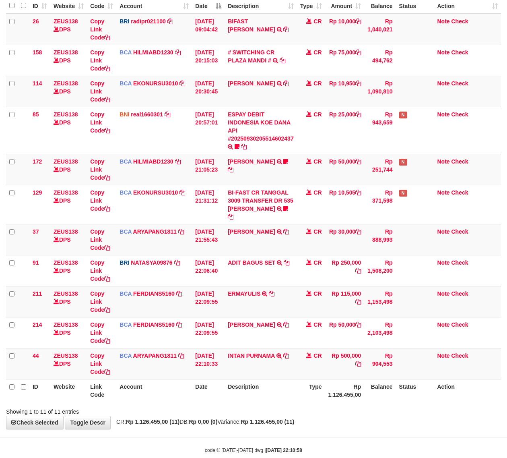
scroll to position [103, 0]
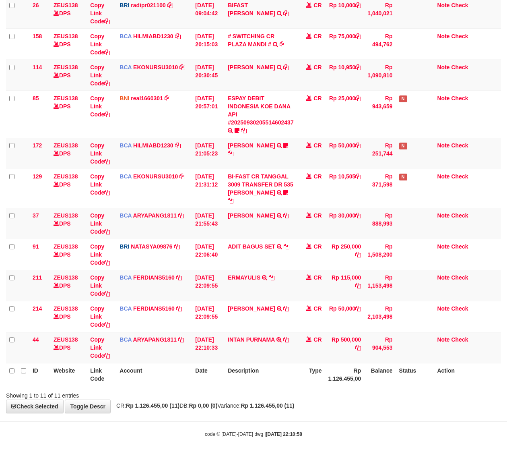
click at [184, 422] on body "Toggle navigation Home Bank Account List Load By Website Group [OXPLAY] ZEUS138…" at bounding box center [253, 177] width 507 height 561
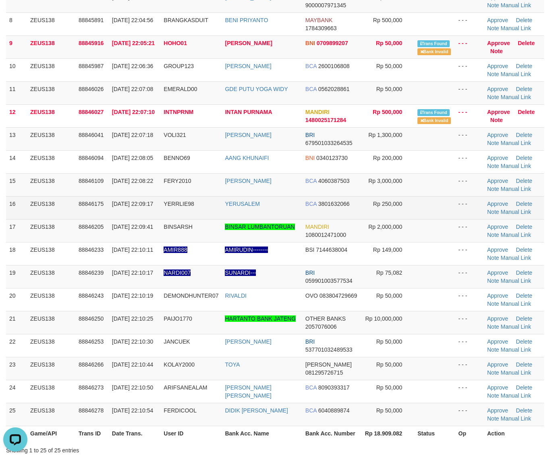
scroll to position [201, 0]
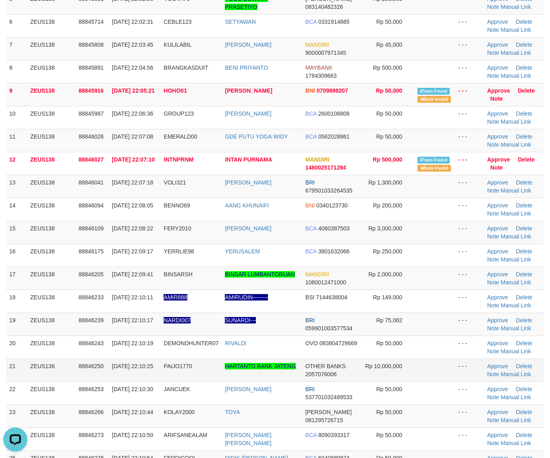
drag, startPoint x: 452, startPoint y: 372, endPoint x: 457, endPoint y: 372, distance: 5.2
click at [457, 372] on tr "21 ZEUS138 88846250 [DATE] 22:10:25 PAIJO1770 HARTANTO BANK JATENG OTHER BANKS …" at bounding box center [275, 369] width 538 height 23
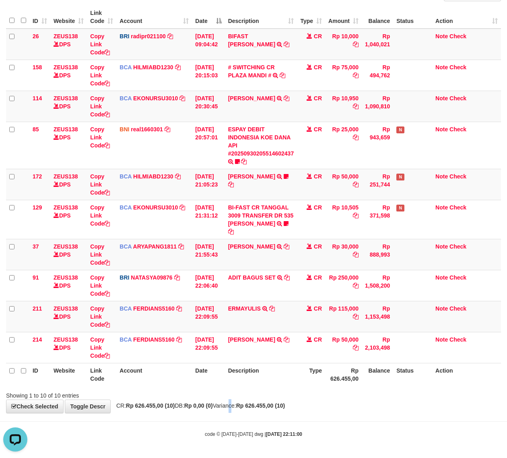
drag, startPoint x: 238, startPoint y: 409, endPoint x: 236, endPoint y: 413, distance: 4.9
click at [238, 409] on div "**********" at bounding box center [253, 181] width 507 height 464
drag, startPoint x: 385, startPoint y: 420, endPoint x: 346, endPoint y: 410, distance: 40.3
click at [383, 420] on body "Toggle navigation Home Bank Account List Load By Website Group [OXPLAY] ZEUS138…" at bounding box center [253, 193] width 507 height 530
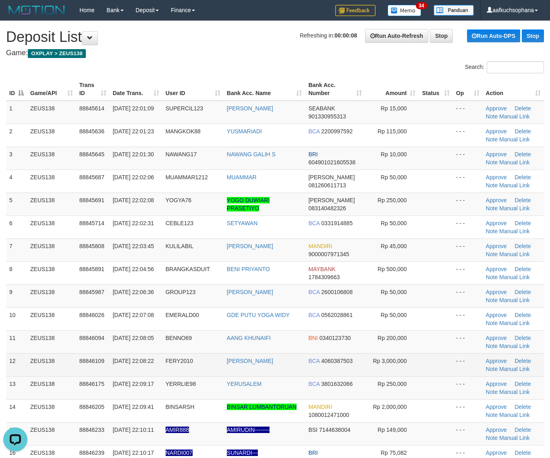
click at [454, 357] on td "- - -" at bounding box center [468, 364] width 30 height 23
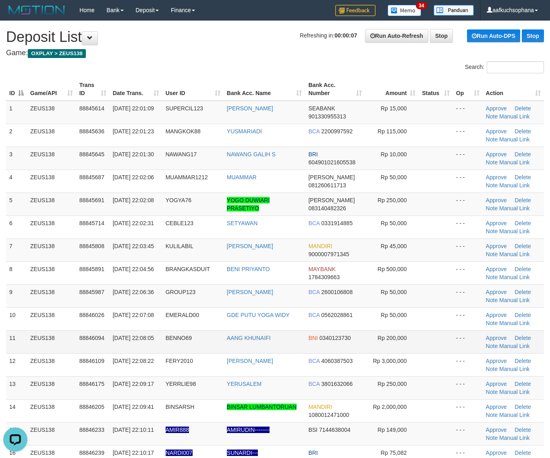
click at [441, 335] on td at bounding box center [435, 341] width 34 height 23
click at [430, 347] on td at bounding box center [435, 341] width 34 height 23
click at [429, 347] on td at bounding box center [435, 341] width 34 height 23
click at [446, 341] on td at bounding box center [435, 341] width 34 height 23
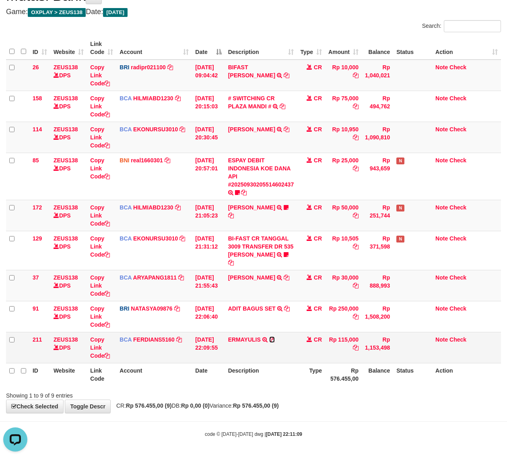
click at [275, 338] on icon at bounding box center [272, 340] width 6 height 6
click at [357, 346] on icon at bounding box center [356, 348] width 6 height 6
drag, startPoint x: 357, startPoint y: 346, endPoint x: 301, endPoint y: 358, distance: 57.1
click at [357, 347] on icon at bounding box center [356, 348] width 6 height 6
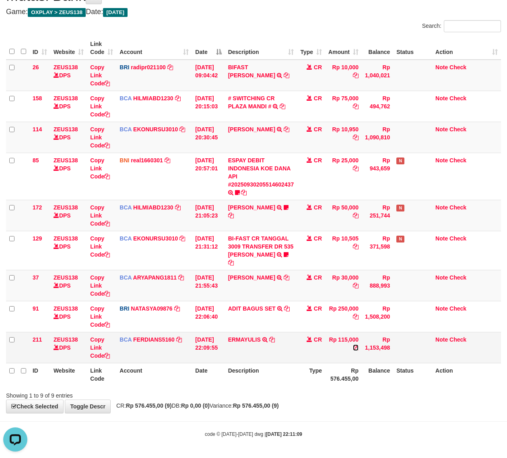
click at [359, 347] on icon at bounding box center [356, 348] width 6 height 6
drag, startPoint x: 359, startPoint y: 347, endPoint x: 2, endPoint y: 341, distance: 356.8
click at [358, 348] on icon at bounding box center [356, 348] width 6 height 6
click at [244, 338] on link "ERMAYULIS" at bounding box center [244, 339] width 33 height 6
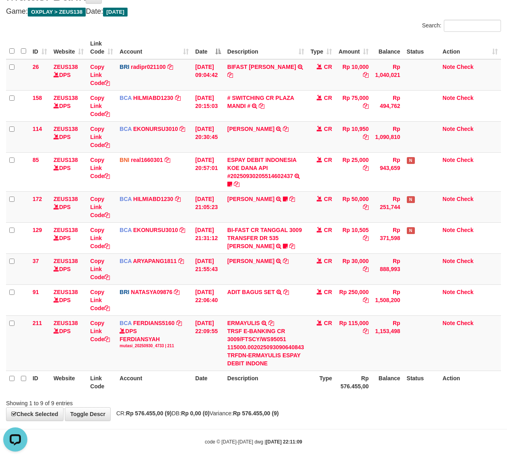
click at [312, 411] on div "**********" at bounding box center [253, 199] width 507 height 441
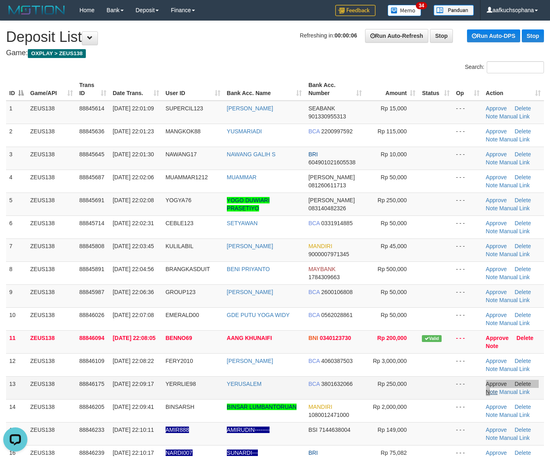
click at [490, 391] on td "Approve [GEOGRAPHIC_DATA] Note Manual Link" at bounding box center [512, 387] width 61 height 23
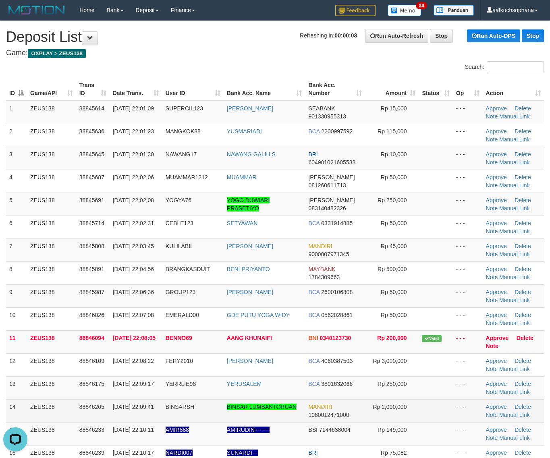
click at [441, 407] on td at bounding box center [435, 410] width 34 height 23
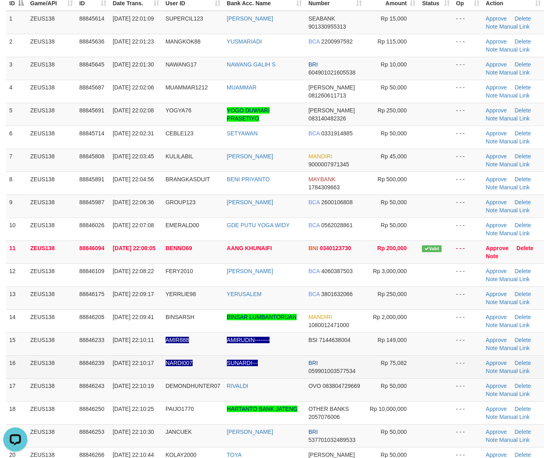
scroll to position [101, 0]
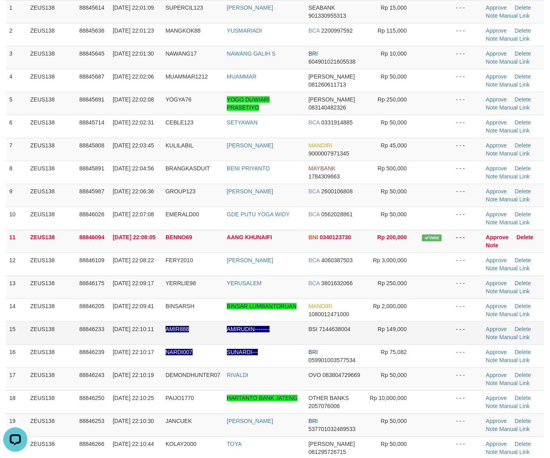
click at [178, 339] on td "AMIR888" at bounding box center [192, 332] width 61 height 23
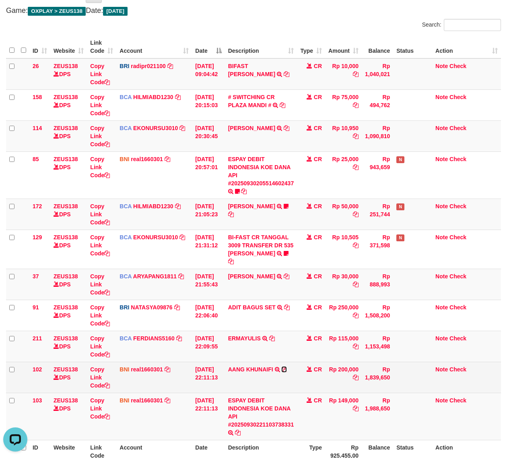
click at [286, 371] on icon at bounding box center [284, 369] width 6 height 6
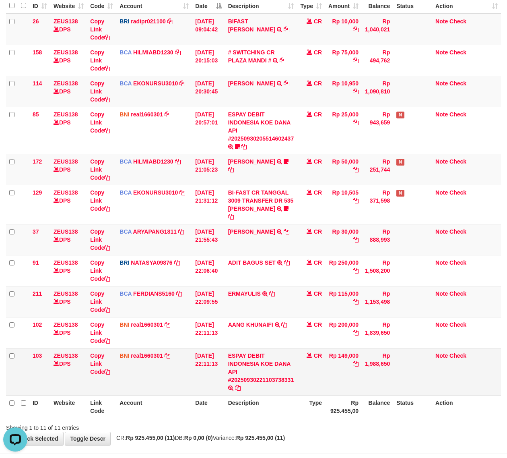
scroll to position [120, 0]
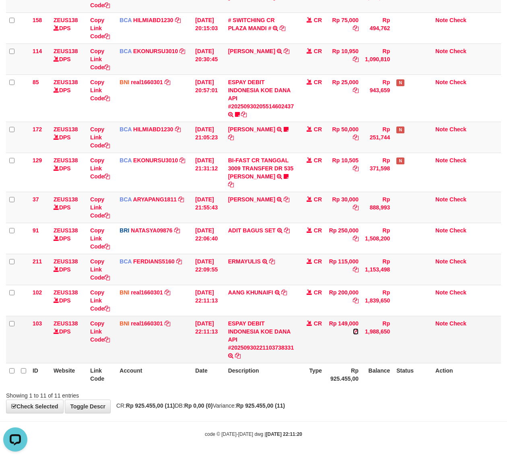
click at [358, 333] on icon at bounding box center [356, 332] width 6 height 6
click at [272, 409] on div "**********" at bounding box center [253, 157] width 507 height 511
drag, startPoint x: 298, startPoint y: 403, endPoint x: 290, endPoint y: 403, distance: 8.1
click at [285, 404] on strong "Rp 925.455,00 (11)" at bounding box center [260, 405] width 49 height 6
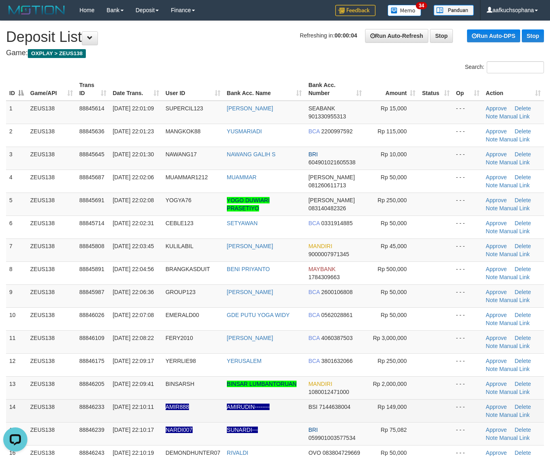
click at [188, 414] on td "AMIR888" at bounding box center [192, 410] width 61 height 23
click at [184, 414] on td "AMIR888" at bounding box center [192, 410] width 61 height 23
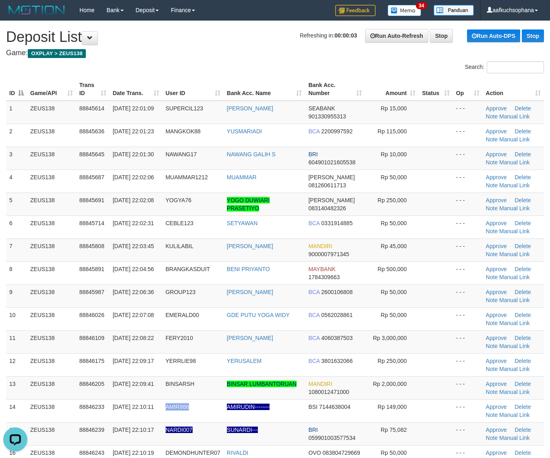
copy span "AMIR888"
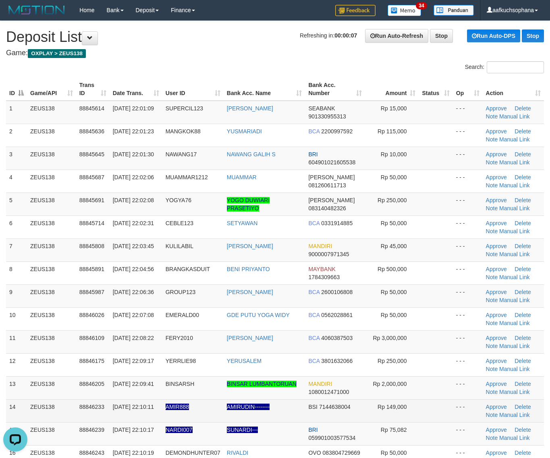
click at [182, 410] on span "AMIR888" at bounding box center [176, 406] width 23 height 6
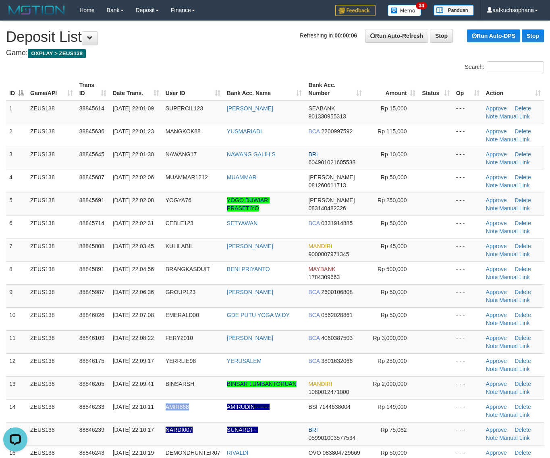
copy span "AMIR888"
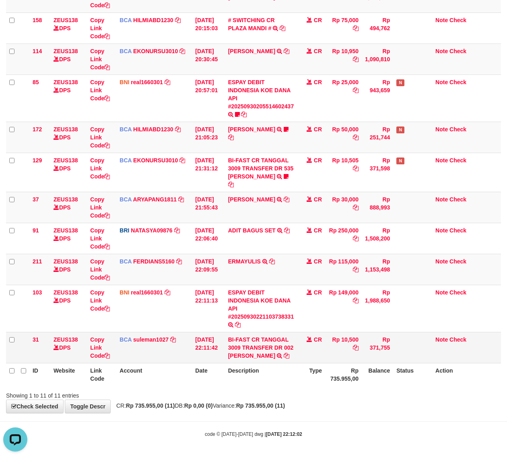
drag, startPoint x: 226, startPoint y: 357, endPoint x: 258, endPoint y: 360, distance: 31.9
click at [258, 360] on tr "31 ZEUS138 DPS Copy Link Code BCA suleman1027 DPS SULEMAN mutasi_20250930_2972 …" at bounding box center [253, 347] width 495 height 31
drag, startPoint x: 256, startPoint y: 360, endPoint x: 240, endPoint y: 355, distance: 16.8
click at [254, 360] on td "BI-FAST CR TANGGAL 3009 TRANSFER DR 002 ASMANTONI BI-FAST CR TANGGAL :30/09 TRA…" at bounding box center [261, 347] width 72 height 31
click at [233, 355] on link "BI-FAST CR TANGGAL 3009 TRANSFER DR 002 [PERSON_NAME]" at bounding box center [261, 347] width 66 height 23
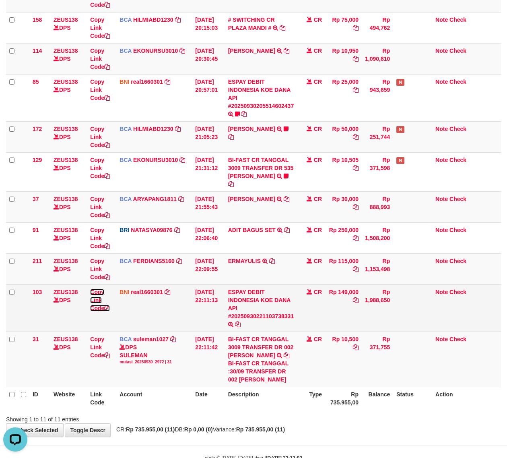
click at [109, 308] on icon at bounding box center [107, 308] width 6 height 6
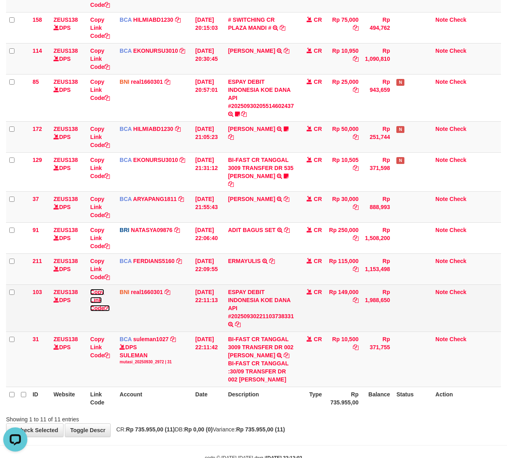
click at [109, 308] on icon at bounding box center [107, 308] width 6 height 6
click at [110, 308] on icon at bounding box center [107, 308] width 6 height 6
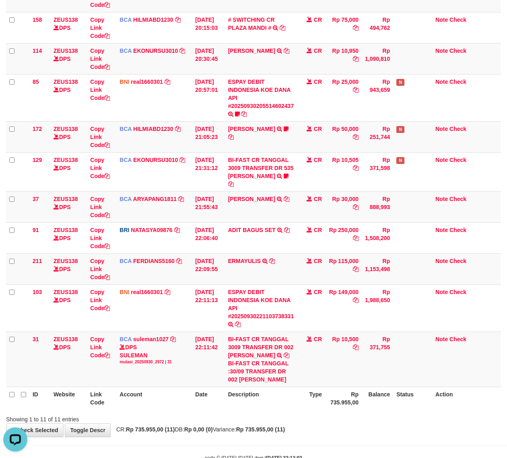
click at [337, 409] on th "Rp 735.955,00" at bounding box center [343, 398] width 37 height 23
click at [336, 409] on th "Rp 735.955,00" at bounding box center [343, 398] width 37 height 23
click at [232, 373] on tr "31 ZEUS138 DPS Copy Link Code BCA suleman1027 DPS SULEMAN mutasi_20250930_2972 …" at bounding box center [253, 358] width 495 height 55
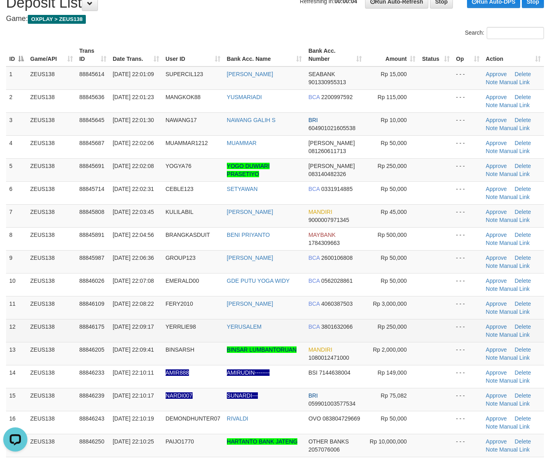
scroll to position [50, 0]
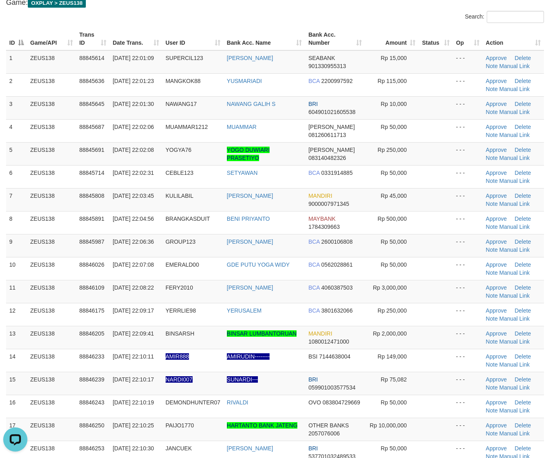
drag, startPoint x: 439, startPoint y: 355, endPoint x: 548, endPoint y: 352, distance: 109.6
click at [444, 355] on td at bounding box center [435, 360] width 34 height 23
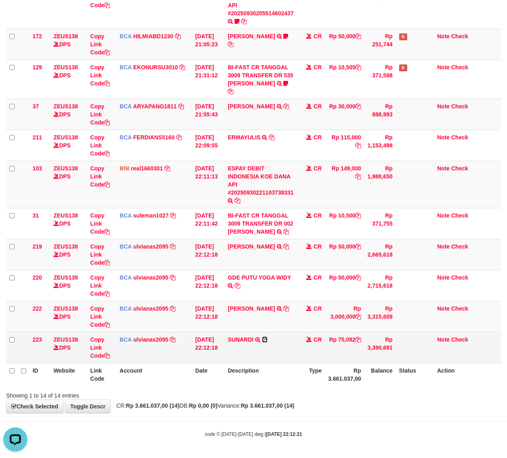
click at [265, 339] on icon at bounding box center [265, 340] width 6 height 6
click at [107, 356] on icon at bounding box center [107, 356] width 6 height 6
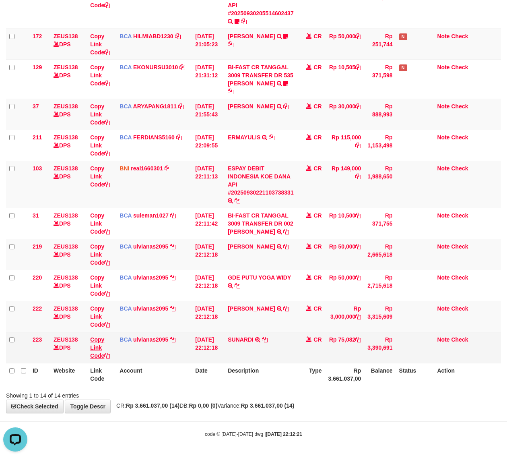
scroll to position [0, 0]
click at [107, 356] on icon at bounding box center [107, 356] width 6 height 6
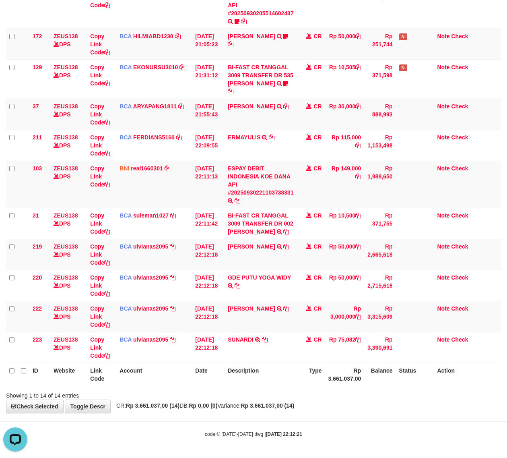
scroll to position [119, 0]
click at [135, 371] on th "Account" at bounding box center [154, 374] width 76 height 23
click at [351, 413] on div "**********" at bounding box center [253, 111] width 507 height 604
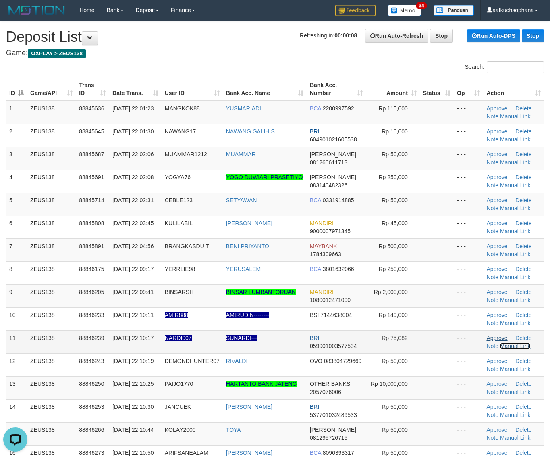
drag, startPoint x: 505, startPoint y: 345, endPoint x: 485, endPoint y: 339, distance: 20.4
click at [505, 345] on link "Manual Link" at bounding box center [515, 346] width 31 height 6
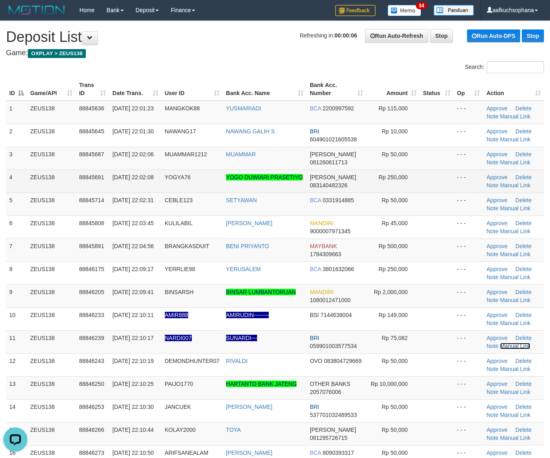
click at [500, 343] on link "Manual Link" at bounding box center [515, 346] width 31 height 6
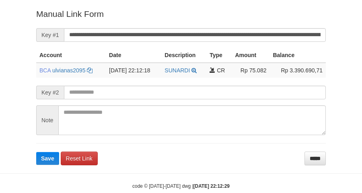
click at [195, 29] on input "**********" at bounding box center [195, 35] width 262 height 14
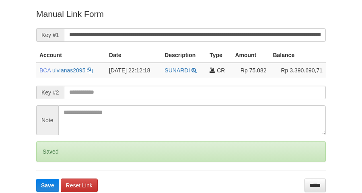
click at [36, 179] on button "Save" at bounding box center [47, 185] width 23 height 13
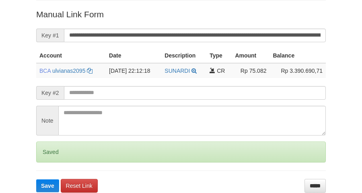
click at [36, 180] on button "Save" at bounding box center [47, 186] width 23 height 13
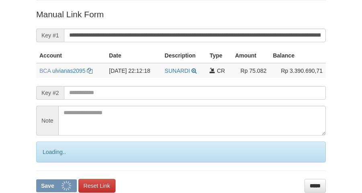
click at [36, 180] on button "Save" at bounding box center [56, 186] width 41 height 13
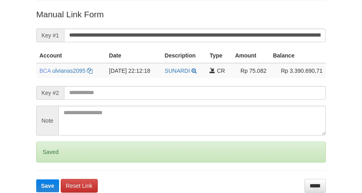
click at [36, 180] on button "Save" at bounding box center [47, 186] width 23 height 13
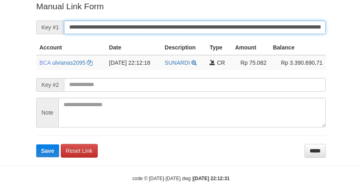
click at [36, 145] on button "Save" at bounding box center [47, 151] width 23 height 13
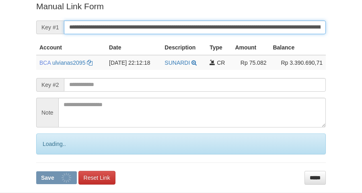
click at [36, 172] on button "Save" at bounding box center [56, 178] width 41 height 13
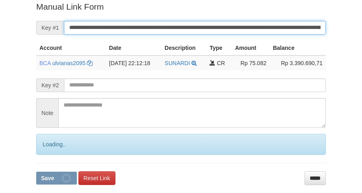
click at [36, 172] on button "Save" at bounding box center [56, 178] width 41 height 13
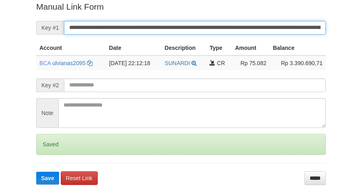
click at [36, 172] on button "Save" at bounding box center [47, 178] width 23 height 13
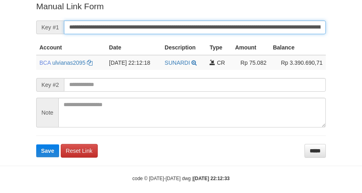
click at [36, 145] on button "Save" at bounding box center [47, 151] width 23 height 13
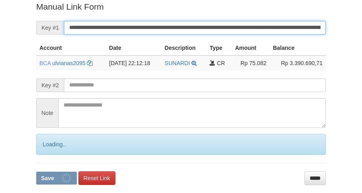
click at [36, 172] on button "Save" at bounding box center [56, 178] width 41 height 13
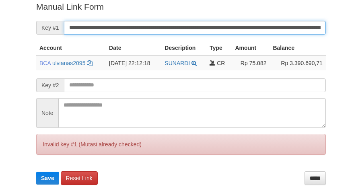
click at [36, 172] on button "Save" at bounding box center [47, 178] width 23 height 13
drag, startPoint x: 0, startPoint y: 0, endPoint x: 194, endPoint y: 25, distance: 195.7
click at [194, 25] on input "**********" at bounding box center [195, 28] width 262 height 14
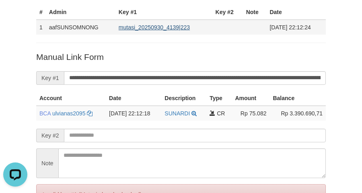
drag, startPoint x: 81, startPoint y: 36, endPoint x: 117, endPoint y: 25, distance: 38.1
click at [81, 36] on div "Deposit Detail Game/API Trans ID Date Trans. User ID Bank Acc. Name Bank Acc. N…" at bounding box center [181, 69] width 302 height 333
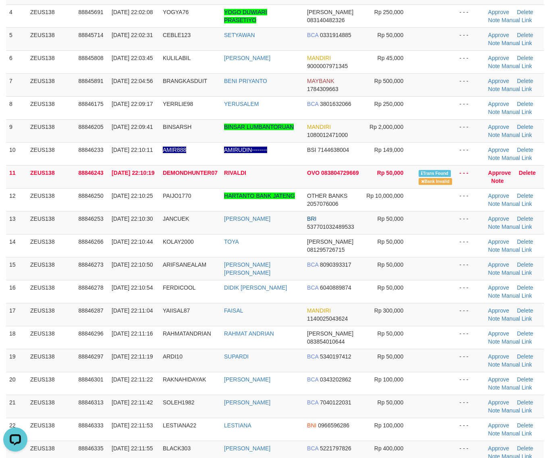
scroll to position [201, 0]
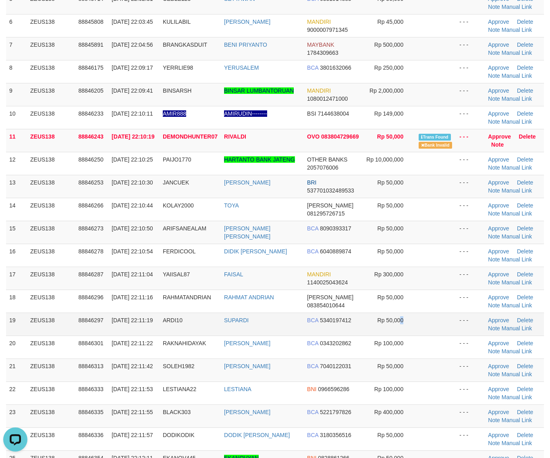
click at [403, 318] on td "Rp 50,000" at bounding box center [388, 323] width 53 height 23
drag, startPoint x: 430, startPoint y: 308, endPoint x: 556, endPoint y: 340, distance: 130.0
click at [430, 309] on td at bounding box center [435, 301] width 41 height 23
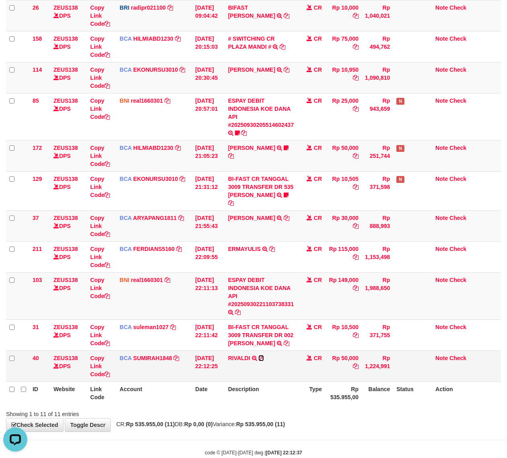
click at [263, 357] on icon at bounding box center [261, 358] width 6 height 6
drag, startPoint x: 188, startPoint y: 379, endPoint x: 0, endPoint y: 348, distance: 189.8
click at [176, 374] on td "BCA SUMIRAH1848 DPS SUMIRAH mutasi_20250930_4156 | 40 mutasi_20250930_4156 | 40" at bounding box center [154, 365] width 76 height 31
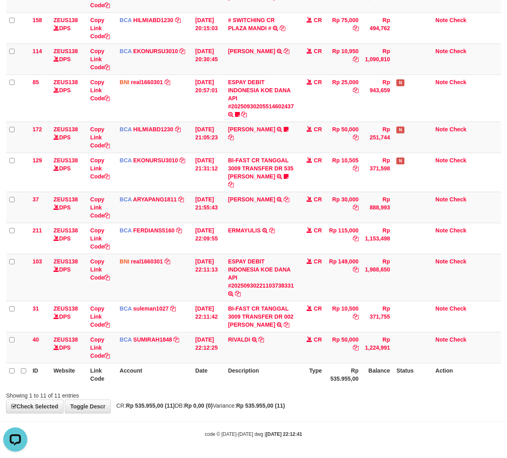
drag, startPoint x: 366, startPoint y: 402, endPoint x: 276, endPoint y: 391, distance: 90.8
click at [365, 402] on div "**********" at bounding box center [253, 157] width 507 height 511
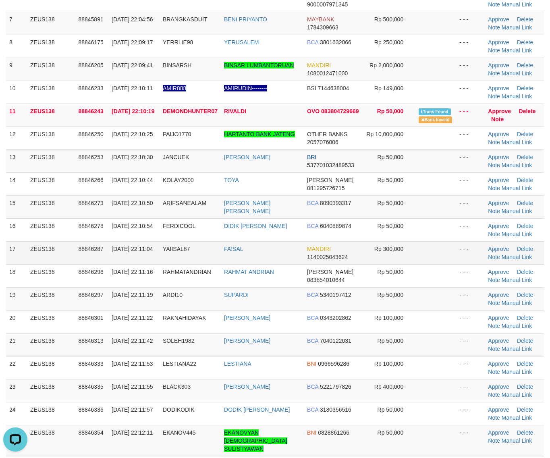
scroll to position [192, 0]
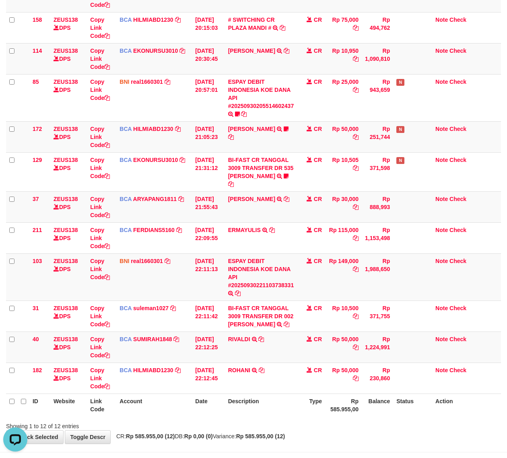
click at [331, 397] on th "Rp 585.955,00" at bounding box center [343, 404] width 37 height 23
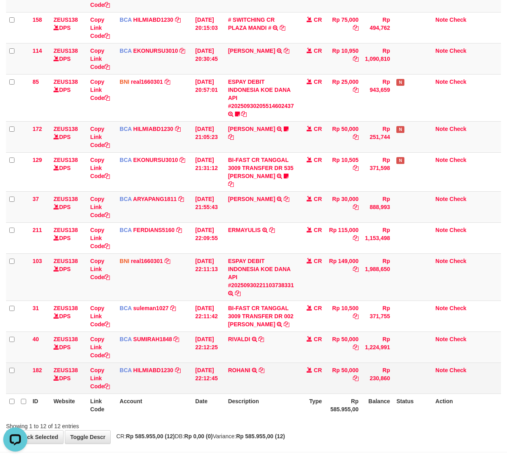
drag, startPoint x: 323, startPoint y: 401, endPoint x: 242, endPoint y: 393, distance: 81.4
click at [317, 403] on th "Type" at bounding box center [311, 404] width 28 height 23
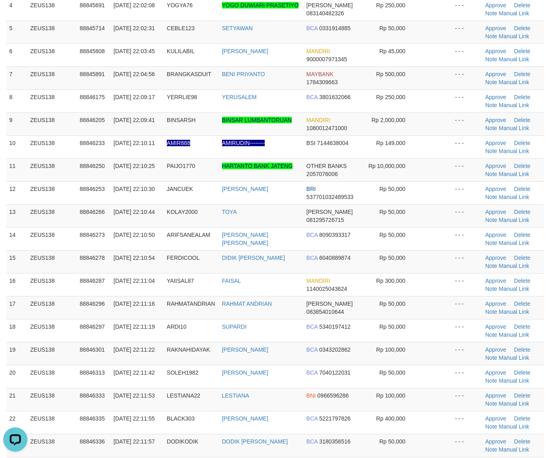
scroll to position [101, 0]
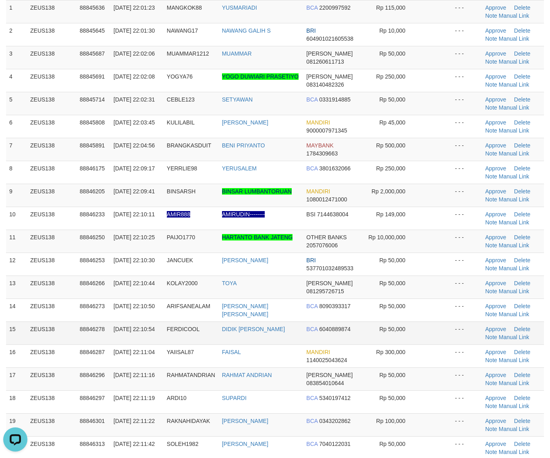
drag, startPoint x: 446, startPoint y: 335, endPoint x: 503, endPoint y: 345, distance: 58.5
click at [447, 335] on td at bounding box center [434, 332] width 34 height 23
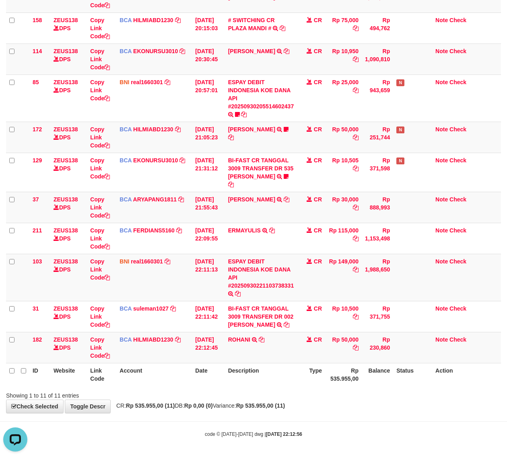
click at [195, 379] on th "Date" at bounding box center [208, 374] width 33 height 23
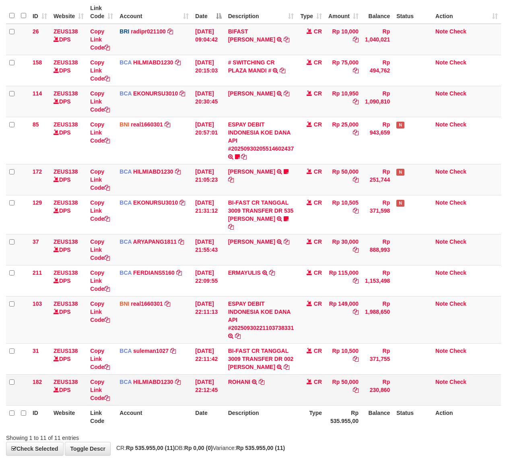
click at [219, 389] on td "[DATE] 22:12:45" at bounding box center [208, 389] width 33 height 31
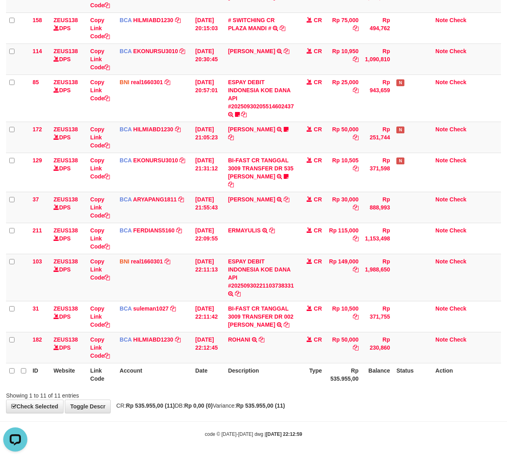
click at [242, 397] on div "**********" at bounding box center [253, 157] width 507 height 511
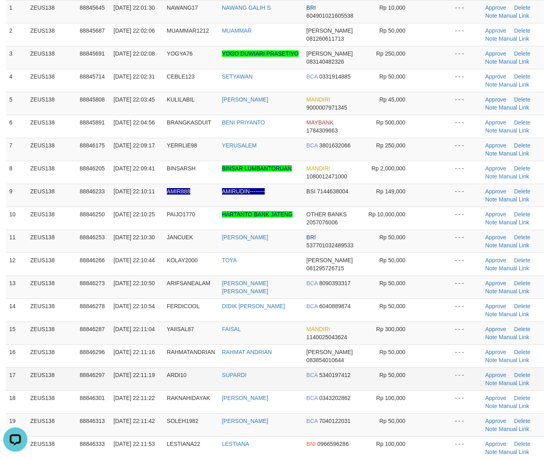
click at [458, 376] on td "- - -" at bounding box center [466, 378] width 30 height 23
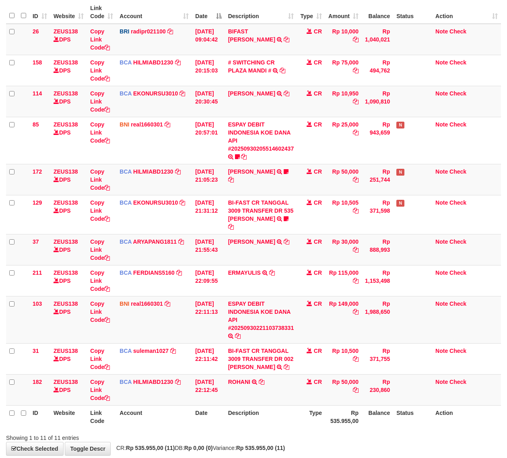
drag, startPoint x: 415, startPoint y: 425, endPoint x: 335, endPoint y: 414, distance: 80.9
click at [407, 424] on tr "ID Website Link Code Account Date Description Type Rp 535.955,00 Balance Status…" at bounding box center [253, 416] width 495 height 23
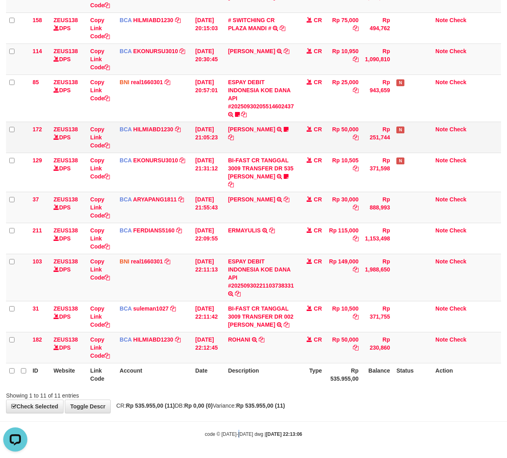
drag, startPoint x: 241, startPoint y: 424, endPoint x: 229, endPoint y: 129, distance: 294.6
click at [239, 422] on body "Toggle navigation Home Bank Account List Load By Website Group [OXPLAY] ZEUS138…" at bounding box center [253, 169] width 507 height 577
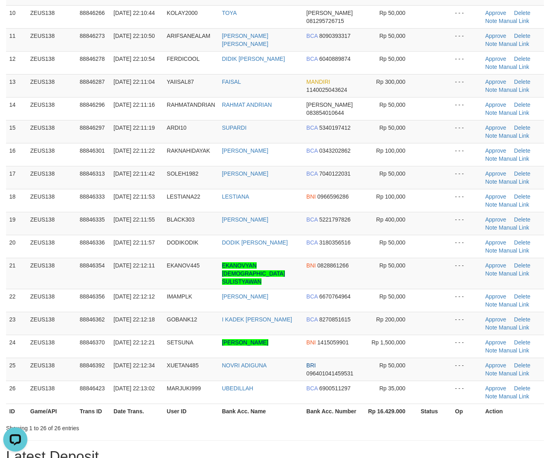
drag, startPoint x: 399, startPoint y: 411, endPoint x: 439, endPoint y: 411, distance: 40.3
click at [407, 411] on th "Rp 16.429.000" at bounding box center [390, 410] width 54 height 15
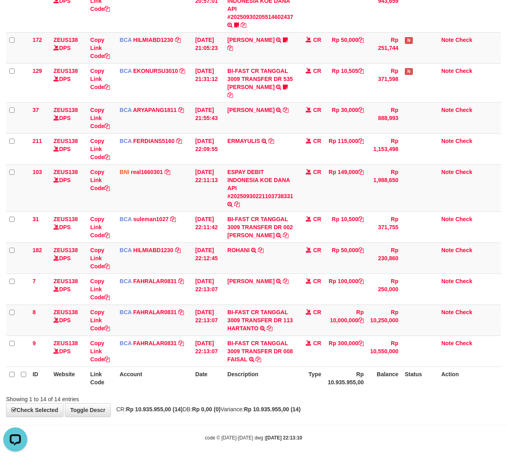
scroll to position [213, 0]
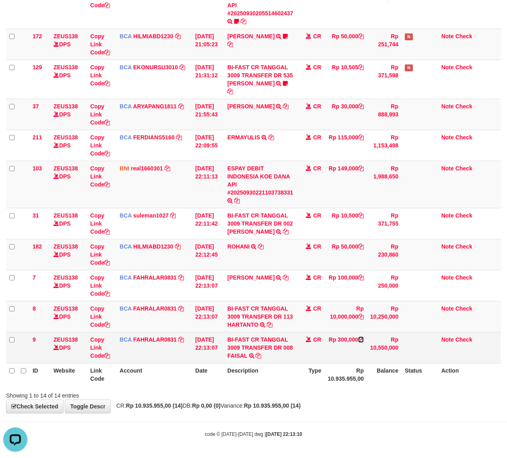
click at [363, 342] on icon at bounding box center [361, 340] width 6 height 6
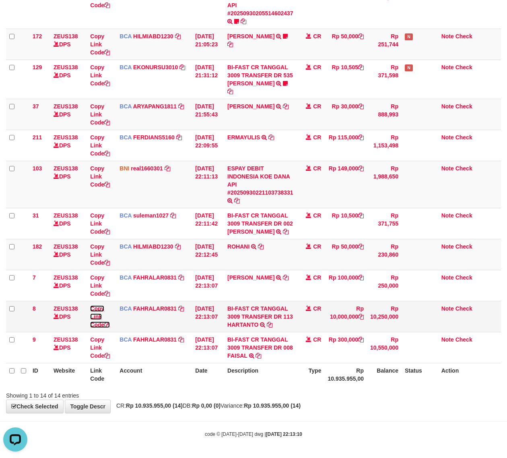
click at [108, 323] on icon at bounding box center [107, 325] width 6 height 6
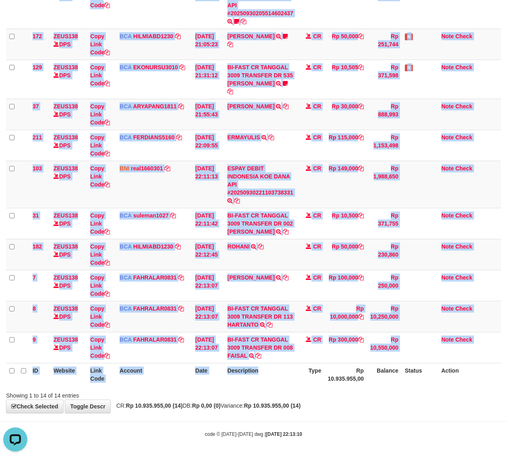
click at [250, 376] on th "Description" at bounding box center [260, 374] width 72 height 23
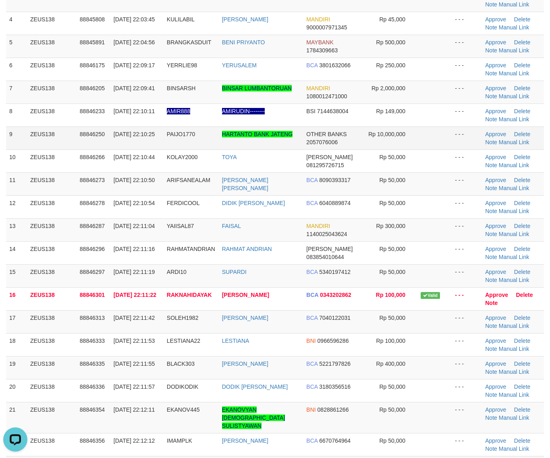
scroll to position [151, 0]
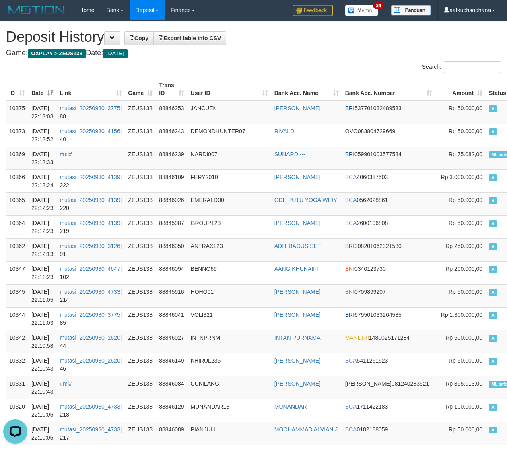
drag, startPoint x: 339, startPoint y: 73, endPoint x: 203, endPoint y: 75, distance: 136.5
click at [313, 67] on div "Search:" at bounding box center [381, 68] width 242 height 14
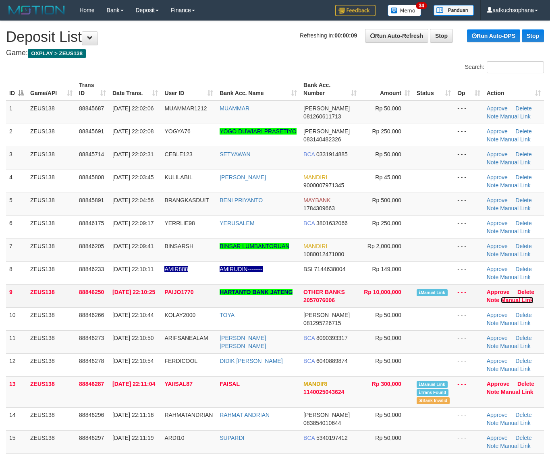
click at [501, 301] on link "Manual Link" at bounding box center [516, 300] width 33 height 6
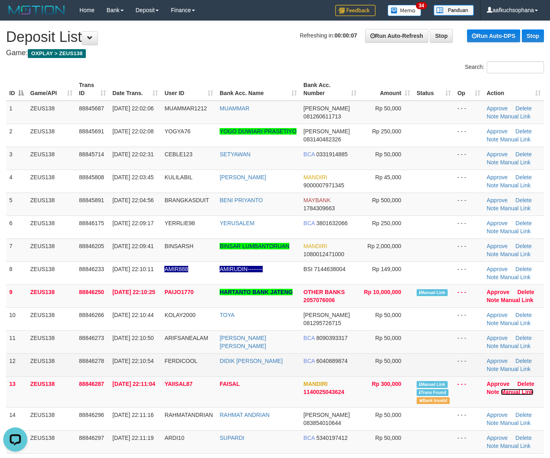
drag, startPoint x: 513, startPoint y: 393, endPoint x: 480, endPoint y: 366, distance: 43.5
click at [513, 393] on link "Manual Link" at bounding box center [516, 392] width 33 height 6
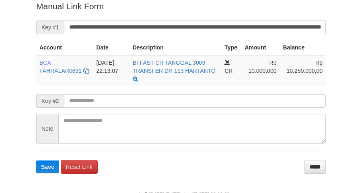
scroll to position [173, 0]
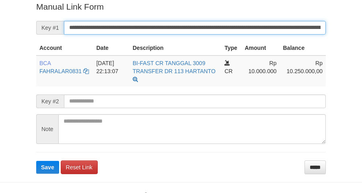
click at [36, 161] on button "Save" at bounding box center [47, 167] width 23 height 13
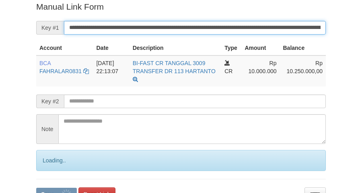
click at [36, 188] on button "Save" at bounding box center [56, 194] width 41 height 13
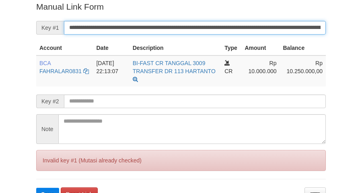
click at [36, 188] on button "Save" at bounding box center [47, 194] width 23 height 13
drag, startPoint x: 254, startPoint y: 24, endPoint x: 369, endPoint y: 81, distance: 128.2
click at [256, 25] on input "**********" at bounding box center [195, 28] width 262 height 14
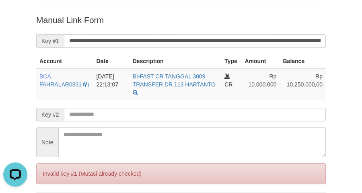
scroll to position [72, 0]
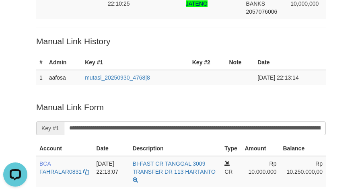
drag, startPoint x: 23, startPoint y: 77, endPoint x: 31, endPoint y: 75, distance: 8.3
click at [23, 77] on div "Deposit Detail Game/API Trans ID Date Trans. User ID Bank Acc. Name Bank Acc. N…" at bounding box center [181, 115] width 362 height 374
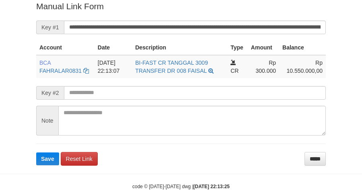
click at [215, 34] on form "**********" at bounding box center [181, 82] width 290 height 165
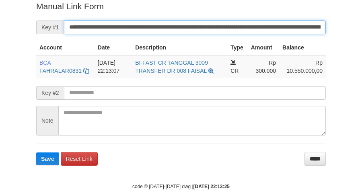
click at [36, 153] on button "Save" at bounding box center [47, 159] width 23 height 13
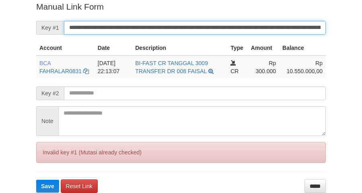
click at [36, 180] on button "Save" at bounding box center [47, 186] width 23 height 13
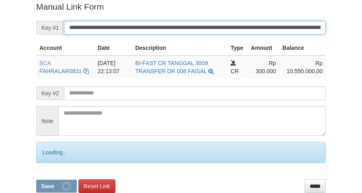
drag, startPoint x: 212, startPoint y: 31, endPoint x: 238, endPoint y: 27, distance: 26.5
click at [212, 29] on input "**********" at bounding box center [195, 28] width 262 height 14
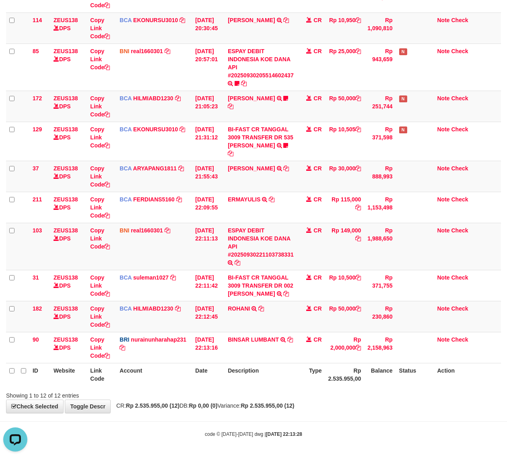
drag, startPoint x: 246, startPoint y: 374, endPoint x: 227, endPoint y: 370, distance: 18.6
click at [246, 375] on th "Description" at bounding box center [261, 374] width 72 height 23
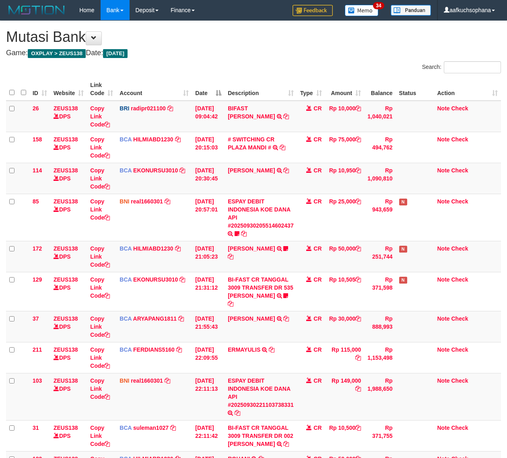
scroll to position [151, 0]
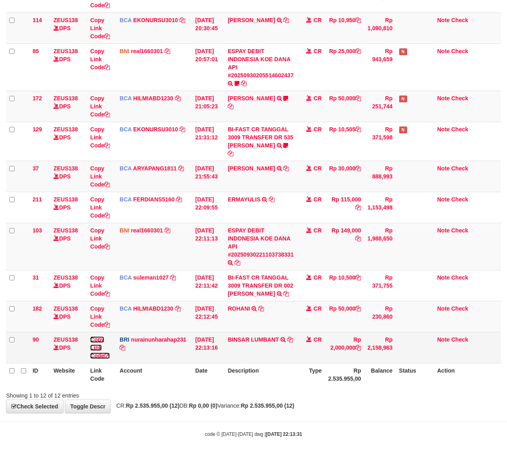
click at [109, 354] on icon at bounding box center [107, 356] width 6 height 6
click at [108, 354] on icon at bounding box center [107, 356] width 6 height 6
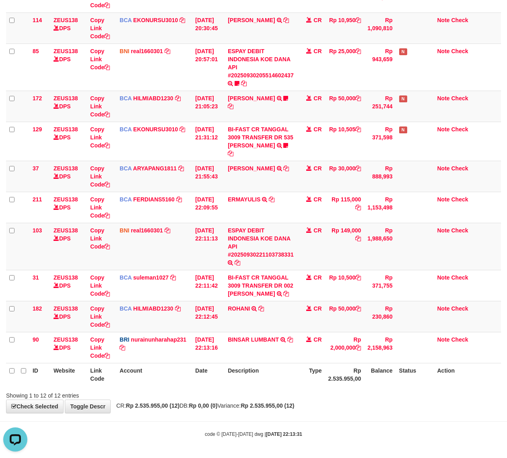
scroll to position [110, 0]
drag, startPoint x: 196, startPoint y: 345, endPoint x: 1, endPoint y: 299, distance: 200.2
click at [170, 333] on tr "90 ZEUS138 DPS Copy Link Code BRI nurainunharahap231 DPS NURAINUN HARAHAP mutas…" at bounding box center [253, 347] width 495 height 31
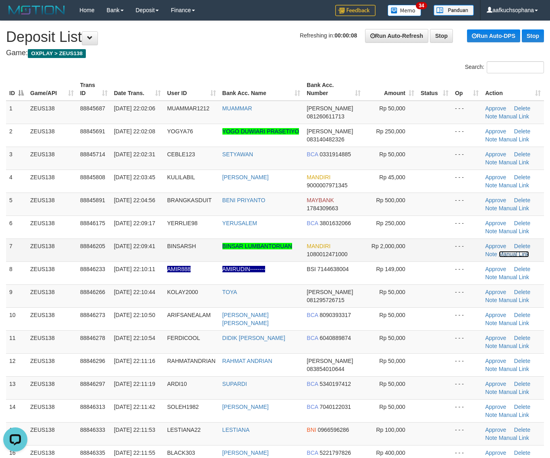
click at [508, 256] on link "Manual Link" at bounding box center [513, 254] width 31 height 6
click at [498, 251] on link "Manual Link" at bounding box center [513, 254] width 31 height 6
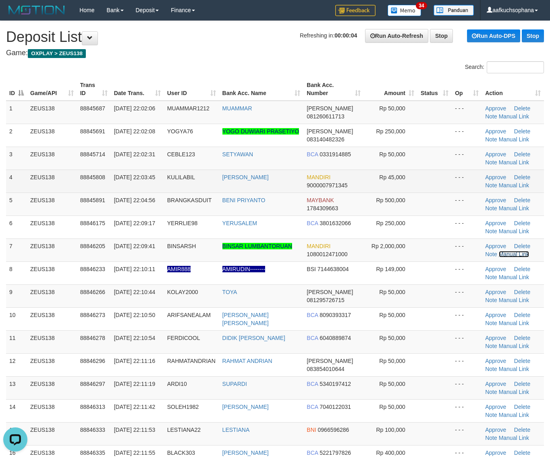
click at [498, 251] on link "Manual Link" at bounding box center [513, 254] width 31 height 6
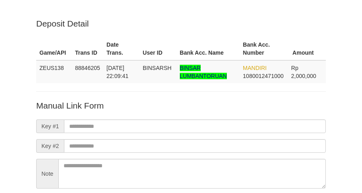
scroll to position [71, 0]
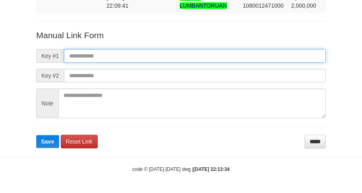
click at [237, 51] on input "text" at bounding box center [195, 56] width 262 height 14
paste input "**********"
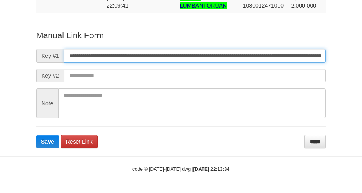
scroll to position [0, 474]
type input "**********"
click at [36, 135] on button "Save" at bounding box center [47, 141] width 23 height 13
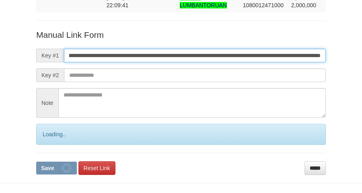
click at [36, 162] on button "Save" at bounding box center [56, 168] width 41 height 13
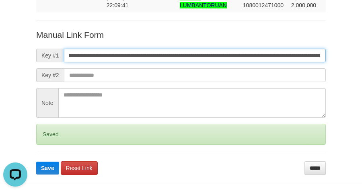
scroll to position [0, 0]
click at [36, 162] on button "Save" at bounding box center [47, 168] width 23 height 13
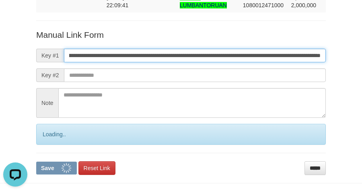
click at [36, 162] on button "Save" at bounding box center [56, 168] width 41 height 13
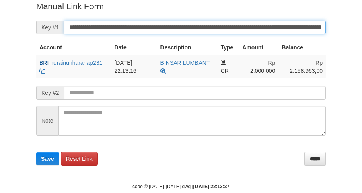
click at [36, 153] on button "Save" at bounding box center [47, 159] width 23 height 13
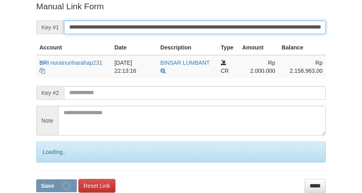
click at [223, 31] on input "**********" at bounding box center [195, 28] width 262 height 14
click at [36, 180] on button "Save" at bounding box center [56, 186] width 41 height 13
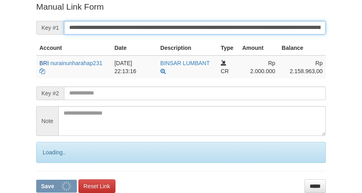
click at [36, 180] on button "Save" at bounding box center [56, 186] width 41 height 13
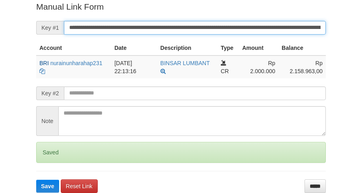
click at [36, 180] on button "Save" at bounding box center [47, 186] width 23 height 13
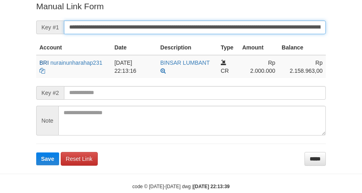
click at [36, 153] on button "Save" at bounding box center [47, 159] width 23 height 13
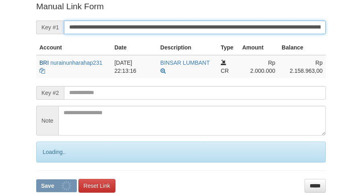
scroll to position [165, 0]
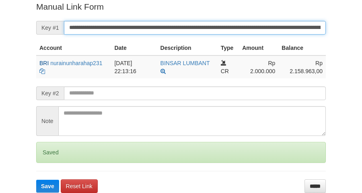
click at [36, 180] on button "Save" at bounding box center [47, 186] width 23 height 13
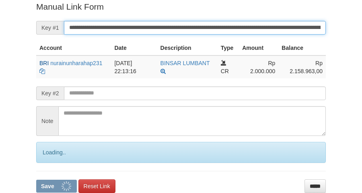
click at [36, 180] on button "Save" at bounding box center [56, 186] width 41 height 13
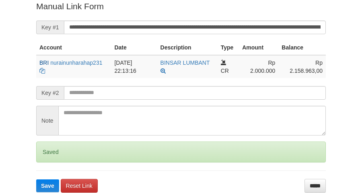
scroll to position [165, 0]
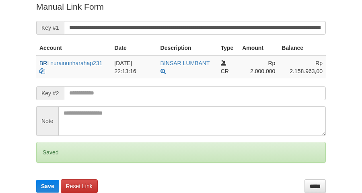
click at [36, 180] on button "Save" at bounding box center [47, 186] width 23 height 13
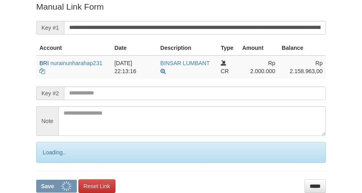
click at [36, 180] on button "Save" at bounding box center [56, 186] width 41 height 13
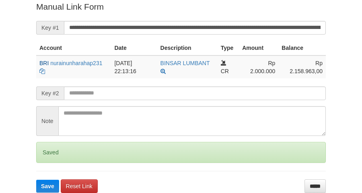
click at [36, 180] on button "Save" at bounding box center [47, 186] width 23 height 13
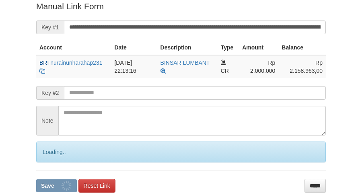
click at [36, 180] on button "Save" at bounding box center [56, 186] width 41 height 13
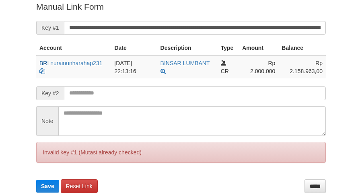
click at [236, 25] on input "**********" at bounding box center [195, 28] width 262 height 14
click at [36, 180] on button "Save" at bounding box center [47, 186] width 23 height 13
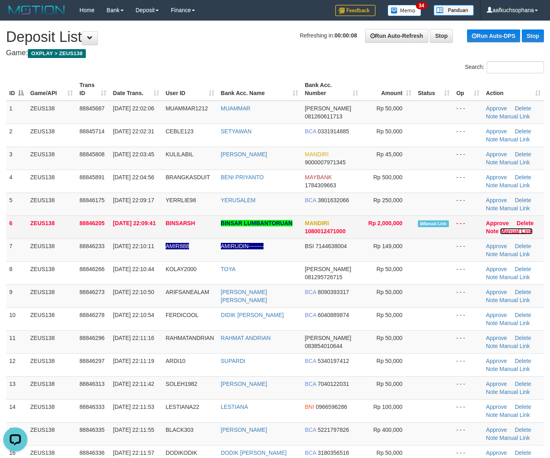
drag, startPoint x: 512, startPoint y: 230, endPoint x: 354, endPoint y: 232, distance: 157.9
click at [512, 230] on link "Manual Link" at bounding box center [516, 231] width 33 height 6
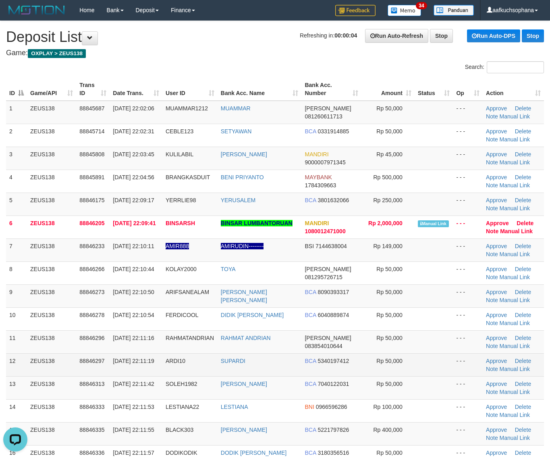
click at [420, 355] on td at bounding box center [433, 364] width 39 height 23
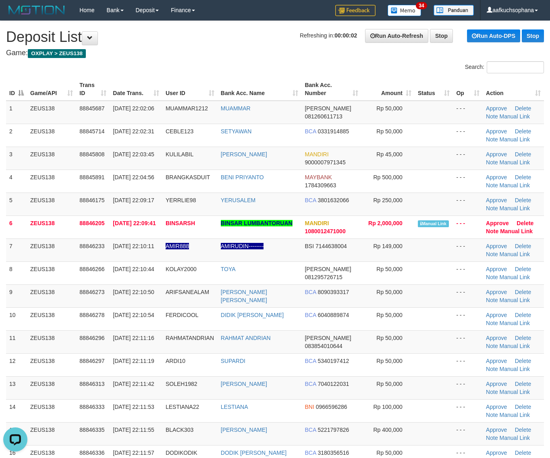
drag, startPoint x: 355, startPoint y: 328, endPoint x: 556, endPoint y: 322, distance: 201.8
click at [368, 328] on tr "10 ZEUS138 88846278 30/09/2025 22:10:54 FERDICOOL DIDIK ARI WIDODO BCA 60408898…" at bounding box center [275, 318] width 538 height 23
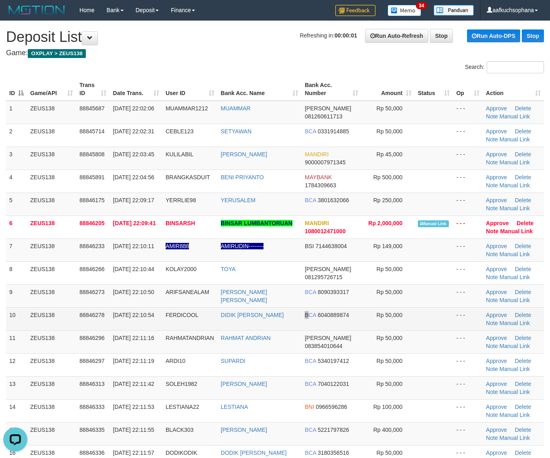
drag, startPoint x: 299, startPoint y: 328, endPoint x: 317, endPoint y: 329, distance: 18.5
click at [301, 329] on td "BCA 6040889874" at bounding box center [331, 318] width 60 height 23
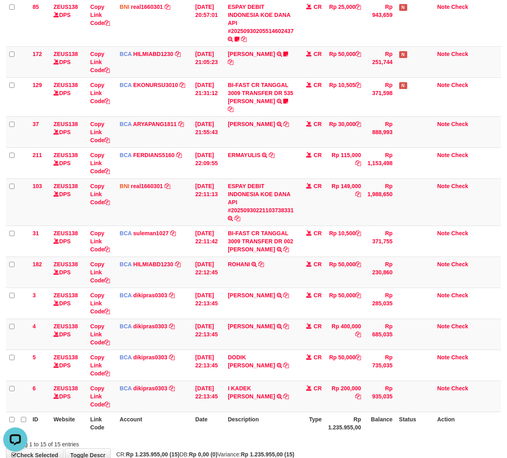
scroll to position [244, 0]
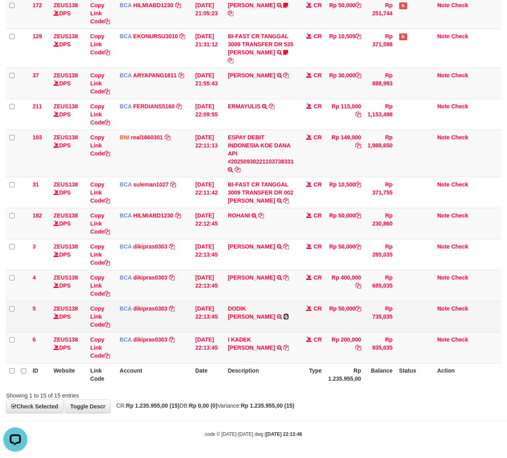
click at [283, 316] on icon at bounding box center [286, 317] width 6 height 6
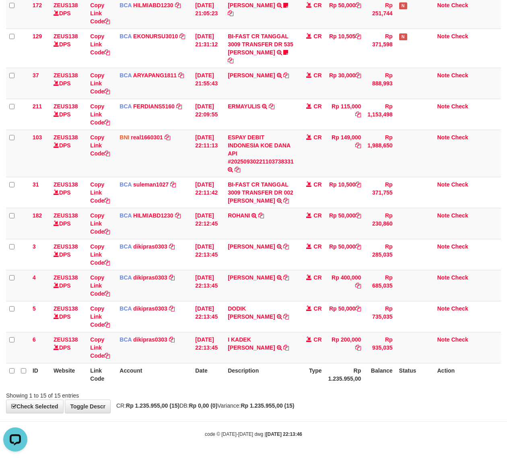
click at [118, 367] on th "Account" at bounding box center [154, 374] width 76 height 23
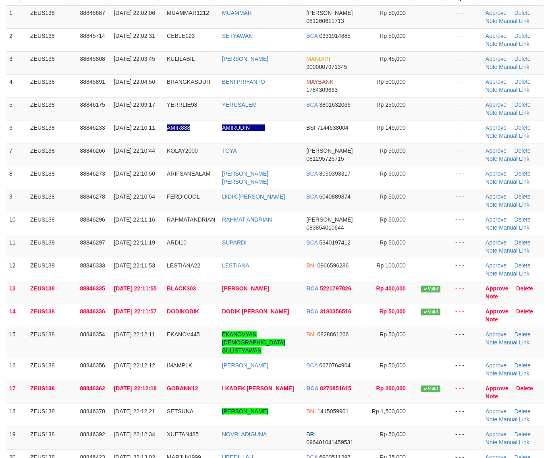
scroll to position [151, 0]
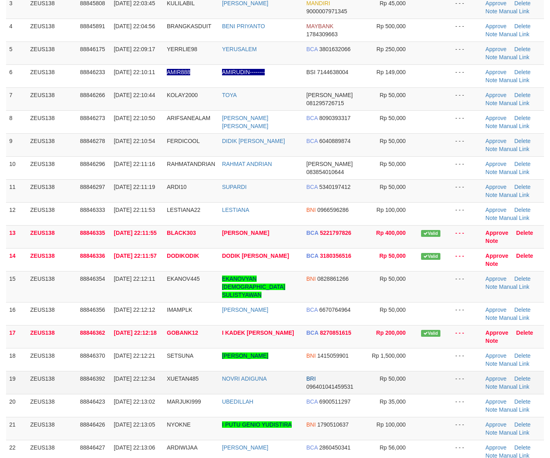
drag, startPoint x: 367, startPoint y: 376, endPoint x: 397, endPoint y: 381, distance: 29.8
click at [383, 380] on td "Rp 50,000" at bounding box center [390, 382] width 54 height 23
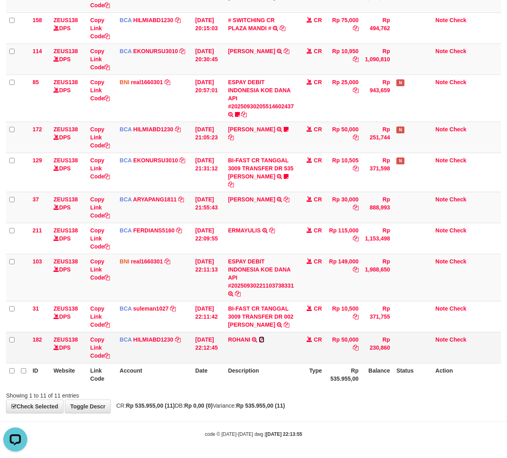
click at [264, 339] on icon at bounding box center [262, 340] width 6 height 6
click at [305, 406] on div "**********" at bounding box center [253, 157] width 507 height 511
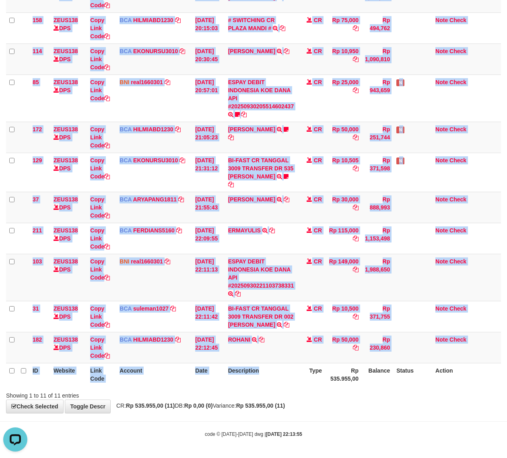
click at [301, 387] on div "ID Website Link Code Account Date Description Type Amount Balance Status Action…" at bounding box center [253, 172] width 507 height 432
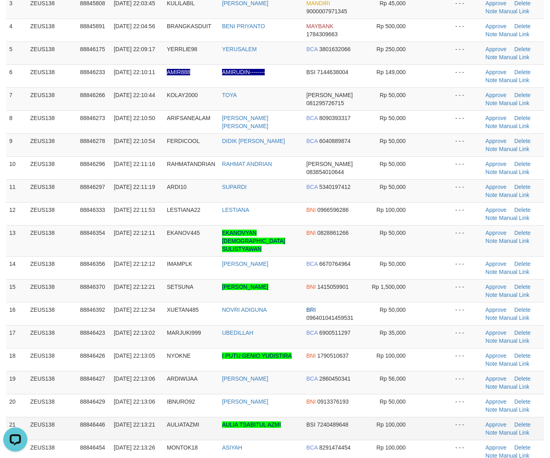
drag, startPoint x: 366, startPoint y: 417, endPoint x: 372, endPoint y: 419, distance: 5.5
click at [368, 418] on td "Rp 100,000" at bounding box center [390, 428] width 54 height 23
drag, startPoint x: 418, startPoint y: 321, endPoint x: 554, endPoint y: 346, distance: 138.8
click at [429, 325] on td at bounding box center [435, 336] width 34 height 23
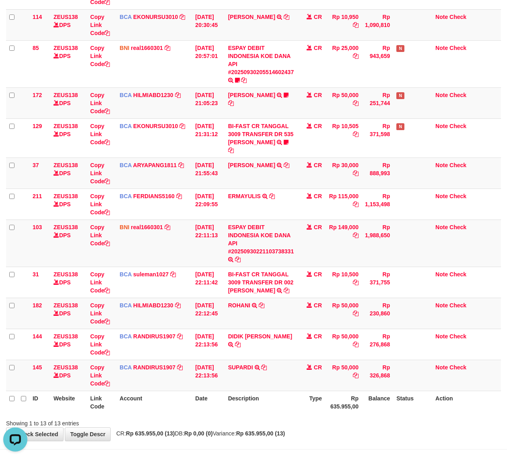
scroll to position [170, 0]
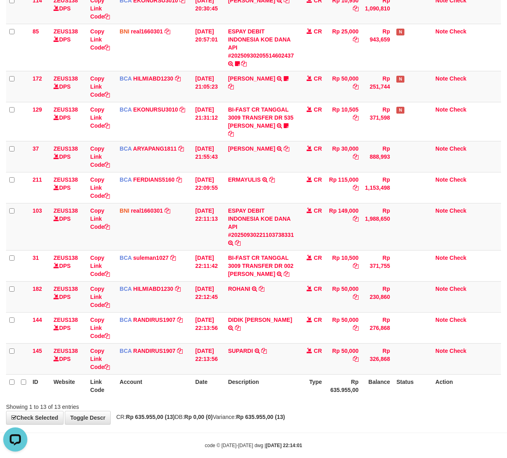
drag, startPoint x: 302, startPoint y: 417, endPoint x: 277, endPoint y: 403, distance: 29.2
click at [285, 417] on strong "Rp 635.955,00 (13)" at bounding box center [260, 417] width 49 height 6
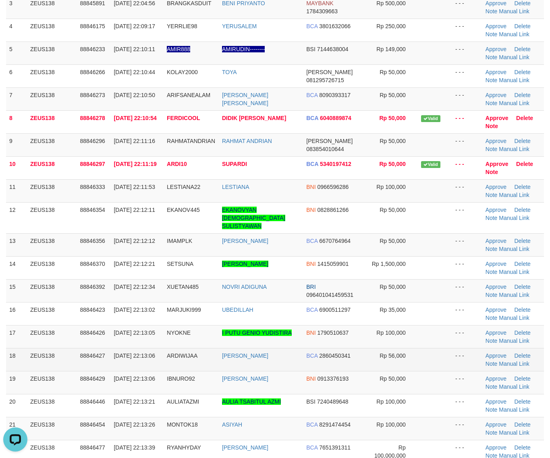
click at [433, 335] on td at bounding box center [435, 336] width 34 height 23
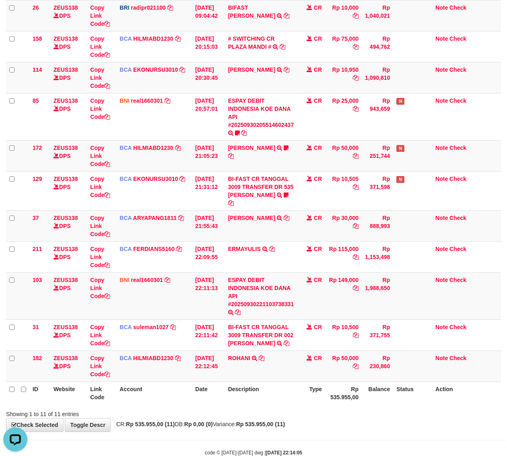
click at [280, 413] on div "Showing 1 to 11 of 11 entries" at bounding box center [253, 412] width 507 height 11
click at [295, 406] on div "ID Website Link Code Account Date Description Type Amount Balance Status Action…" at bounding box center [253, 191] width 507 height 432
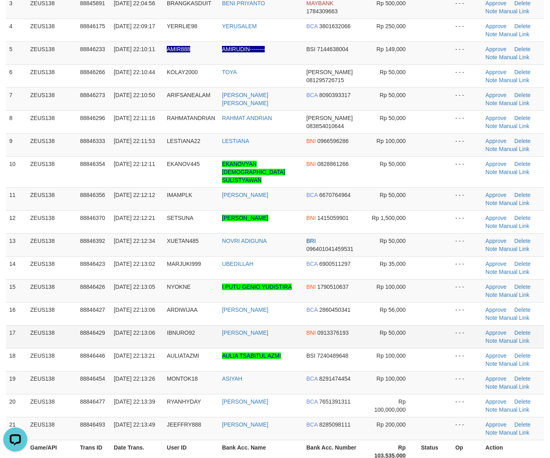
drag, startPoint x: 429, startPoint y: 334, endPoint x: 389, endPoint y: 305, distance: 49.6
click at [428, 334] on td at bounding box center [435, 336] width 34 height 23
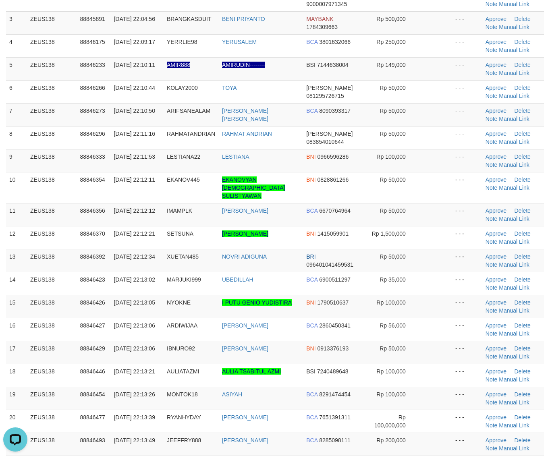
scroll to position [151, 0]
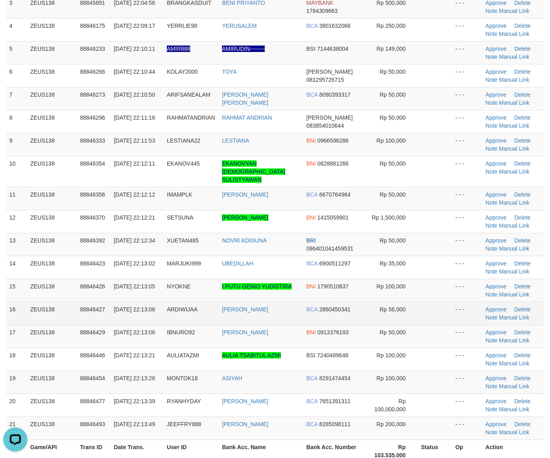
click at [455, 304] on td "- - -" at bounding box center [467, 313] width 30 height 23
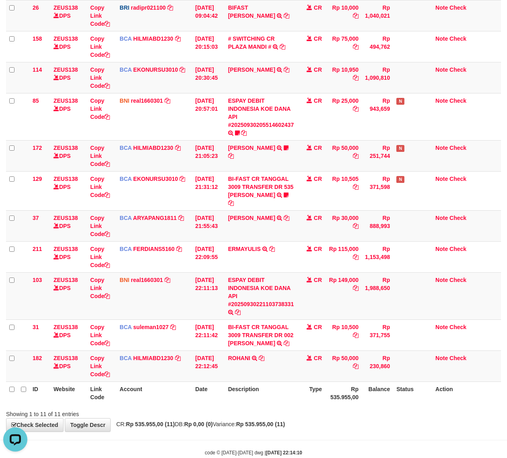
drag, startPoint x: 240, startPoint y: 393, endPoint x: 225, endPoint y: 386, distance: 16.2
click at [238, 393] on th "Description" at bounding box center [261, 392] width 72 height 23
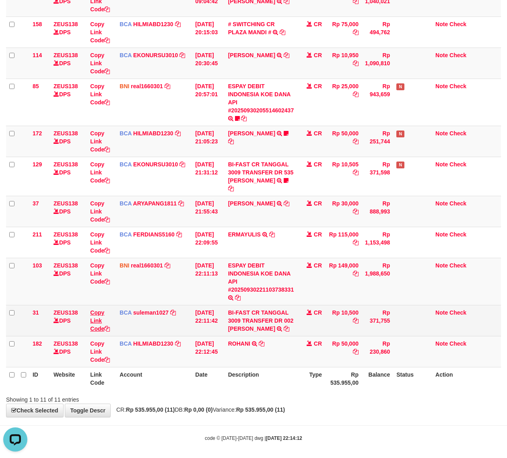
scroll to position [120, 0]
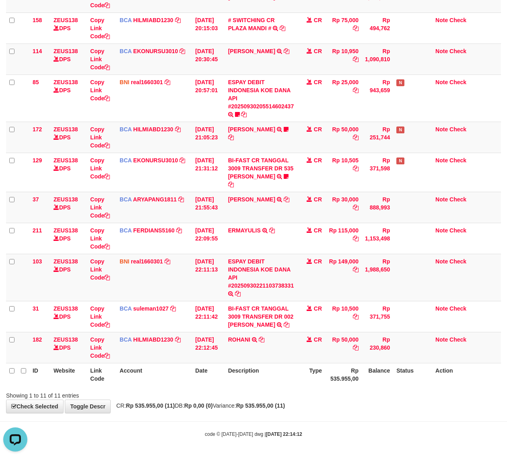
drag, startPoint x: 311, startPoint y: 399, endPoint x: 306, endPoint y: 399, distance: 4.8
click at [306, 399] on div "Showing 1 to 11 of 11 entries" at bounding box center [253, 393] width 507 height 11
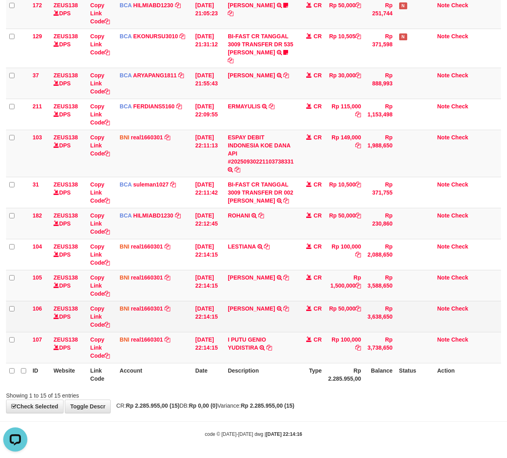
drag, startPoint x: 227, startPoint y: 363, endPoint x: 123, endPoint y: 312, distance: 115.2
click at [216, 360] on table "ID Website Link Code Account Date Description Type Amount Balance Status Action…" at bounding box center [253, 110] width 495 height 551
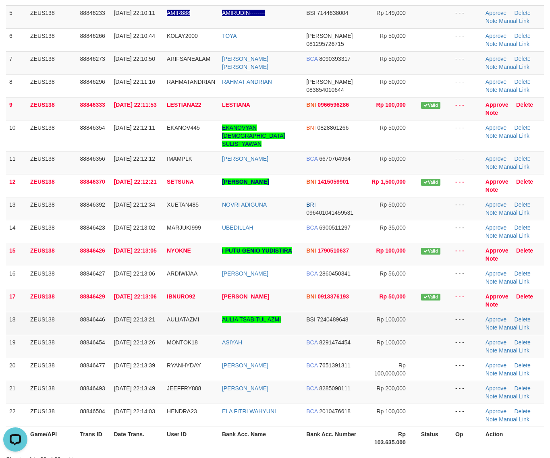
scroll to position [202, 0]
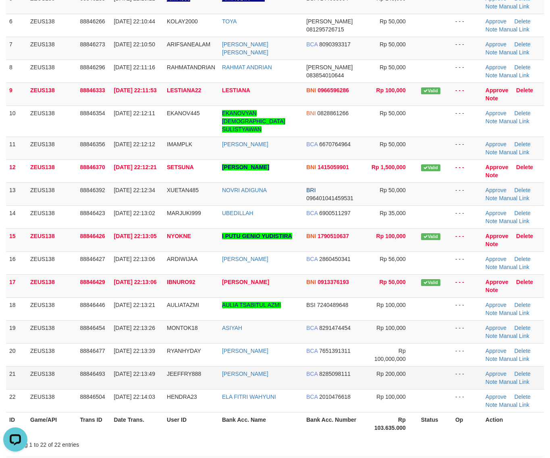
click at [420, 370] on td at bounding box center [435, 377] width 34 height 23
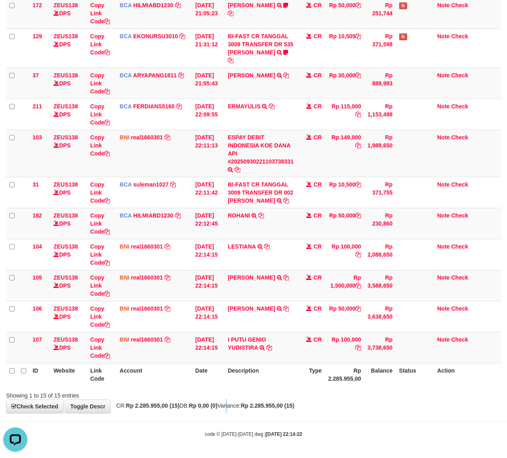
drag, startPoint x: 236, startPoint y: 413, endPoint x: 203, endPoint y: 388, distance: 42.0
click at [235, 412] on div "**********" at bounding box center [253, 95] width 507 height 635
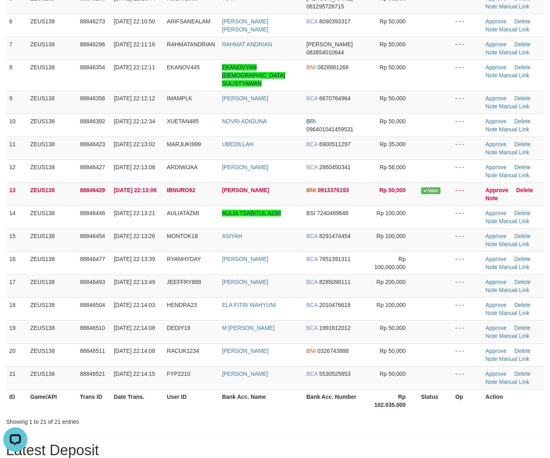
drag, startPoint x: 364, startPoint y: 402, endPoint x: 486, endPoint y: 409, distance: 121.4
click at [371, 401] on th "Rp 102.035.000" at bounding box center [390, 400] width 54 height 23
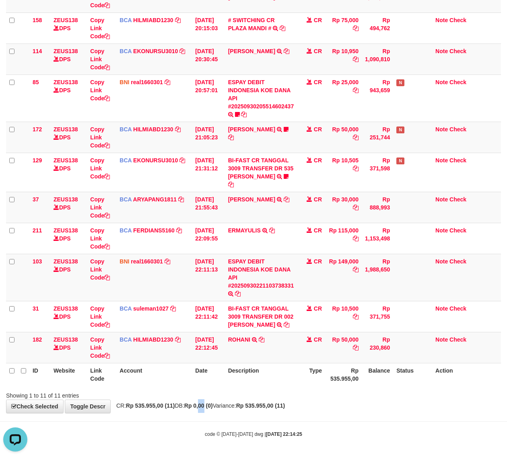
click at [216, 414] on body "Toggle navigation Home Bank Account List Load By Website Group [OXPLAY] ZEUS138…" at bounding box center [253, 169] width 507 height 577
drag, startPoint x: 313, startPoint y: 426, endPoint x: 302, endPoint y: 423, distance: 11.0
click at [311, 426] on body "Toggle navigation Home Bank Account List Load By Website Group [OXPLAY] ZEUS138…" at bounding box center [253, 169] width 507 height 577
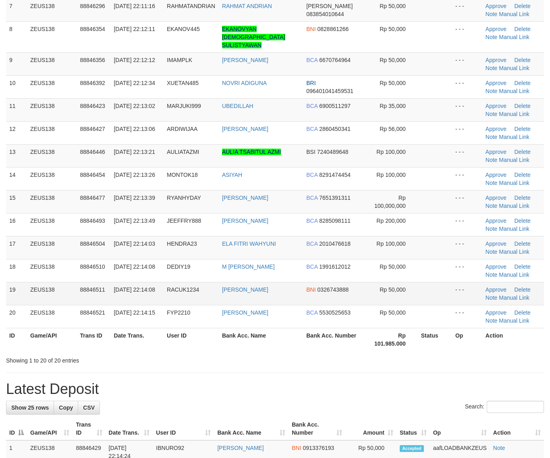
scroll to position [202, 0]
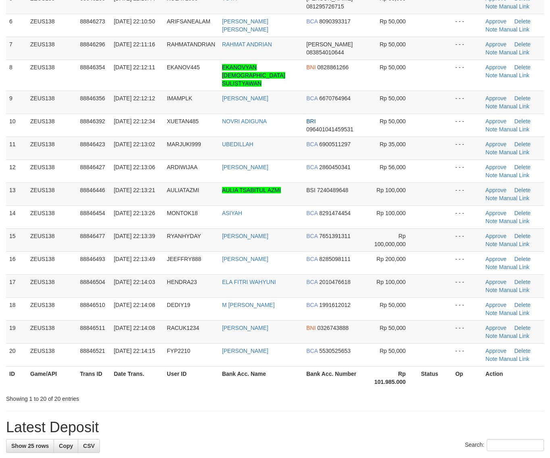
click at [321, 398] on div "**********" at bounding box center [275, 462] width 550 height 1287
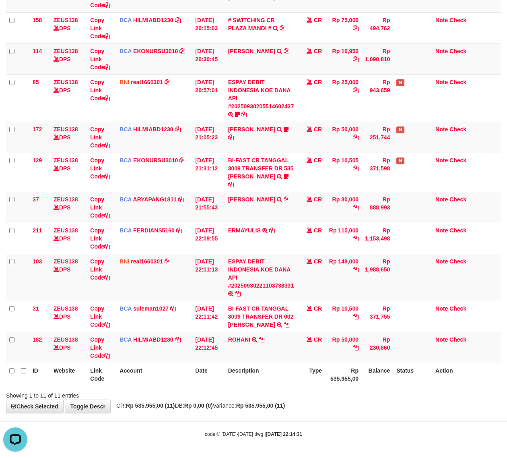
click at [188, 391] on div "Showing 1 to 11 of 11 entries" at bounding box center [105, 393] width 199 height 11
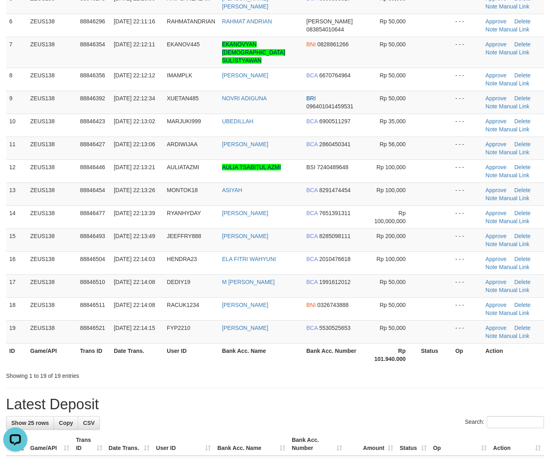
drag, startPoint x: 446, startPoint y: 353, endPoint x: 454, endPoint y: 356, distance: 8.2
click at [449, 355] on th "Status" at bounding box center [435, 354] width 34 height 23
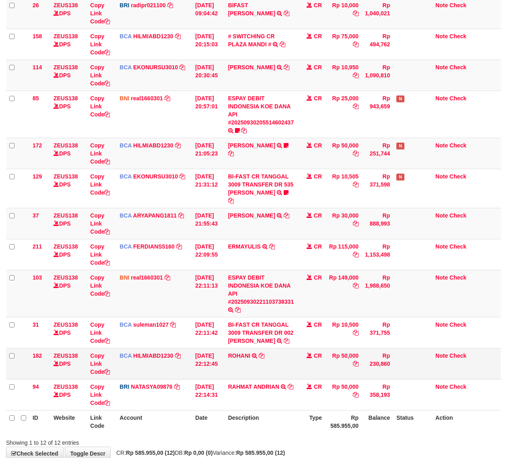
scroll to position [103, 0]
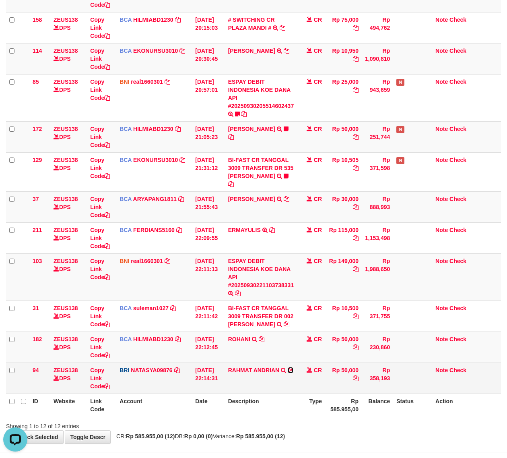
click at [293, 369] on icon at bounding box center [291, 370] width 6 height 6
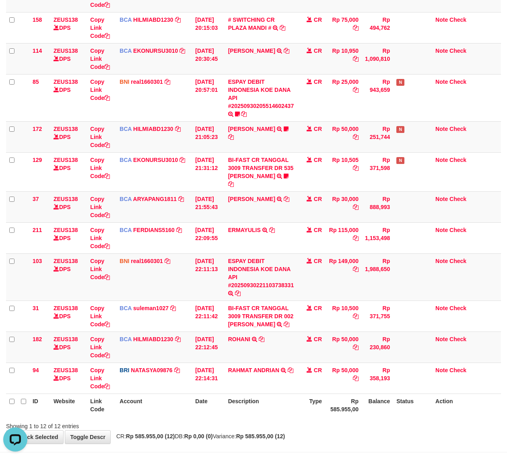
click at [268, 415] on th "Description" at bounding box center [261, 404] width 72 height 23
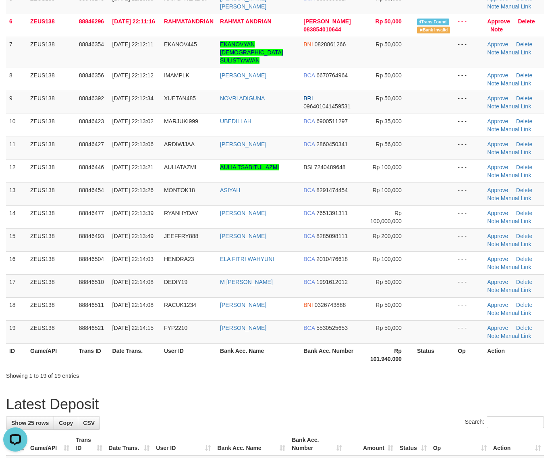
click at [366, 376] on div "**********" at bounding box center [275, 451] width 550 height 1264
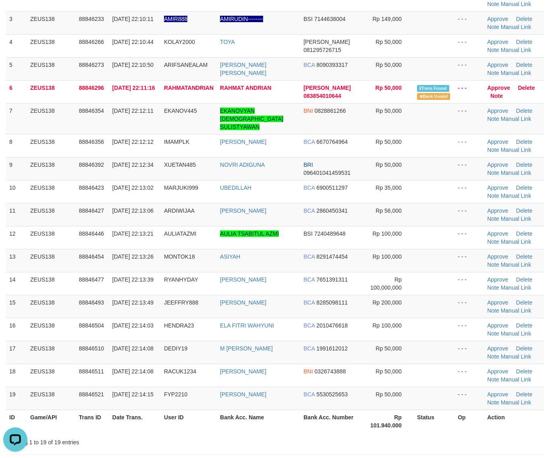
scroll to position [51, 0]
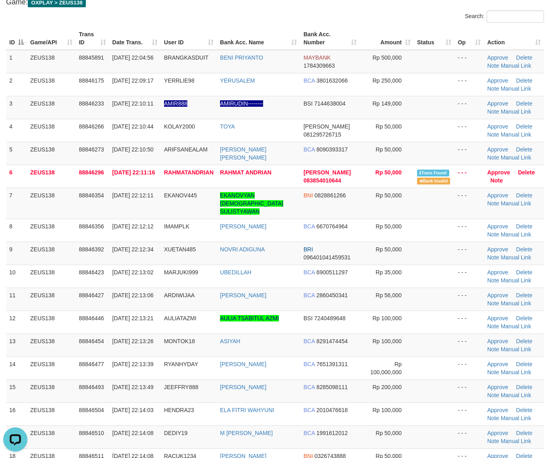
drag, startPoint x: 437, startPoint y: 345, endPoint x: 556, endPoint y: 383, distance: 124.8
click at [444, 349] on tbody "1 ZEUS138 88845891 30/09/2025 22:04:56 BRANGKASDUIT BENI PRIYANTO MAYBANK 17843…" at bounding box center [275, 272] width 538 height 445
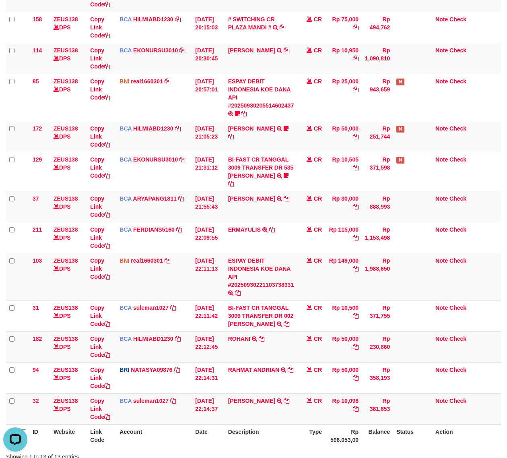
scroll to position [182, 0]
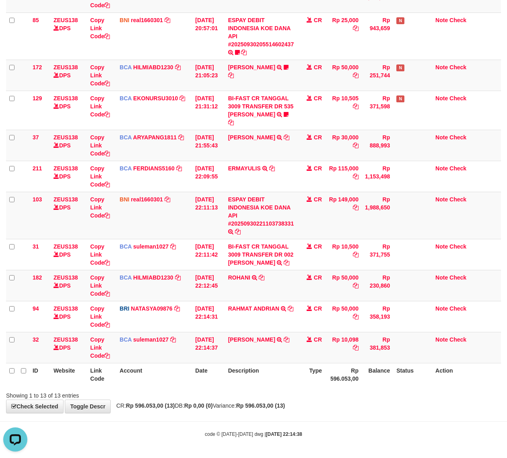
drag, startPoint x: 186, startPoint y: 401, endPoint x: 1, endPoint y: 337, distance: 195.2
click at [185, 401] on div "**********" at bounding box center [253, 126] width 507 height 573
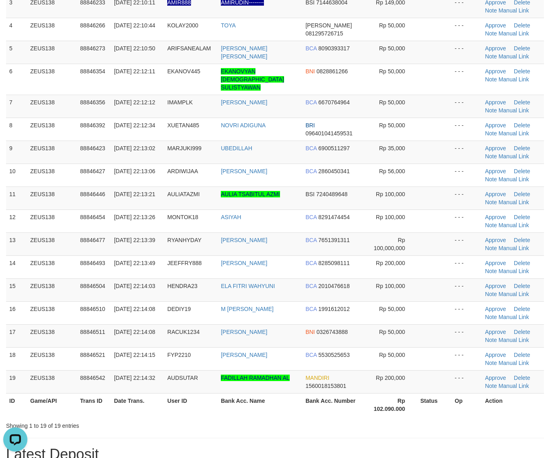
click at [440, 399] on th "Status" at bounding box center [434, 404] width 34 height 23
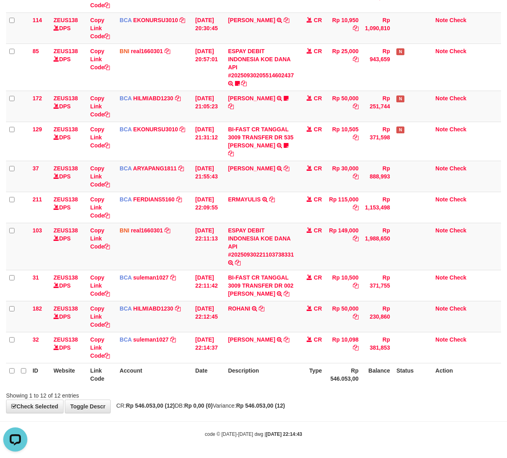
drag, startPoint x: 246, startPoint y: 408, endPoint x: 242, endPoint y: 407, distance: 4.9
click at [245, 408] on div "**********" at bounding box center [253, 142] width 507 height 542
click at [214, 420] on body "Toggle navigation Home Bank Account List Load By Website Group [OXPLAY] ZEUS138…" at bounding box center [253, 154] width 507 height 608
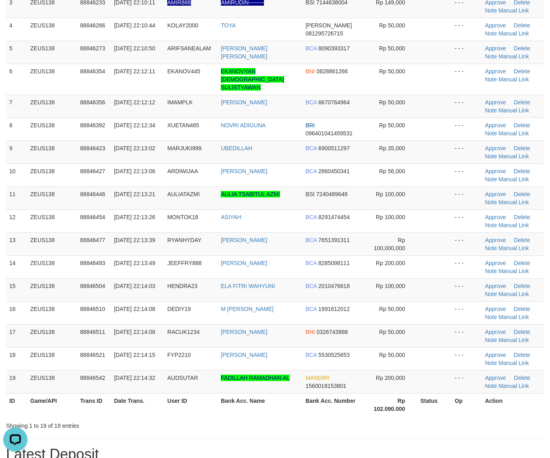
drag, startPoint x: 457, startPoint y: 405, endPoint x: 556, endPoint y: 409, distance: 98.7
click at [463, 407] on th "Op" at bounding box center [466, 404] width 30 height 23
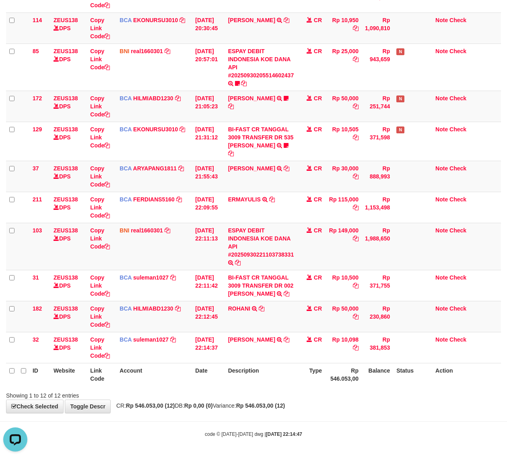
drag, startPoint x: 200, startPoint y: 423, endPoint x: 194, endPoint y: 422, distance: 6.2
click at [197, 423] on body "Toggle navigation Home Bank Account List Load By Website Group [OXPLAY] ZEUS138…" at bounding box center [253, 154] width 507 height 608
click at [226, 436] on small "code © [DATE]-[DATE] dwg | [DATE] 22:14:49" at bounding box center [253, 434] width 97 height 6
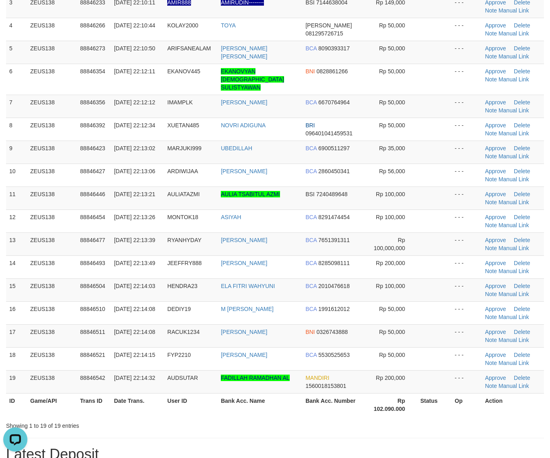
drag, startPoint x: 429, startPoint y: 407, endPoint x: 514, endPoint y: 405, distance: 84.6
click at [434, 409] on th "Status" at bounding box center [434, 404] width 34 height 23
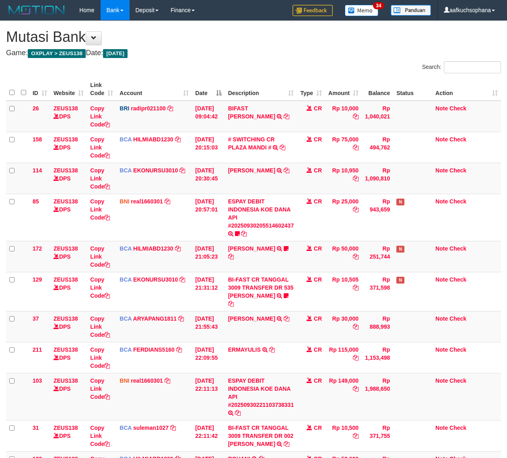
scroll to position [109, 0]
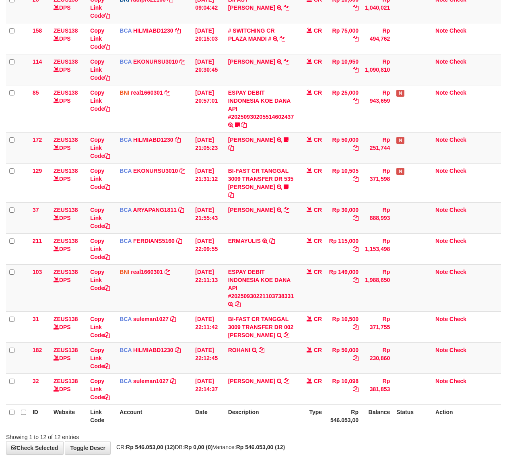
click at [248, 436] on div "Showing 1 to 12 of 12 entries" at bounding box center [253, 435] width 507 height 11
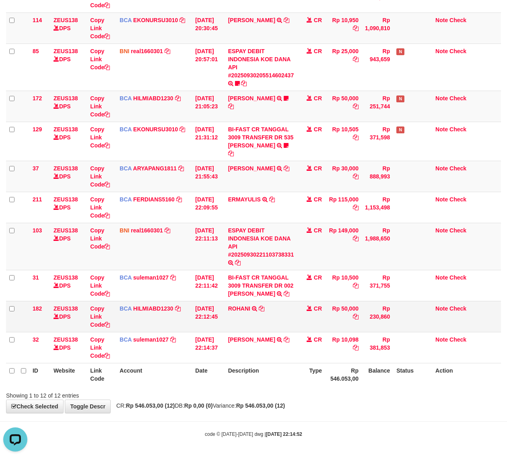
drag, startPoint x: 331, startPoint y: 401, endPoint x: 59, endPoint y: 318, distance: 284.2
click at [329, 399] on div "**********" at bounding box center [253, 142] width 507 height 542
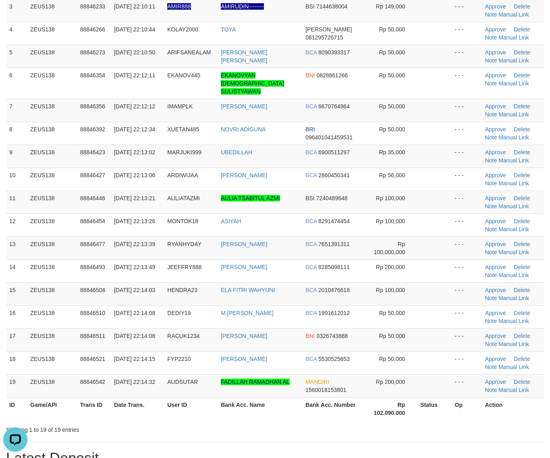
scroll to position [152, 0]
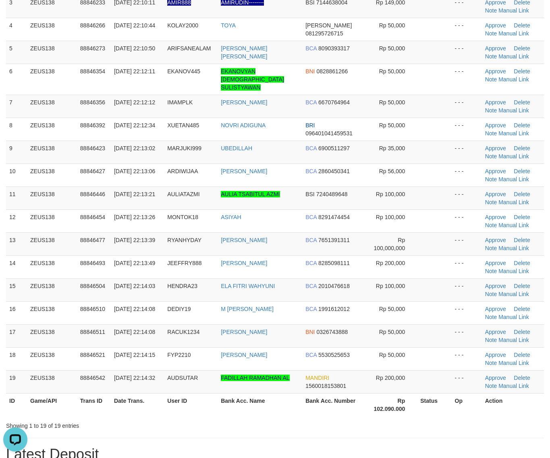
click at [429, 408] on th "Status" at bounding box center [434, 404] width 34 height 23
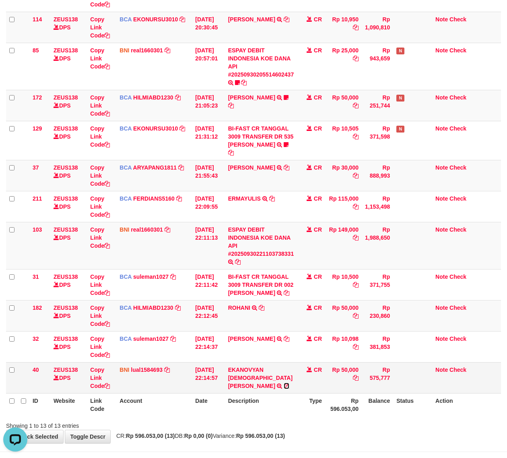
click at [284, 383] on icon at bounding box center [287, 386] width 6 height 6
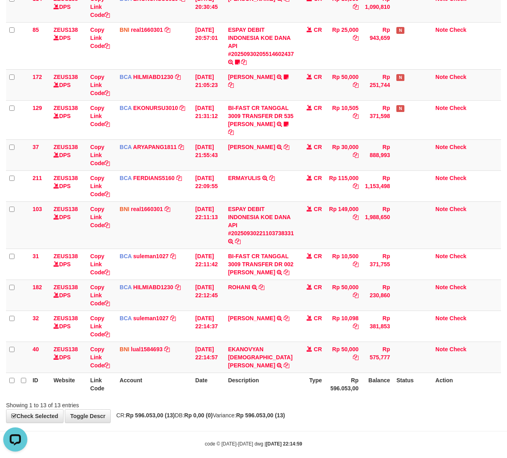
scroll to position [182, 0]
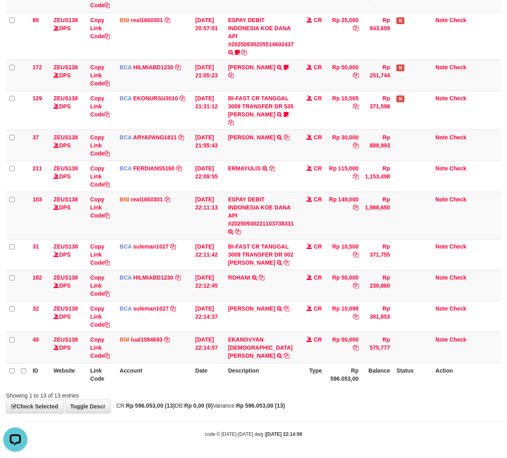
click at [403, 419] on body "Toggle navigation Home Bank Account List Load By Website Group [OXPLAY] ZEUS138…" at bounding box center [253, 138] width 507 height 639
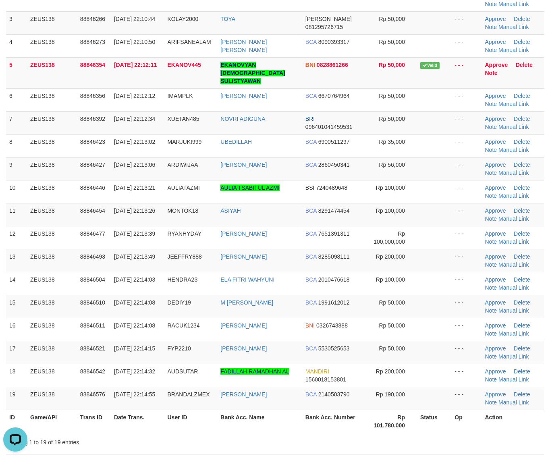
scroll to position [252, 0]
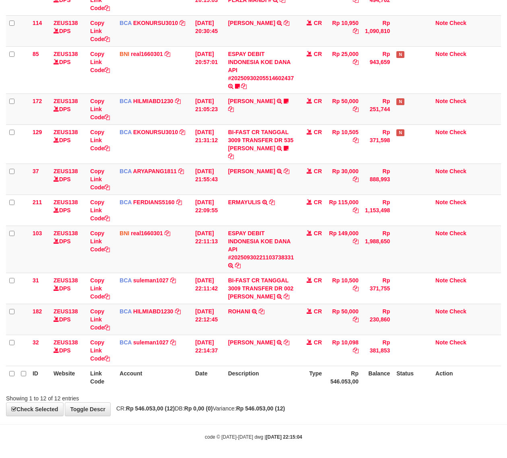
scroll to position [151, 0]
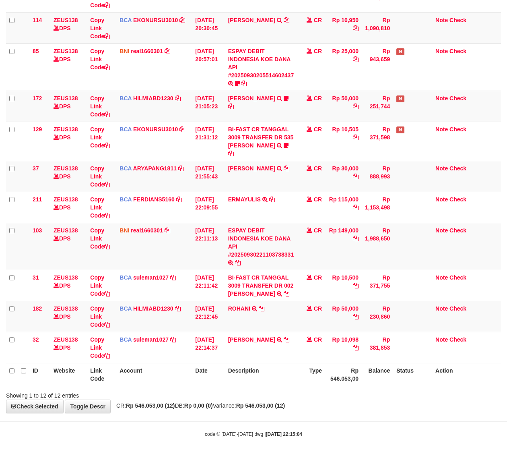
click at [304, 395] on div "Showing 1 to 12 of 12 entries" at bounding box center [253, 393] width 507 height 11
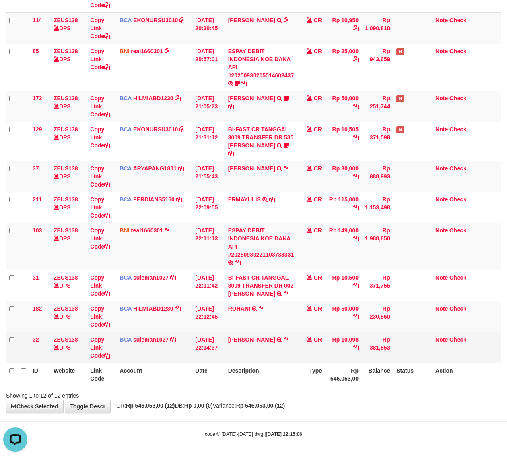
drag, startPoint x: 249, startPoint y: 416, endPoint x: 45, endPoint y: 351, distance: 214.2
click at [248, 419] on body "Toggle navigation Home Bank Account List Load By Website Group [OXPLAY] ZEUS138…" at bounding box center [253, 154] width 507 height 608
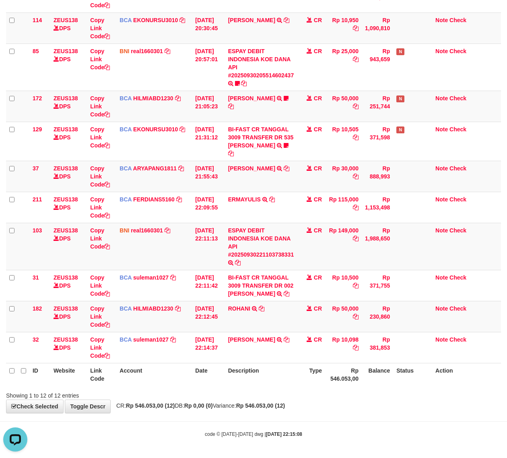
drag, startPoint x: 277, startPoint y: 412, endPoint x: 272, endPoint y: 409, distance: 5.2
click at [274, 411] on div "**********" at bounding box center [253, 142] width 507 height 542
click at [190, 402] on div "**********" at bounding box center [253, 142] width 507 height 542
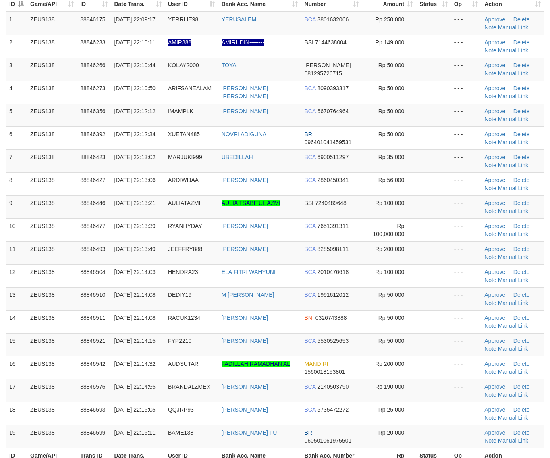
scroll to position [101, 0]
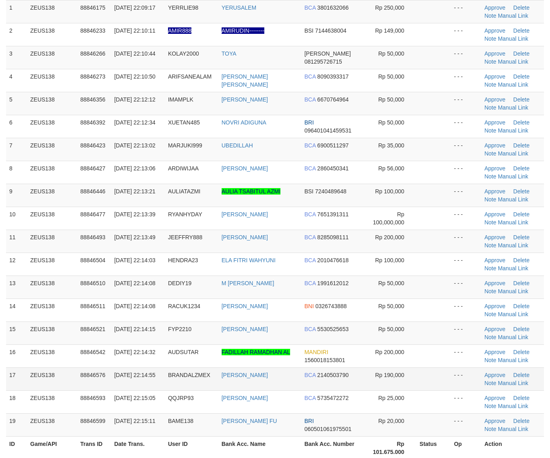
click at [444, 369] on td at bounding box center [433, 378] width 34 height 23
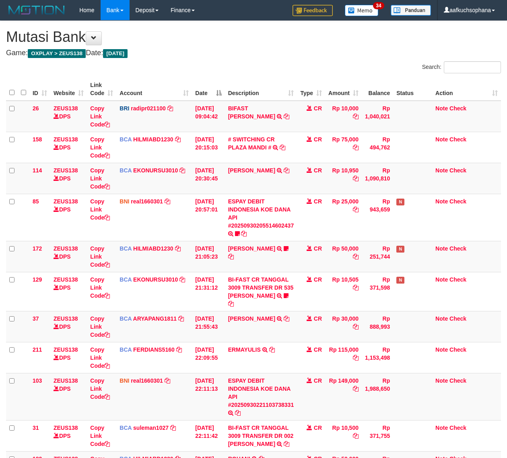
scroll to position [143, 0]
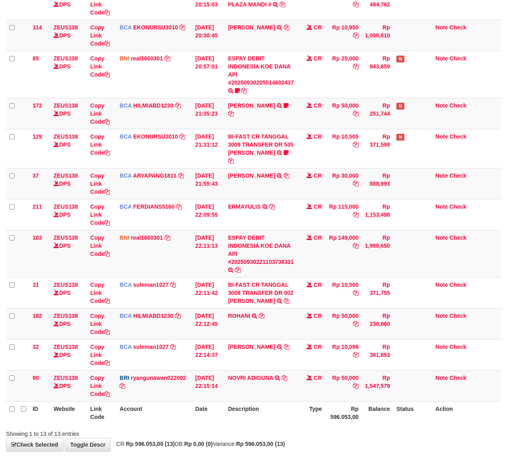
click at [297, 415] on th "Description" at bounding box center [261, 412] width 72 height 23
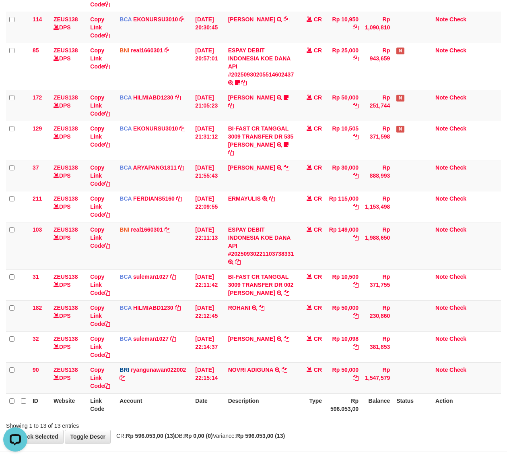
drag, startPoint x: 147, startPoint y: 408, endPoint x: 141, endPoint y: 405, distance: 7.0
click at [144, 407] on th "Account" at bounding box center [154, 404] width 76 height 23
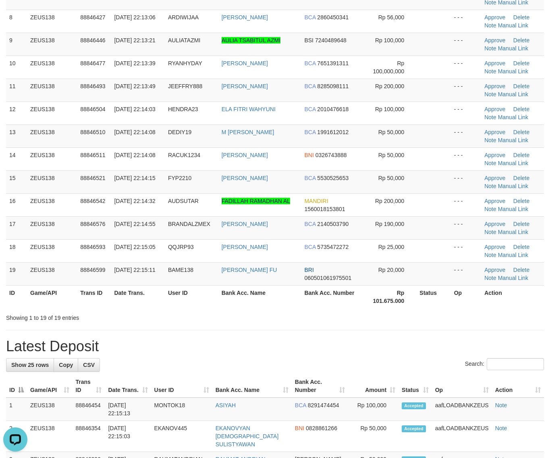
click at [259, 321] on div "Showing 1 to 19 of 19 entries" at bounding box center [275, 315] width 550 height 11
click at [287, 323] on div "**********" at bounding box center [275, 401] width 550 height 1264
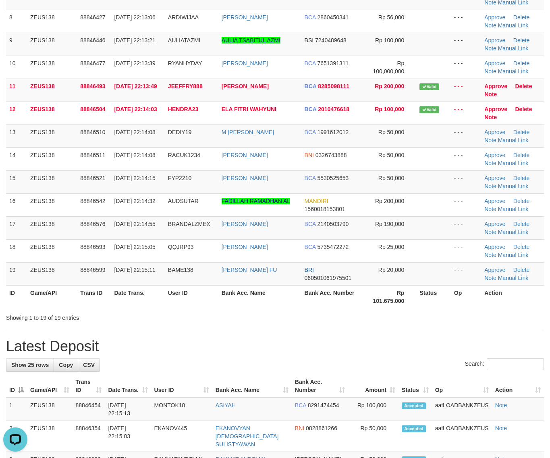
click at [279, 364] on div "Search:" at bounding box center [275, 365] width 538 height 14
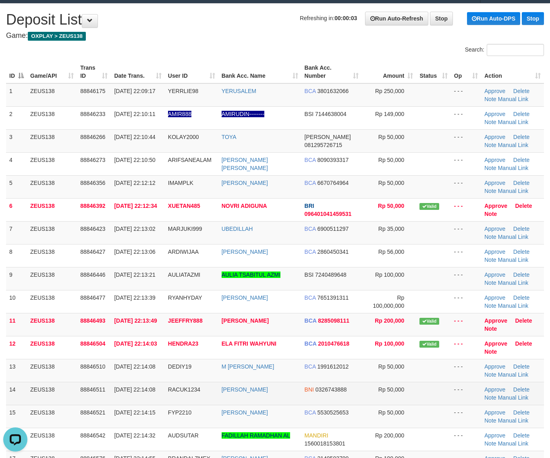
click at [443, 393] on td at bounding box center [433, 393] width 34 height 23
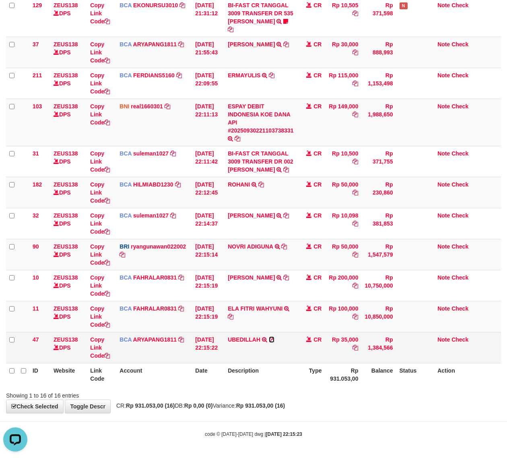
click at [274, 341] on icon at bounding box center [272, 340] width 6 height 6
click at [273, 341] on icon at bounding box center [272, 340] width 6 height 6
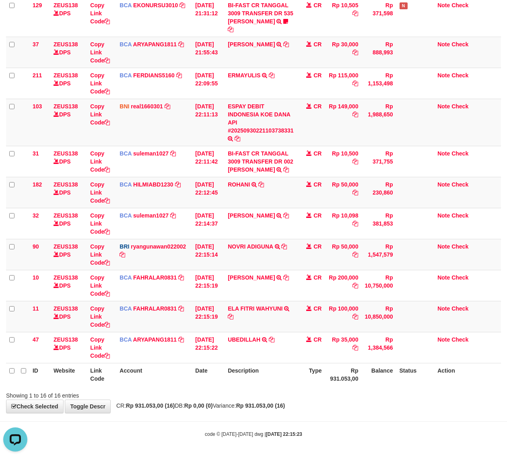
click at [173, 420] on body "Toggle navigation Home Bank Account List Load By Website Group [OXPLAY] ZEUS138…" at bounding box center [253, 92] width 507 height 732
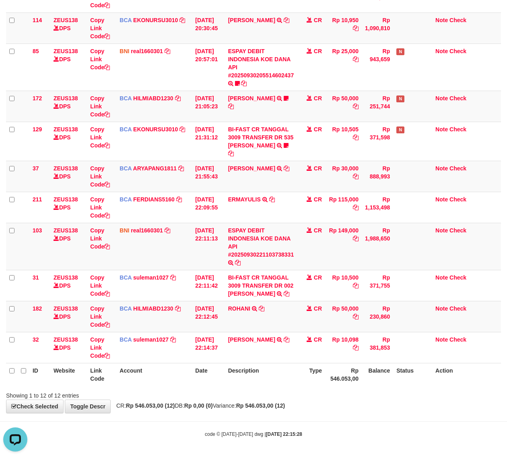
click at [194, 423] on body "Toggle navigation Home Bank Account List Load By Website Group [OXPLAY] ZEUS138…" at bounding box center [253, 154] width 507 height 608
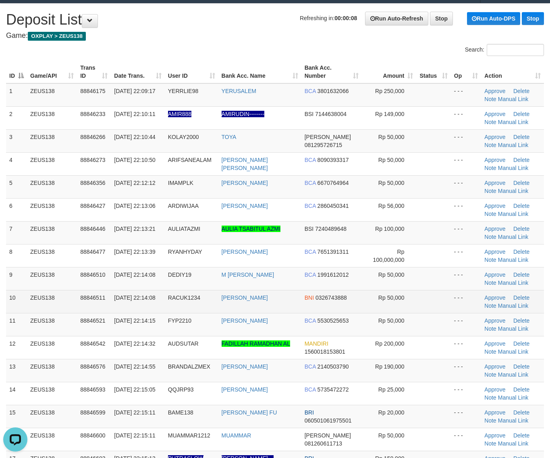
drag, startPoint x: 435, startPoint y: 396, endPoint x: 198, endPoint y: 290, distance: 259.2
click at [429, 389] on td at bounding box center [433, 393] width 34 height 23
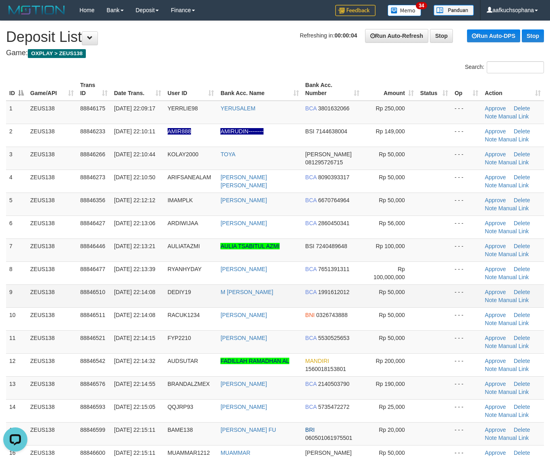
click at [445, 294] on td at bounding box center [434, 295] width 34 height 23
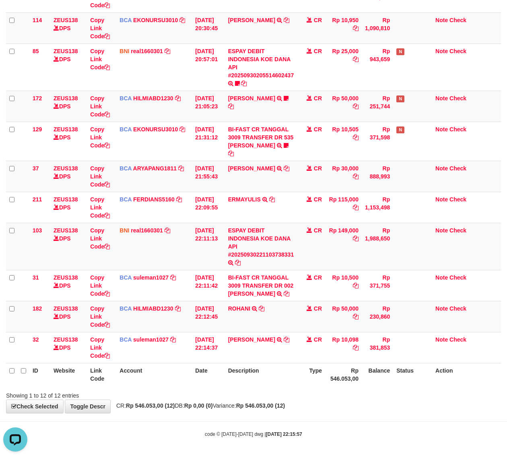
click at [332, 419] on body "Toggle navigation Home Bank Account List Load By Website Group [OXPLAY] ZEUS138…" at bounding box center [253, 154] width 507 height 608
click at [298, 427] on body "Toggle navigation Home Bank Account List Load By Website Group [OXPLAY] ZEUS138…" at bounding box center [253, 154] width 507 height 608
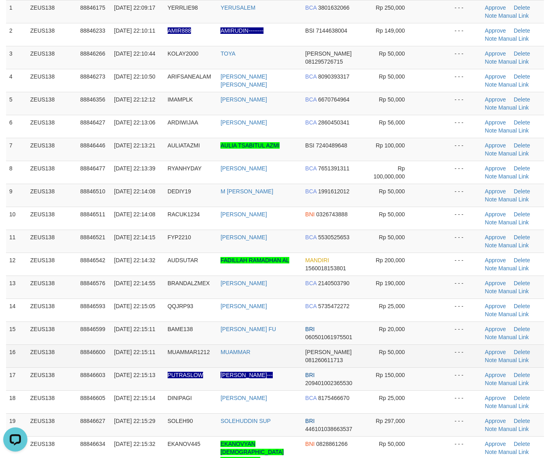
click at [438, 366] on td at bounding box center [434, 355] width 34 height 23
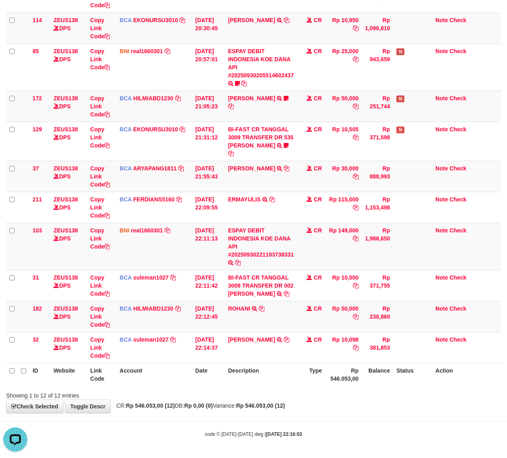
drag, startPoint x: 168, startPoint y: 419, endPoint x: 33, endPoint y: 384, distance: 138.7
click at [167, 420] on body "Toggle navigation Home Bank Account List Load By Website Group [OXPLAY] ZEUS138…" at bounding box center [253, 154] width 507 height 608
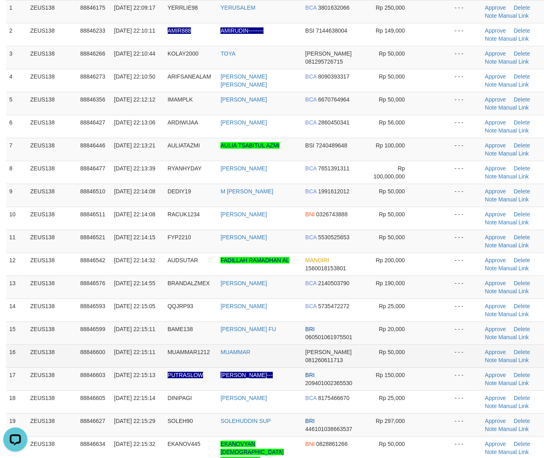
drag, startPoint x: 422, startPoint y: 365, endPoint x: 554, endPoint y: 387, distance: 134.3
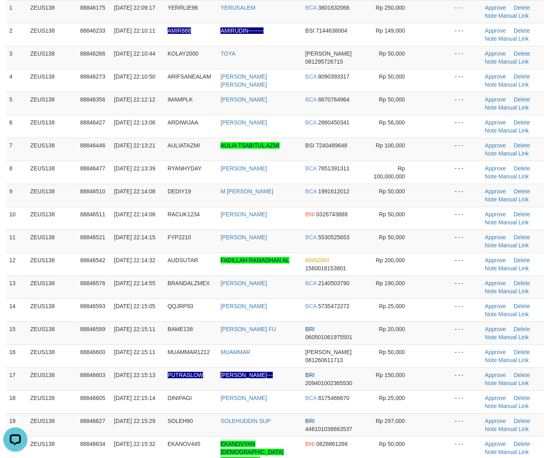
click at [424, 365] on td at bounding box center [434, 355] width 34 height 23
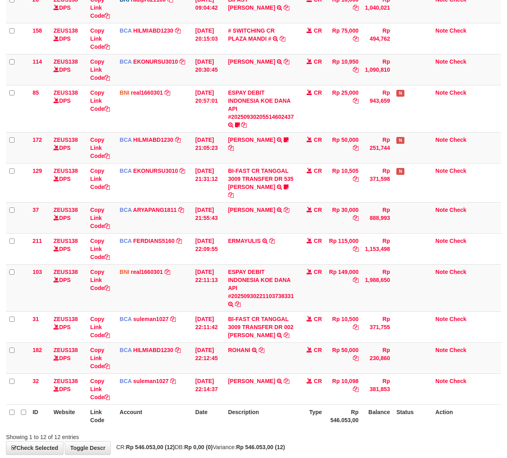
click at [232, 420] on tr "ID Website Link Code Account Date Description Type Rp 546.053,00 Balance Status…" at bounding box center [253, 415] width 495 height 23
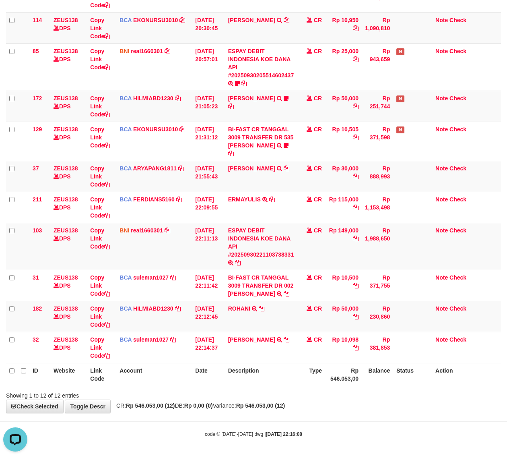
click at [249, 423] on body "Toggle navigation Home Bank Account List Load By Website Group [OXPLAY] ZEUS138…" at bounding box center [253, 154] width 507 height 608
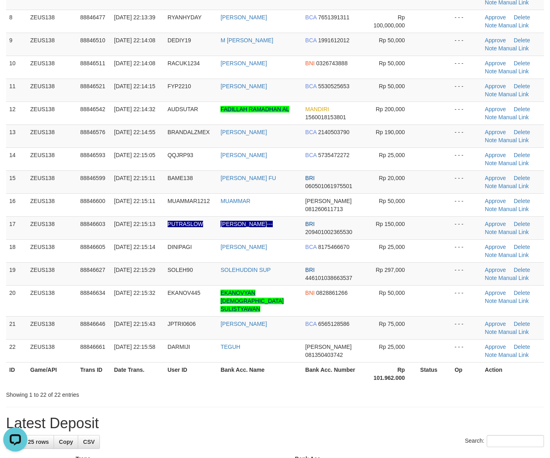
drag, startPoint x: 433, startPoint y: 391, endPoint x: 444, endPoint y: 391, distance: 10.9
click at [438, 391] on div "Showing 1 to 22 of 22 entries" at bounding box center [275, 392] width 550 height 11
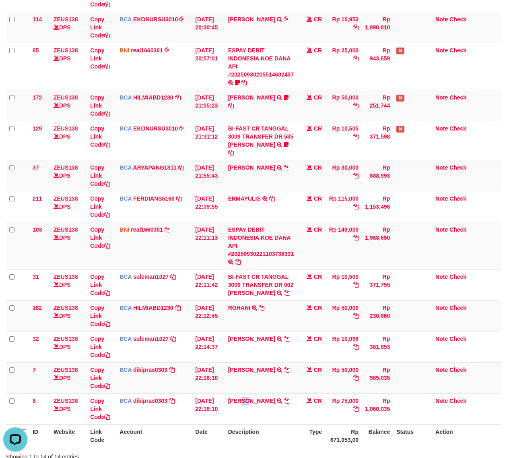
click at [252, 425] on table "ID Website Link Code Account Date Description Type Amount Balance Status Action…" at bounding box center [253, 187] width 495 height 520
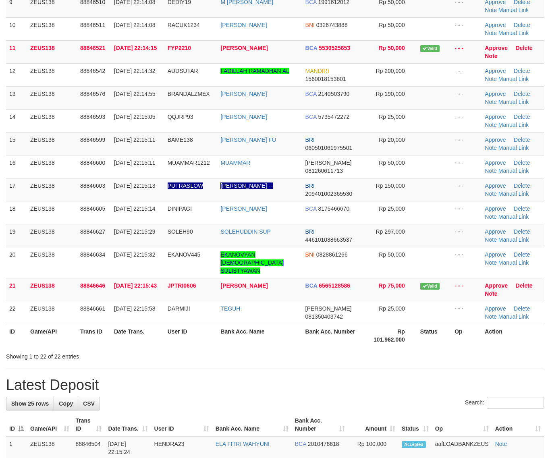
scroll to position [252, 0]
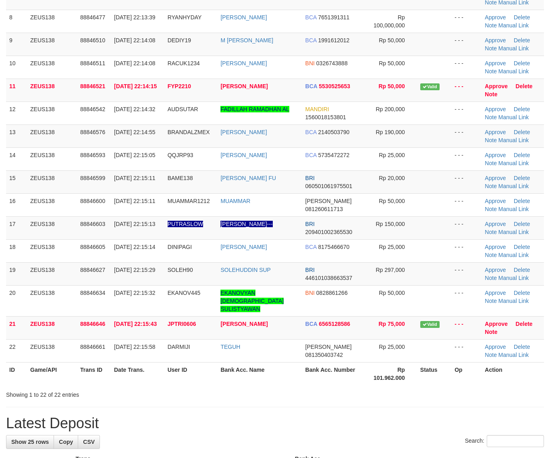
click at [411, 391] on div "**********" at bounding box center [275, 439] width 550 height 1341
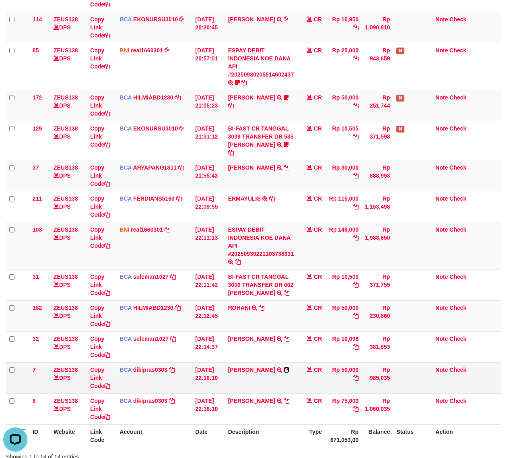
click at [284, 372] on icon at bounding box center [287, 370] width 6 height 6
drag, startPoint x: 312, startPoint y: 417, endPoint x: 156, endPoint y: 368, distance: 163.5
click at [312, 417] on td "CR" at bounding box center [311, 408] width 28 height 31
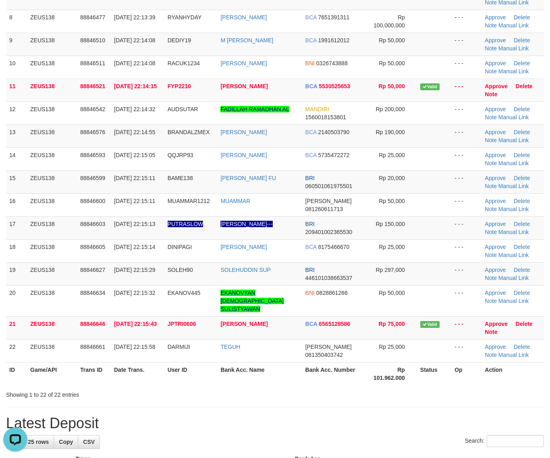
click at [371, 399] on div "**********" at bounding box center [275, 439] width 550 height 1341
click at [486, 399] on div "**********" at bounding box center [275, 439] width 550 height 1341
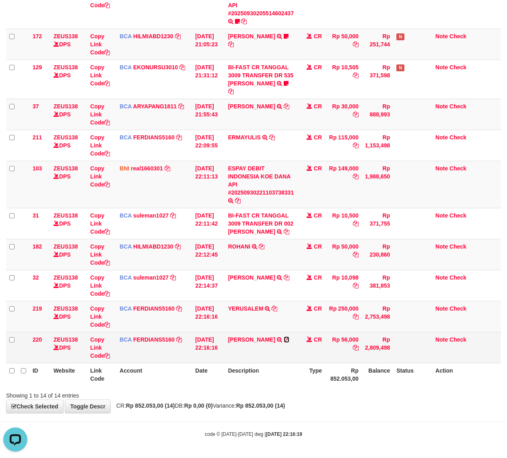
click at [284, 342] on icon at bounding box center [287, 340] width 6 height 6
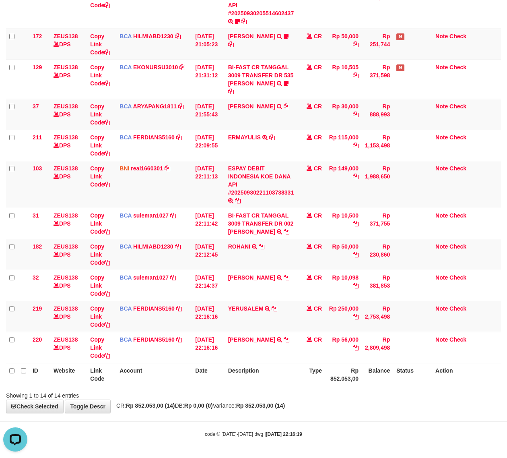
click at [254, 418] on body "Toggle navigation Home Bank Account List Load By Website Group [OXPLAY] ZEUS138…" at bounding box center [253, 123] width 507 height 670
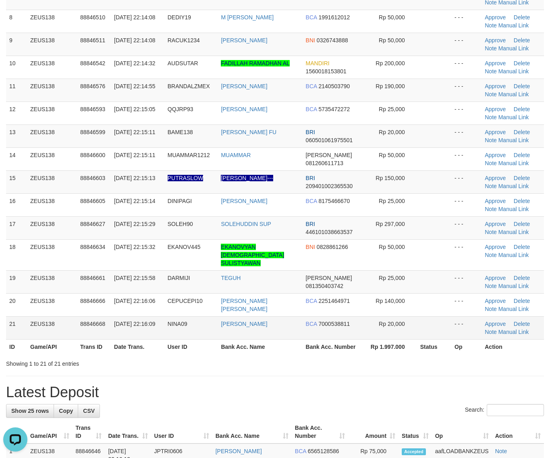
drag, startPoint x: 335, startPoint y: 372, endPoint x: 275, endPoint y: 329, distance: 74.5
click at [335, 372] on div "**********" at bounding box center [275, 424] width 550 height 1310
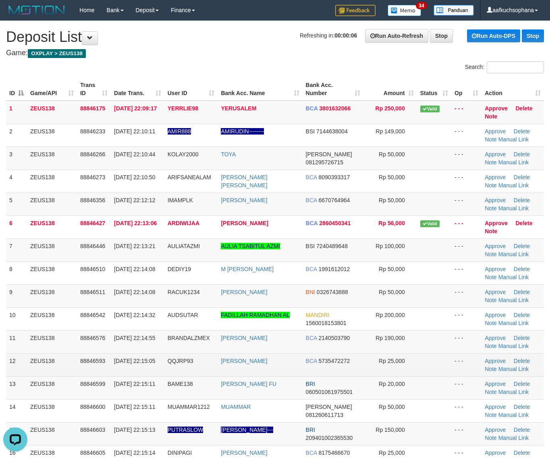
drag, startPoint x: 421, startPoint y: 370, endPoint x: 556, endPoint y: 381, distance: 135.3
click at [421, 370] on td at bounding box center [434, 364] width 34 height 23
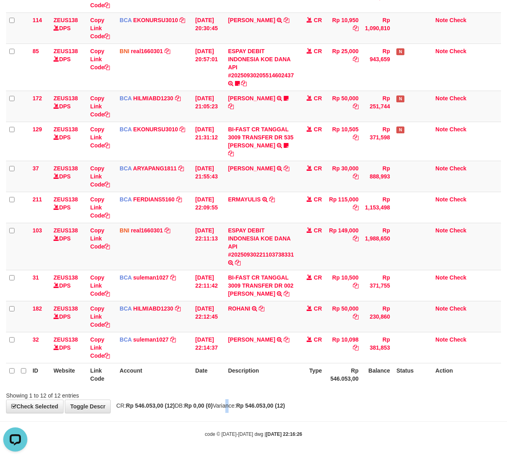
click at [238, 409] on div "**********" at bounding box center [253, 142] width 507 height 542
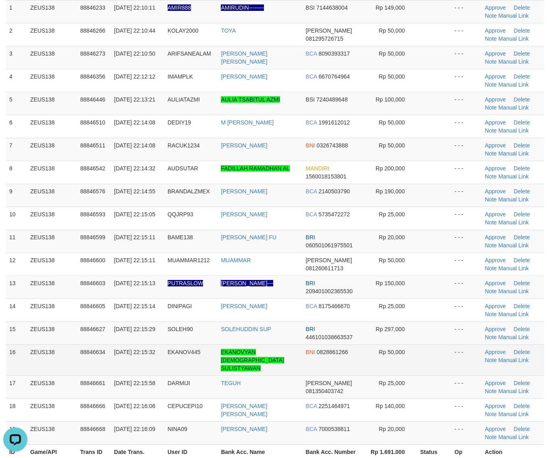
click at [441, 352] on td at bounding box center [434, 359] width 34 height 31
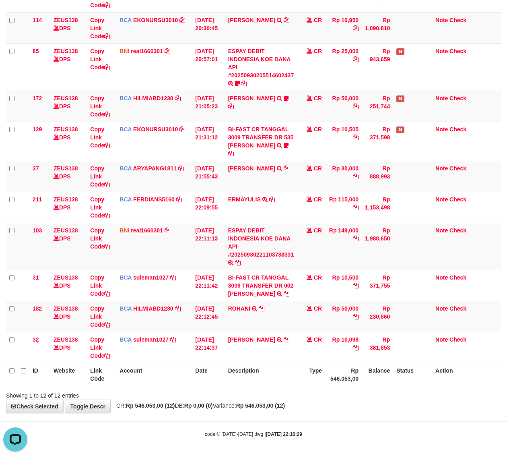
click at [266, 401] on div "**********" at bounding box center [253, 142] width 507 height 542
click at [274, 402] on div "**********" at bounding box center [253, 142] width 507 height 542
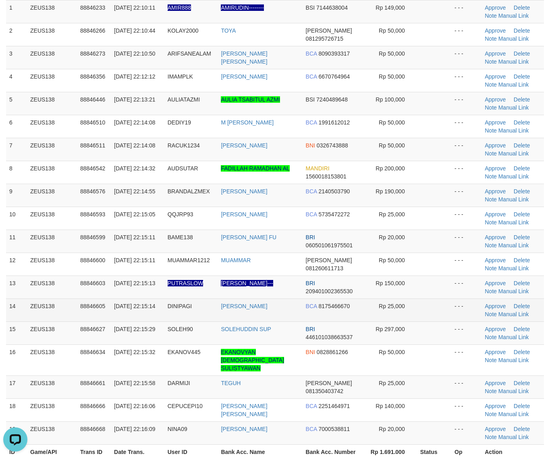
click at [449, 296] on tr "13 ZEUS138 88846603 30/09/2025 22:15:13 PUTRASLOW ZAINAL ABIDIN--- BRI 20940100…" at bounding box center [275, 286] width 538 height 23
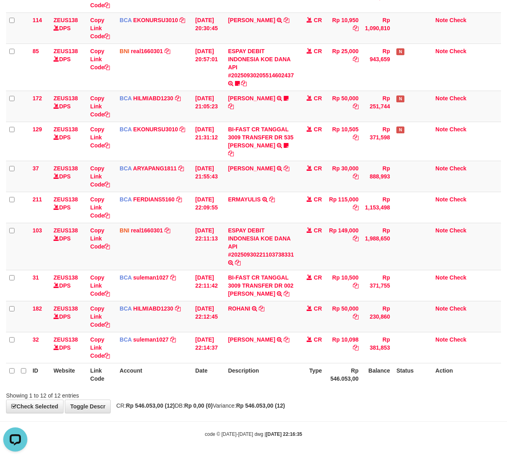
drag, startPoint x: 333, startPoint y: 428, endPoint x: 337, endPoint y: 431, distance: 4.8
click at [337, 432] on body "Toggle navigation Home Bank Account List Load By Website Group [OXPLAY] ZEUS138…" at bounding box center [253, 154] width 507 height 608
click at [323, 423] on body "Toggle navigation Home Bank Account List Load By Website Group [OXPLAY] ZEUS138…" at bounding box center [253, 154] width 507 height 608
click at [196, 405] on span "CR: Rp 546.053,00 (12) DB: Rp 0,00 (0) Variance: Rp 546.053,00 (12)" at bounding box center [198, 405] width 173 height 6
drag, startPoint x: 275, startPoint y: 408, endPoint x: 283, endPoint y: 407, distance: 7.7
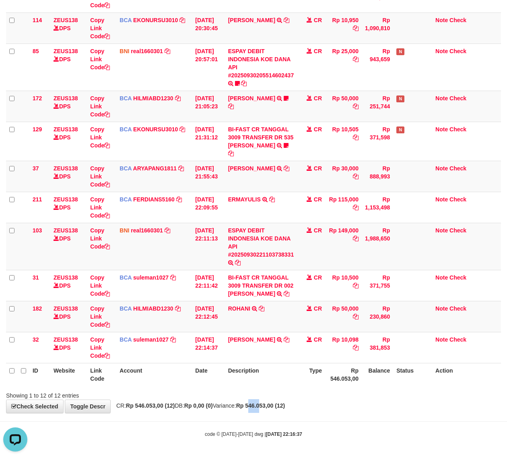
click at [283, 407] on strong "Rp 546.053,00 (12)" at bounding box center [260, 405] width 49 height 6
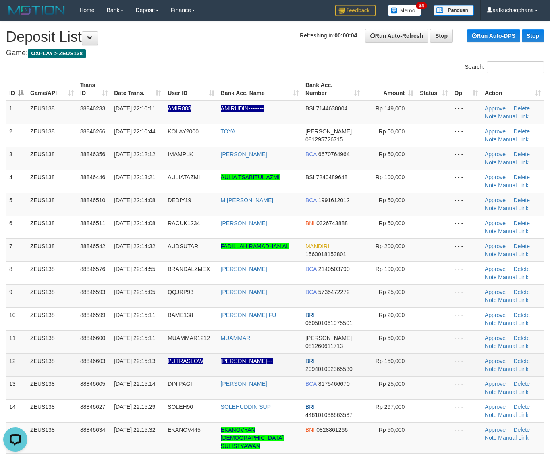
click at [457, 355] on td "- - -" at bounding box center [466, 364] width 30 height 23
click at [445, 357] on td at bounding box center [433, 364] width 34 height 23
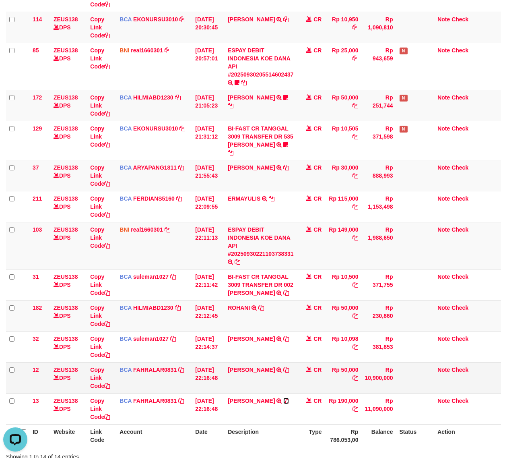
drag, startPoint x: 286, startPoint y: 399, endPoint x: 161, endPoint y: 375, distance: 127.5
click at [285, 399] on icon at bounding box center [286, 401] width 6 height 6
click at [285, 371] on icon at bounding box center [286, 370] width 6 height 6
drag, startPoint x: 276, startPoint y: 441, endPoint x: 268, endPoint y: 430, distance: 13.5
click at [276, 440] on th "Description" at bounding box center [261, 435] width 72 height 23
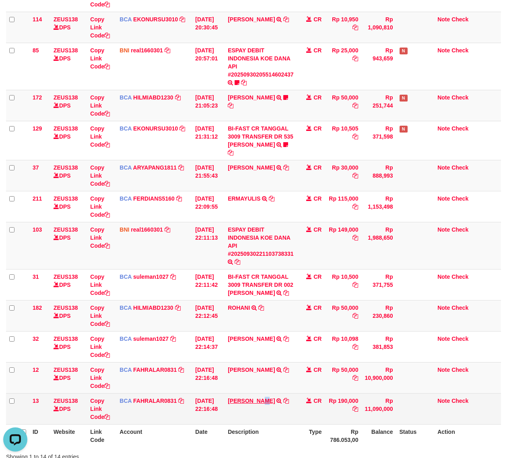
drag, startPoint x: 267, startPoint y: 421, endPoint x: 232, endPoint y: 402, distance: 39.5
click at [267, 420] on td "ARIF MASYHUD TRSF E-BANKING CR 3009/FTSCY/WS95031 190000.00ARIF MASYHUD" at bounding box center [261, 408] width 72 height 31
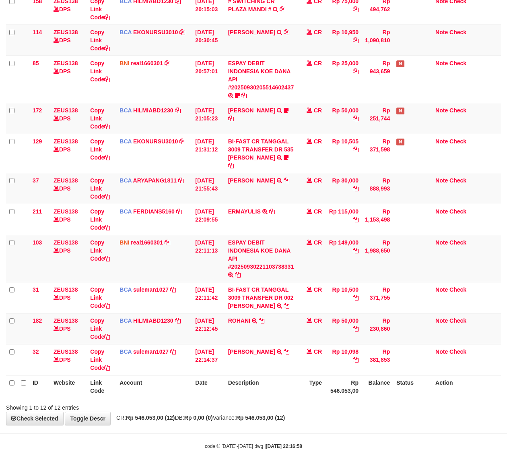
scroll to position [151, 0]
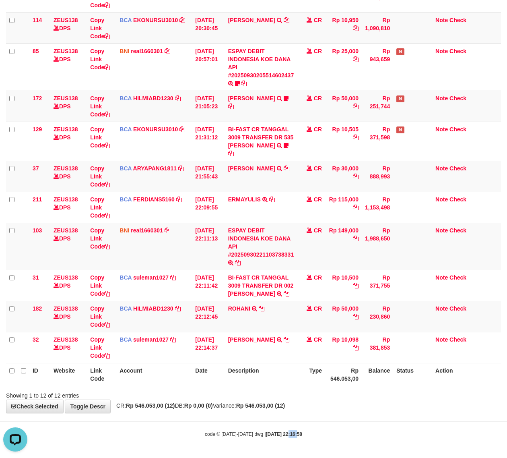
click at [289, 431] on div "code © [DATE]-[DATE] dwg | [DATE] 22:16:58" at bounding box center [253, 434] width 507 height 8
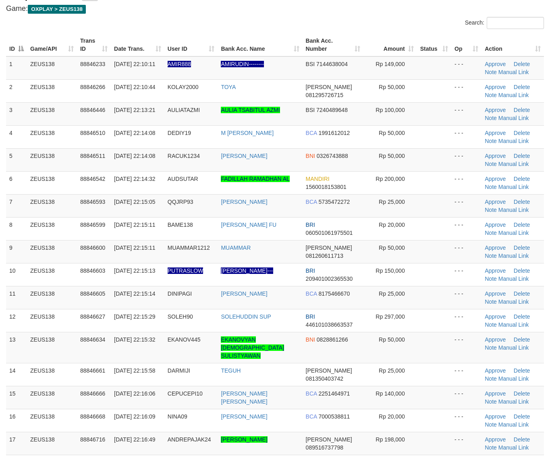
scroll to position [101, 0]
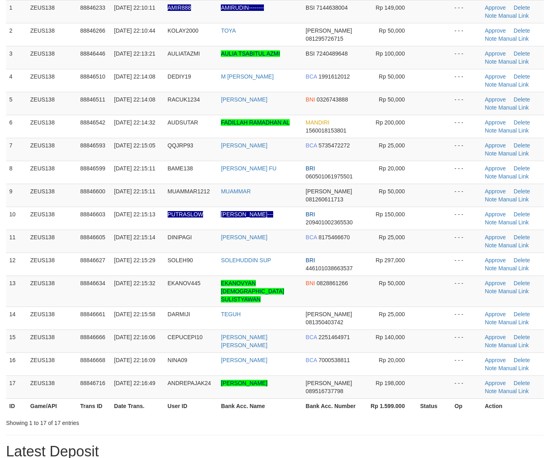
drag, startPoint x: 435, startPoint y: 428, endPoint x: 555, endPoint y: 422, distance: 119.8
click at [435, 435] on hr at bounding box center [275, 435] width 538 height 0
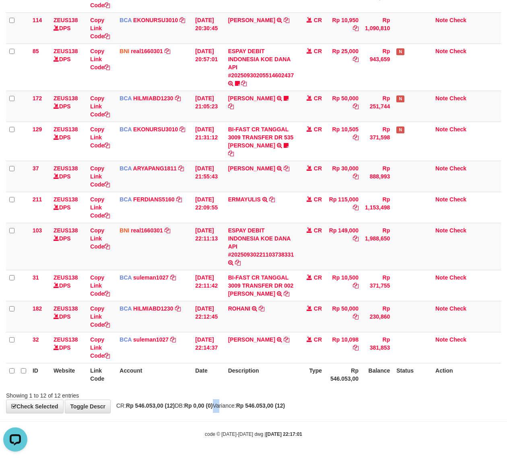
drag, startPoint x: 226, startPoint y: 407, endPoint x: 0, endPoint y: 375, distance: 228.1
click at [228, 405] on span "CR: Rp 546.053,00 (12) DB: Rp 0,00 (0) Variance: Rp 546.053,00 (12)" at bounding box center [198, 405] width 173 height 6
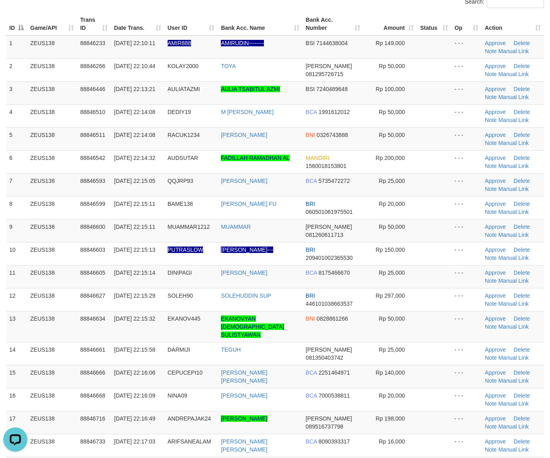
scroll to position [151, 0]
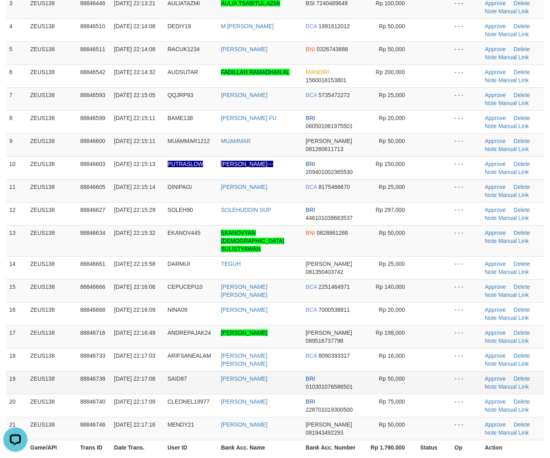
click at [472, 371] on td "- - -" at bounding box center [466, 382] width 30 height 23
drag, startPoint x: 410, startPoint y: 341, endPoint x: 554, endPoint y: 361, distance: 145.2
click at [418, 348] on tr "18 ZEUS138 88846733 30/09/2025 22:17:03 ARIFSANEALAM ARIF SANE ALAM BCA 8090393…" at bounding box center [275, 359] width 538 height 23
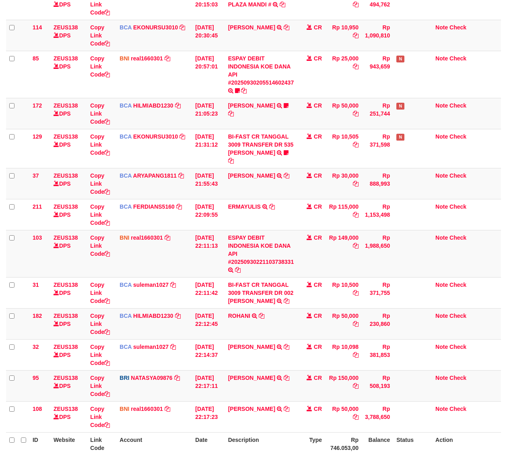
click at [379, 447] on th "Balance" at bounding box center [377, 443] width 31 height 23
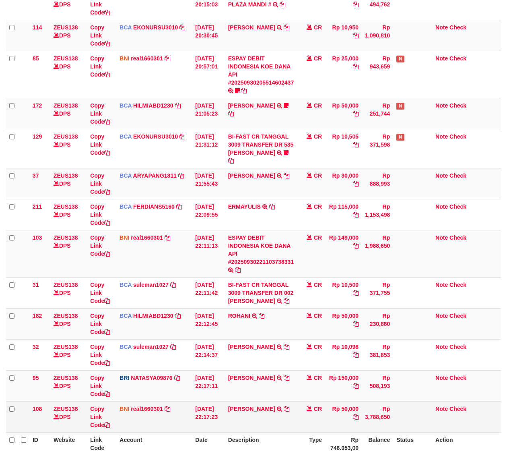
scroll to position [151, 0]
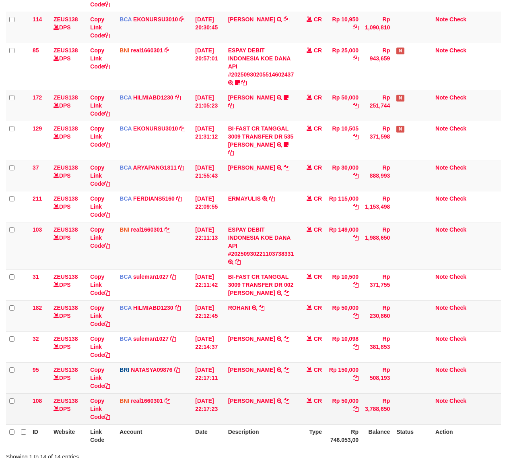
click at [278, 409] on td "DENI WIJAYA TRANSFER DARI SDR DENI WIJAYA" at bounding box center [261, 408] width 72 height 31
click at [284, 403] on icon at bounding box center [287, 401] width 6 height 6
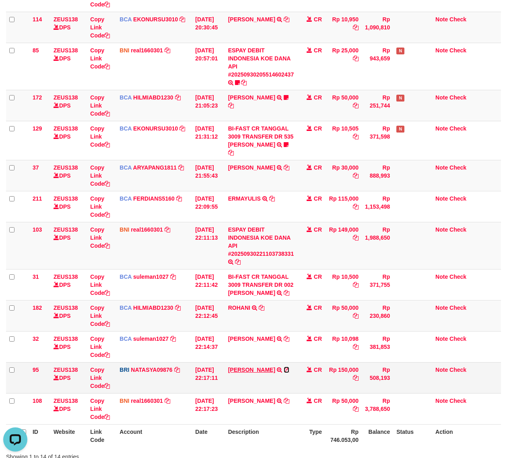
drag, startPoint x: 281, startPoint y: 371, endPoint x: 234, endPoint y: 369, distance: 47.6
click at [284, 371] on icon at bounding box center [287, 370] width 6 height 6
click at [108, 388] on icon at bounding box center [107, 386] width 6 height 6
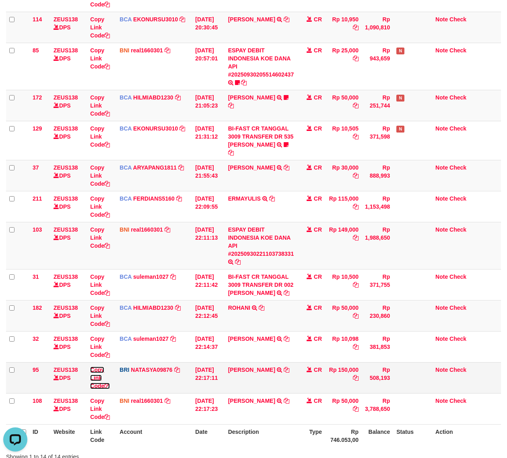
click at [108, 388] on icon at bounding box center [107, 386] width 6 height 6
drag, startPoint x: 209, startPoint y: 391, endPoint x: 1, endPoint y: 331, distance: 216.9
click at [203, 386] on td "30/09/2025 22:17:11" at bounding box center [208, 377] width 33 height 31
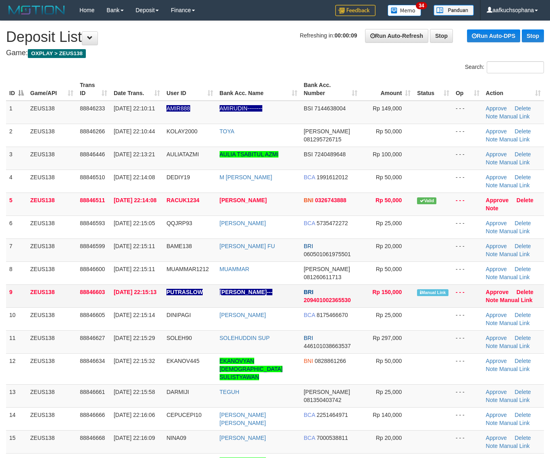
click at [503, 303] on td "Approve Delete Note Manual Link" at bounding box center [512, 295] width 61 height 23
click at [507, 299] on link "Manual Link" at bounding box center [516, 300] width 33 height 6
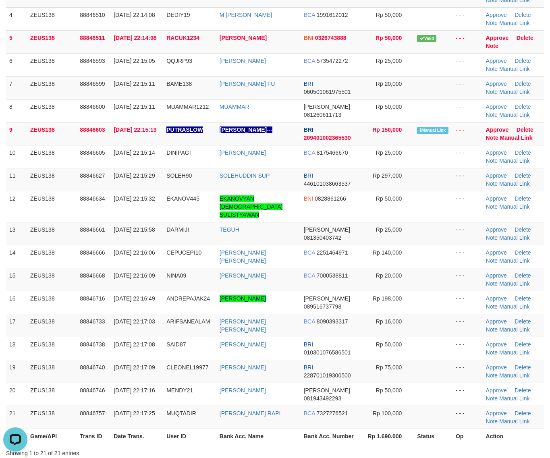
scroll to position [201, 0]
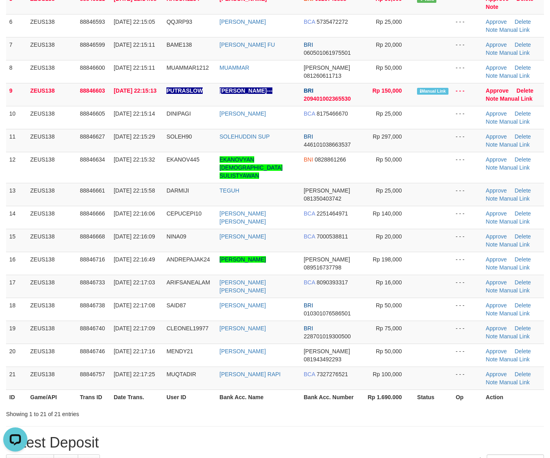
drag, startPoint x: 415, startPoint y: 391, endPoint x: 429, endPoint y: 393, distance: 14.6
click at [424, 391] on th "Status" at bounding box center [433, 396] width 39 height 15
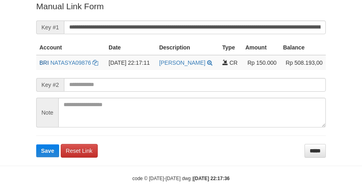
drag, startPoint x: 0, startPoint y: 0, endPoint x: 194, endPoint y: 29, distance: 196.7
click at [203, 35] on form "**********" at bounding box center [181, 78] width 290 height 157
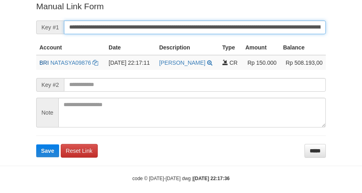
click at [36, 145] on button "Save" at bounding box center [47, 151] width 23 height 13
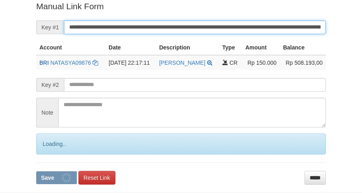
click at [36, 172] on button "Save" at bounding box center [56, 178] width 41 height 13
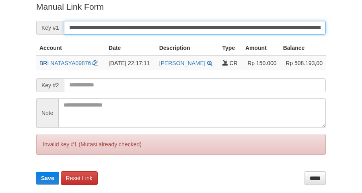
click at [36, 172] on button "Save" at bounding box center [47, 178] width 23 height 13
click at [194, 25] on input "**********" at bounding box center [195, 28] width 262 height 14
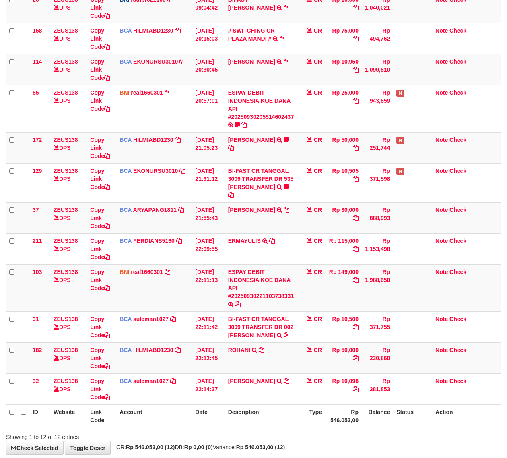
scroll to position [151, 0]
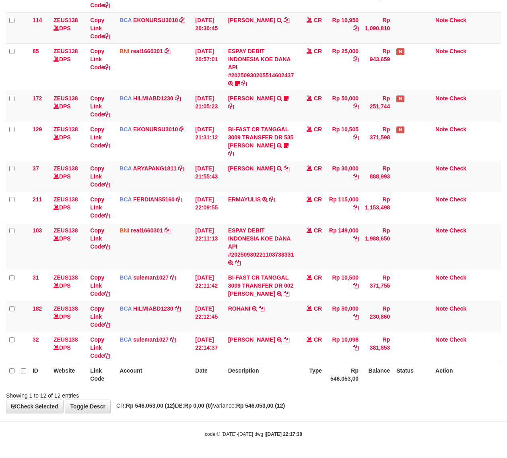
drag, startPoint x: 267, startPoint y: 364, endPoint x: 206, endPoint y: 341, distance: 64.7
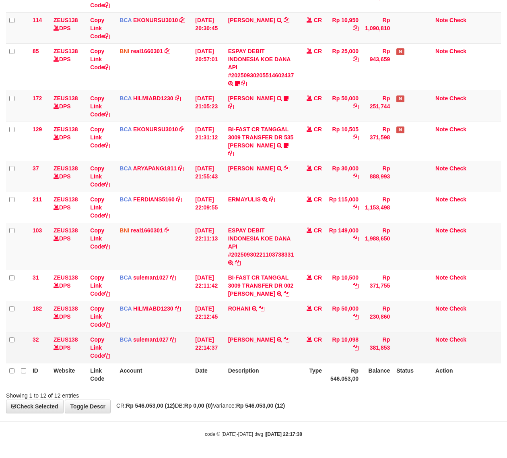
click at [265, 363] on th "Description" at bounding box center [261, 374] width 72 height 23
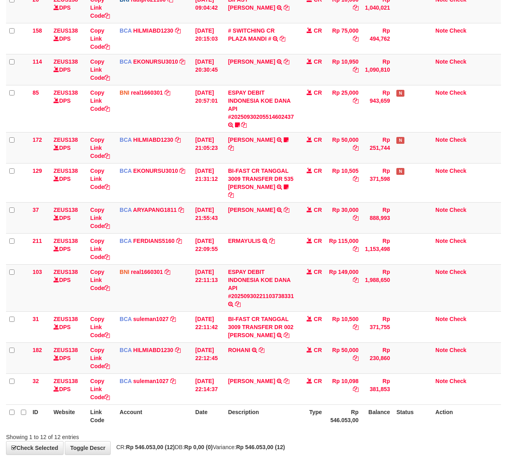
scroll to position [151, 0]
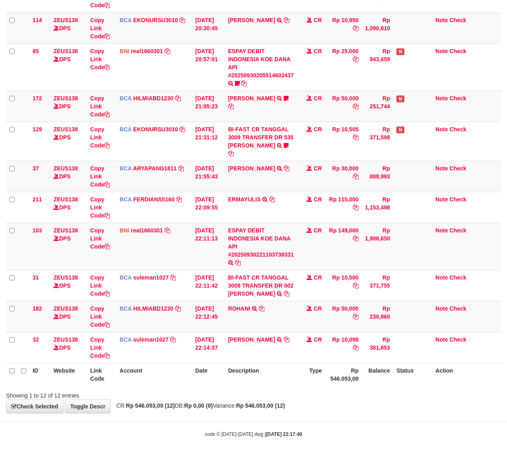
drag, startPoint x: 349, startPoint y: 414, endPoint x: 83, endPoint y: 374, distance: 268.3
click at [337, 411] on div "**********" at bounding box center [253, 142] width 507 height 542
click at [230, 423] on body "Toggle navigation Home Bank Account List Load By Website Group [OXPLAY] ZEUS138…" at bounding box center [253, 154] width 507 height 608
click at [227, 423] on body "Toggle navigation Home Bank Account List Load By Website Group [OXPLAY] ZEUS138…" at bounding box center [253, 154] width 507 height 608
click at [190, 416] on body "Toggle navigation Home Bank Account List Load By Website Group [OXPLAY] ZEUS138…" at bounding box center [253, 154] width 507 height 608
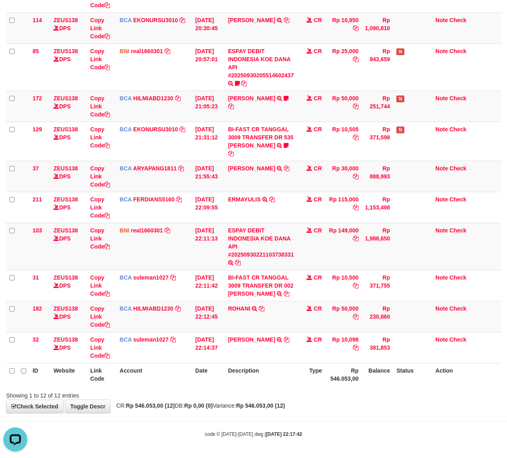
drag, startPoint x: 199, startPoint y: 415, endPoint x: 205, endPoint y: 414, distance: 6.2
click at [199, 415] on body "Toggle navigation Home Bank Account List Load By Website Group [OXPLAY] ZEUS138…" at bounding box center [253, 154] width 507 height 608
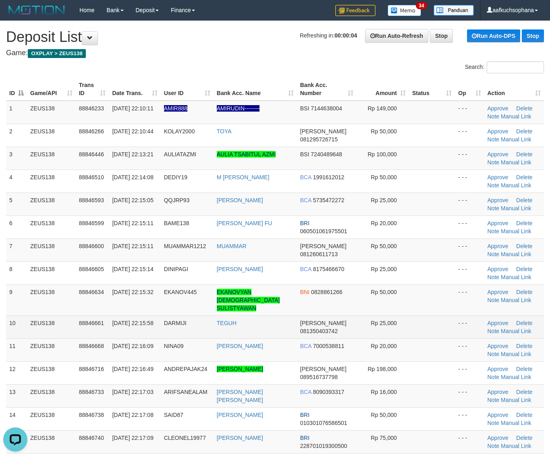
click at [443, 325] on td at bounding box center [432, 326] width 46 height 23
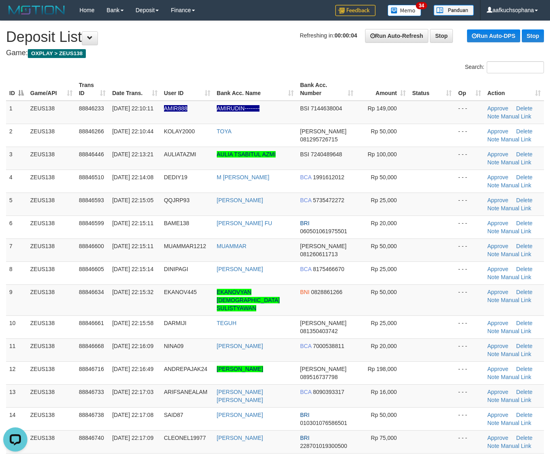
scroll to position [271, 0]
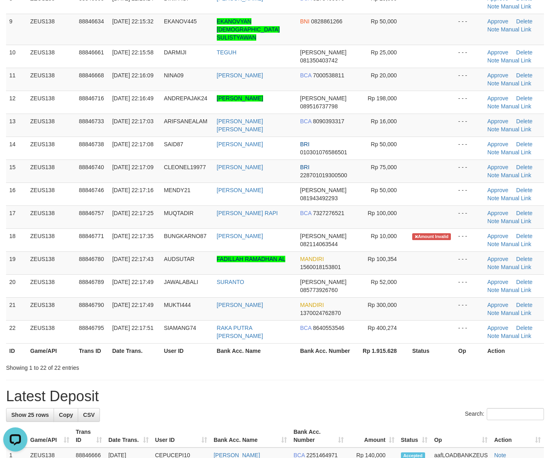
drag, startPoint x: 261, startPoint y: 345, endPoint x: 276, endPoint y: 347, distance: 15.3
click at [266, 349] on th "Bank Acc. Name" at bounding box center [254, 350] width 83 height 15
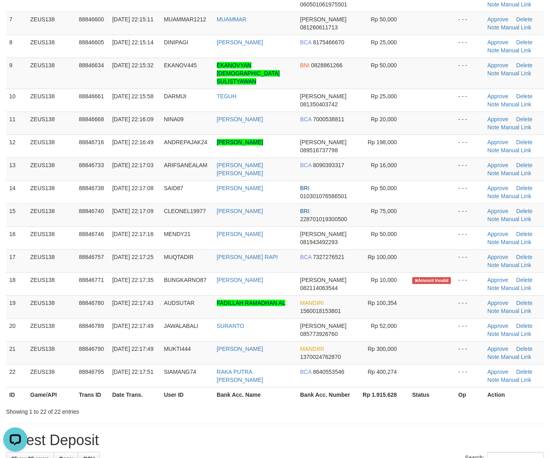
scroll to position [170, 0]
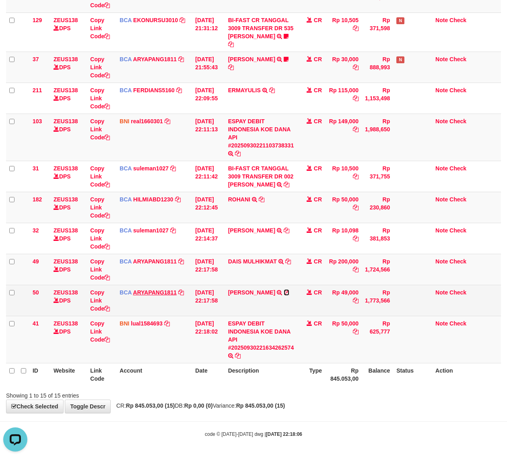
drag, startPoint x: 275, startPoint y: 293, endPoint x: 171, endPoint y: 292, distance: 103.9
click at [284, 293] on icon at bounding box center [287, 293] width 6 height 6
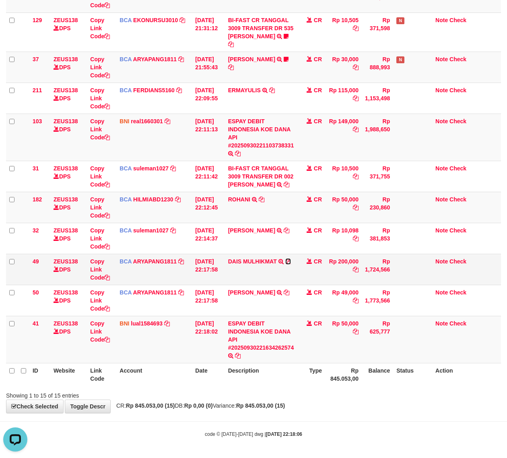
click at [288, 261] on icon at bounding box center [288, 261] width 6 height 6
drag, startPoint x: 159, startPoint y: 399, endPoint x: 1, endPoint y: 366, distance: 161.4
click at [155, 399] on div "**********" at bounding box center [253, 87] width 507 height 651
drag, startPoint x: 170, startPoint y: 412, endPoint x: 155, endPoint y: 409, distance: 14.3
click at [170, 413] on div "**********" at bounding box center [253, 87] width 507 height 651
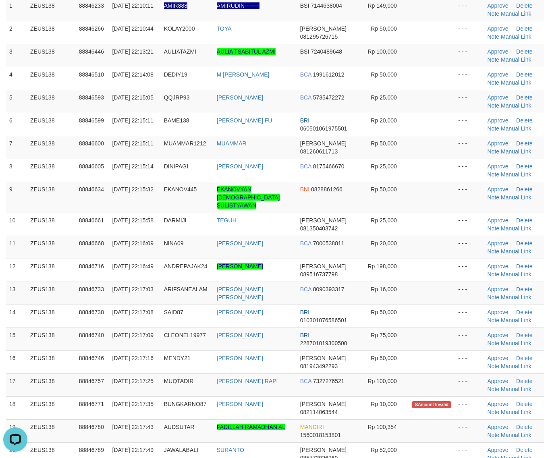
scroll to position [201, 0]
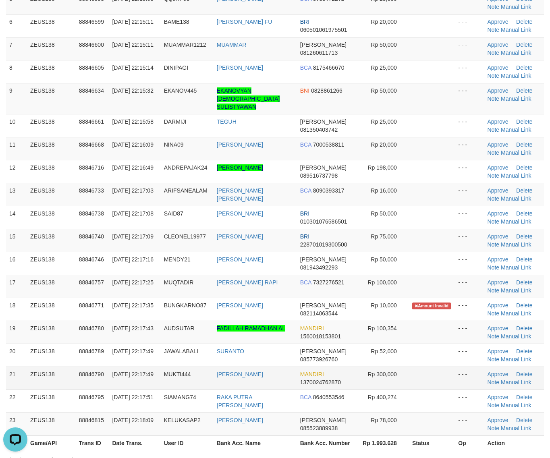
click at [447, 372] on td at bounding box center [432, 377] width 46 height 23
drag, startPoint x: 425, startPoint y: 383, endPoint x: 555, endPoint y: 391, distance: 129.9
click at [428, 389] on td at bounding box center [432, 400] width 46 height 23
